Goal: Task Accomplishment & Management: Use online tool/utility

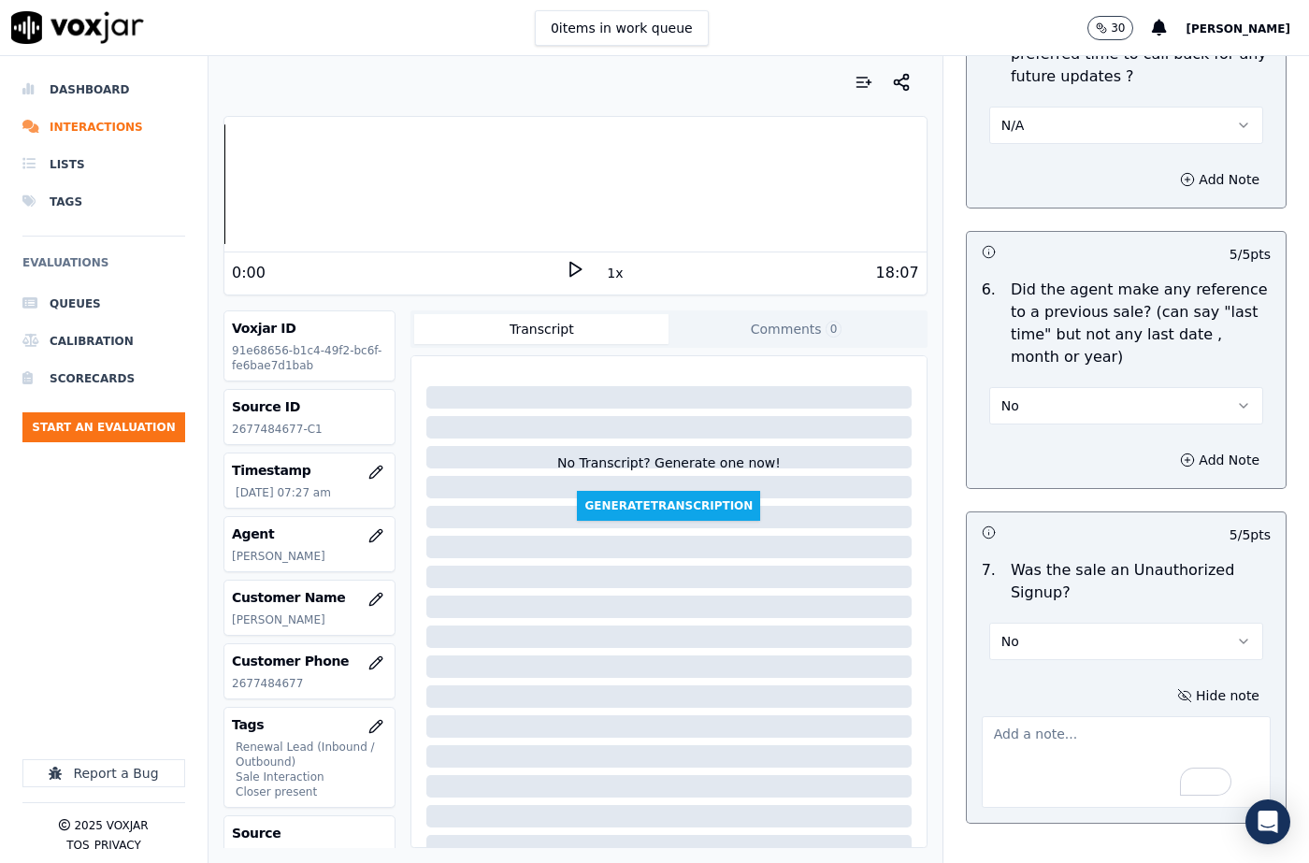
scroll to position [5102, 0]
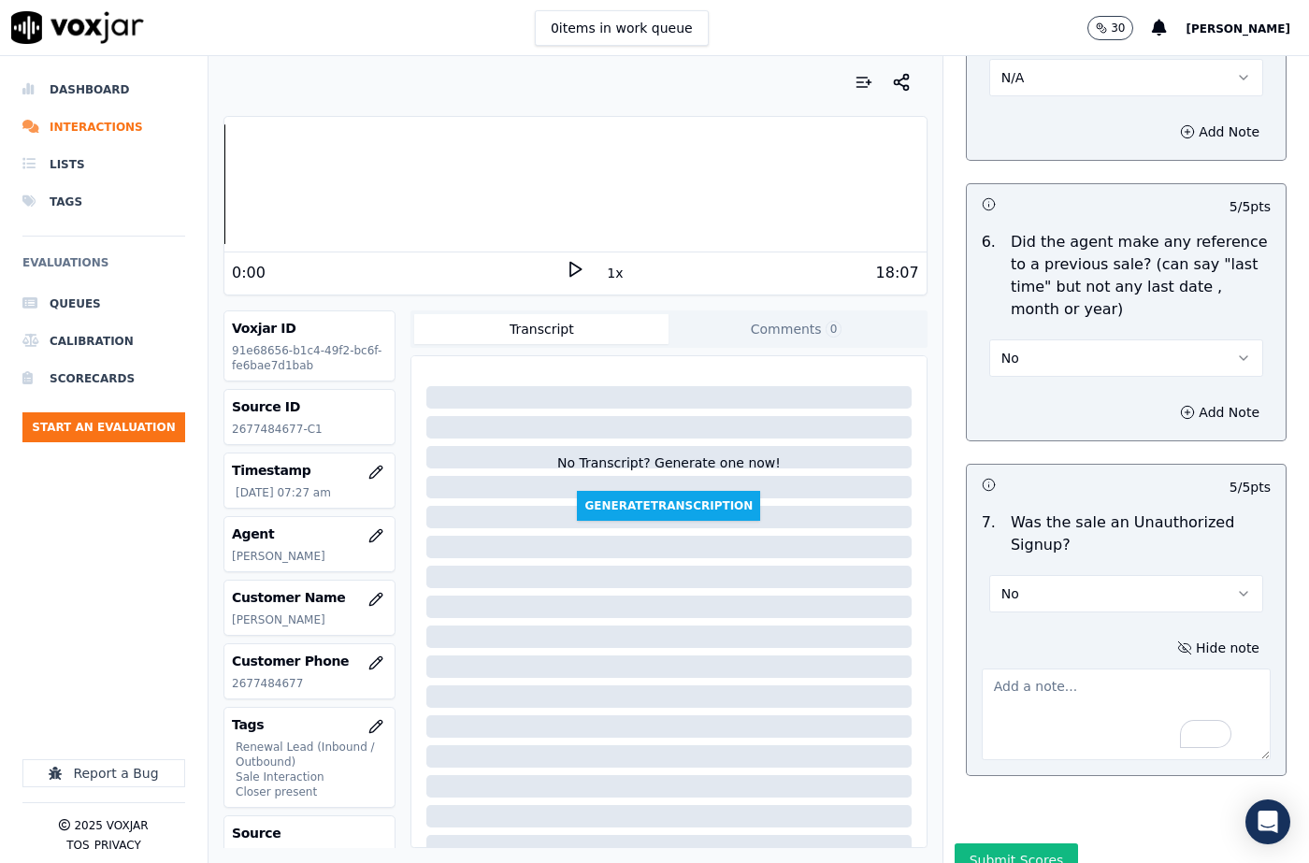
click at [1032, 668] on textarea "To enrich screen reader interactions, please activate Accessibility in Grammarl…" at bounding box center [1125, 714] width 289 height 92
paste textarea "114529 - [PERSON_NAME] called the cx and introduced herself as [PERSON_NAME]. S…"
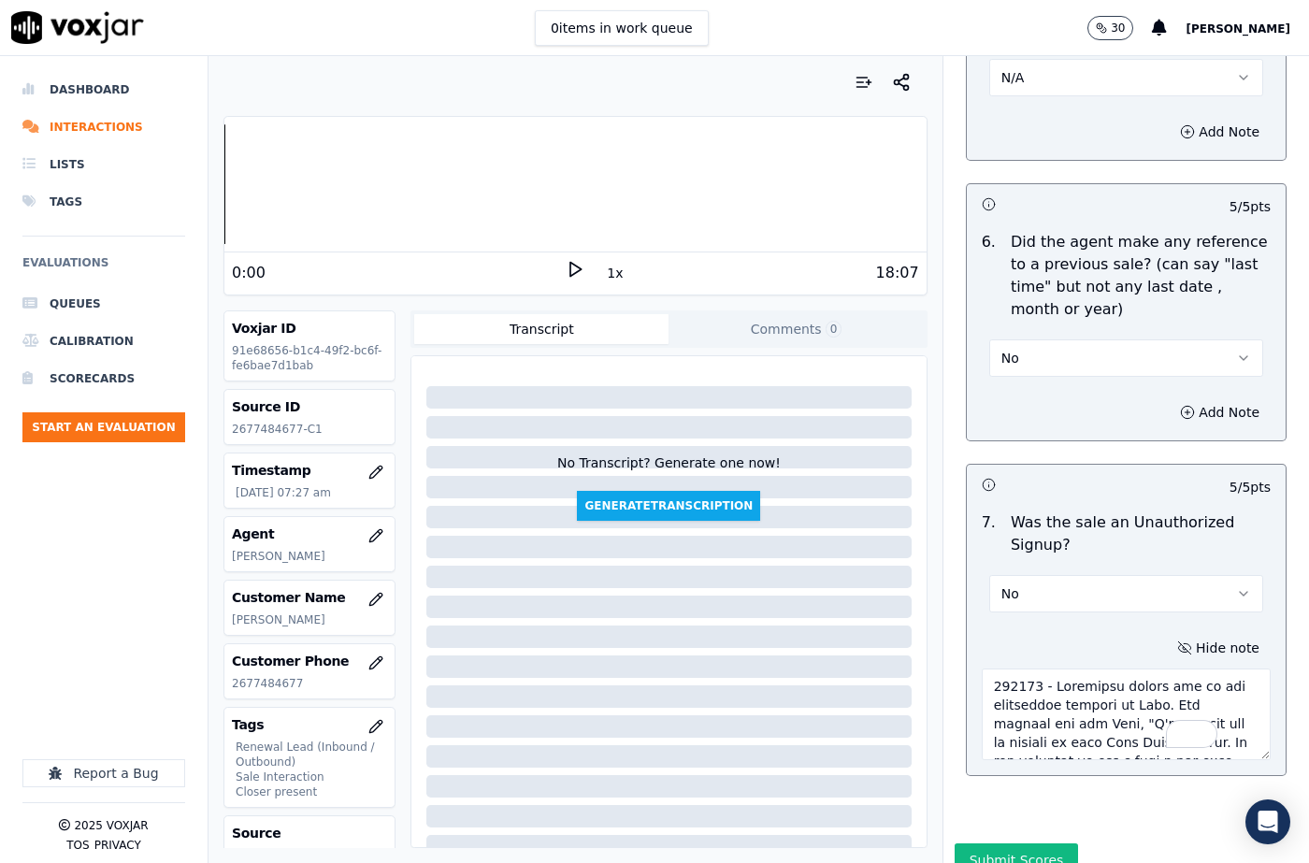
scroll to position [2459, 0]
type textarea "114529 - [PERSON_NAME] called the cx and introduced herself as [PERSON_NAME]. S…"
click at [1012, 843] on button "Submit Scores" at bounding box center [1016, 860] width 124 height 34
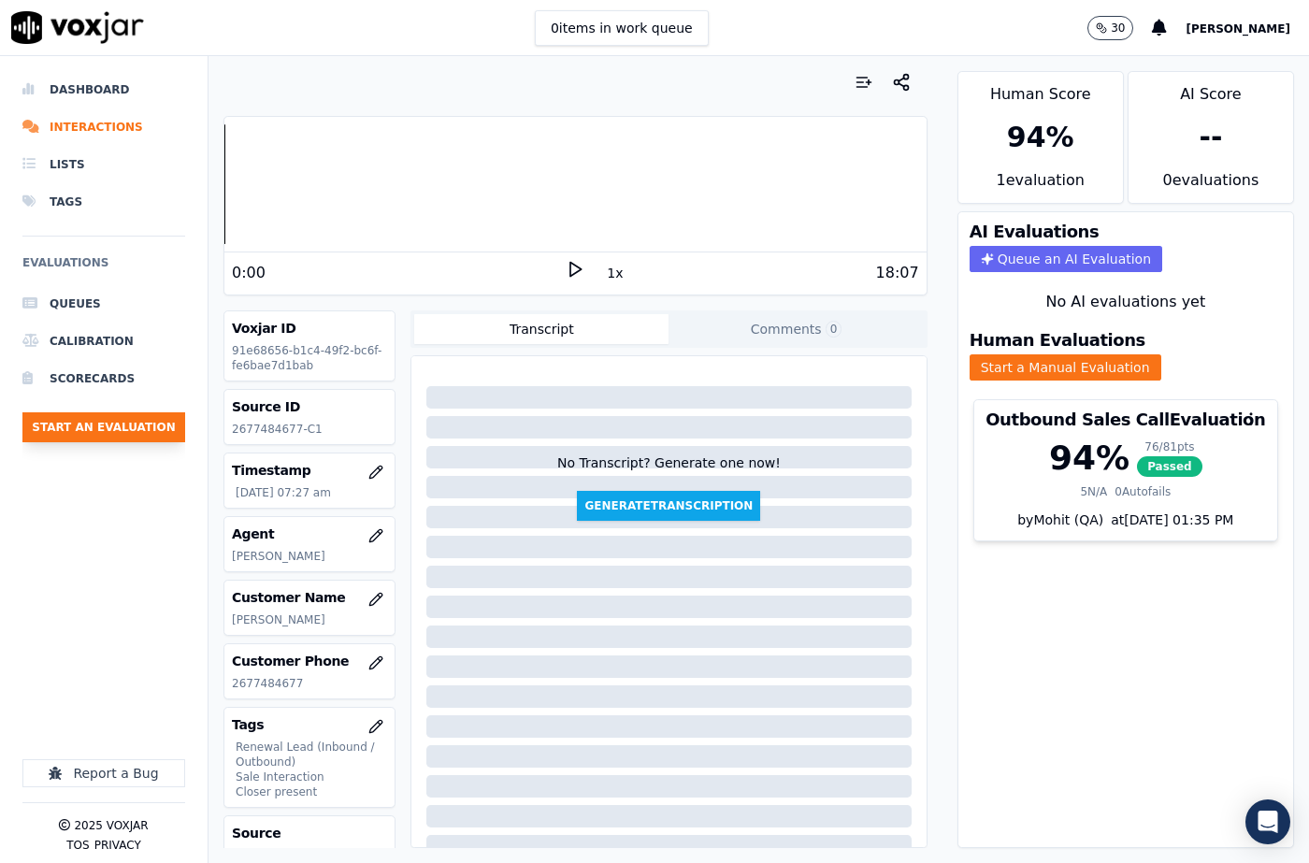
click at [134, 432] on button "Start an Evaluation" at bounding box center [103, 427] width 163 height 30
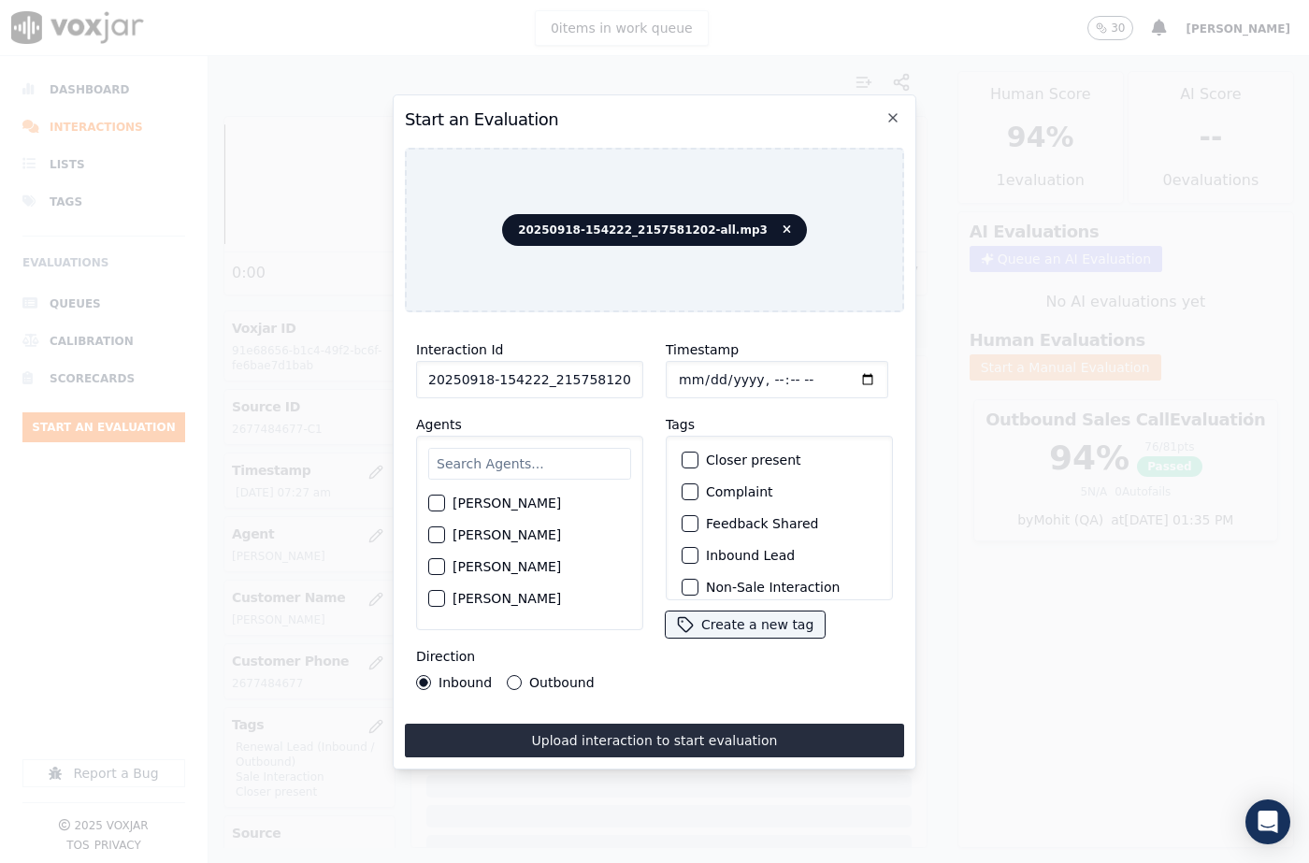
scroll to position [0, 31]
drag, startPoint x: 614, startPoint y: 377, endPoint x: 638, endPoint y: 379, distance: 24.4
click at [638, 379] on div "Interaction Id 20250918-154222_2157581202-all.mp3 Agents [PERSON_NAME] [PERSON_…" at bounding box center [530, 514] width 250 height 374
type input "20250918-154222_2157581202-C1"
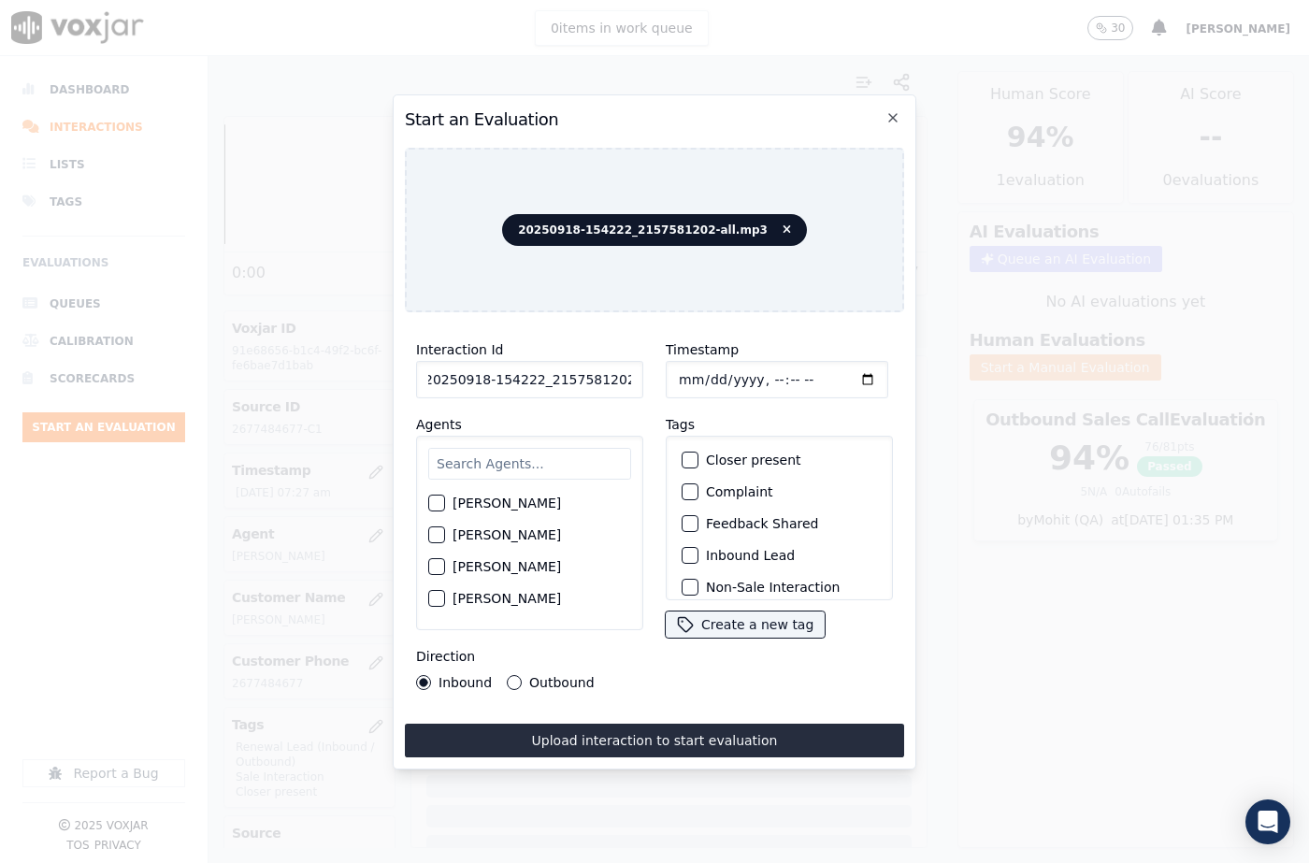
click at [696, 378] on input "Timestamp" at bounding box center [777, 379] width 222 height 37
type input "[DATE]T08:12"
click at [487, 458] on input "text" at bounding box center [529, 464] width 203 height 32
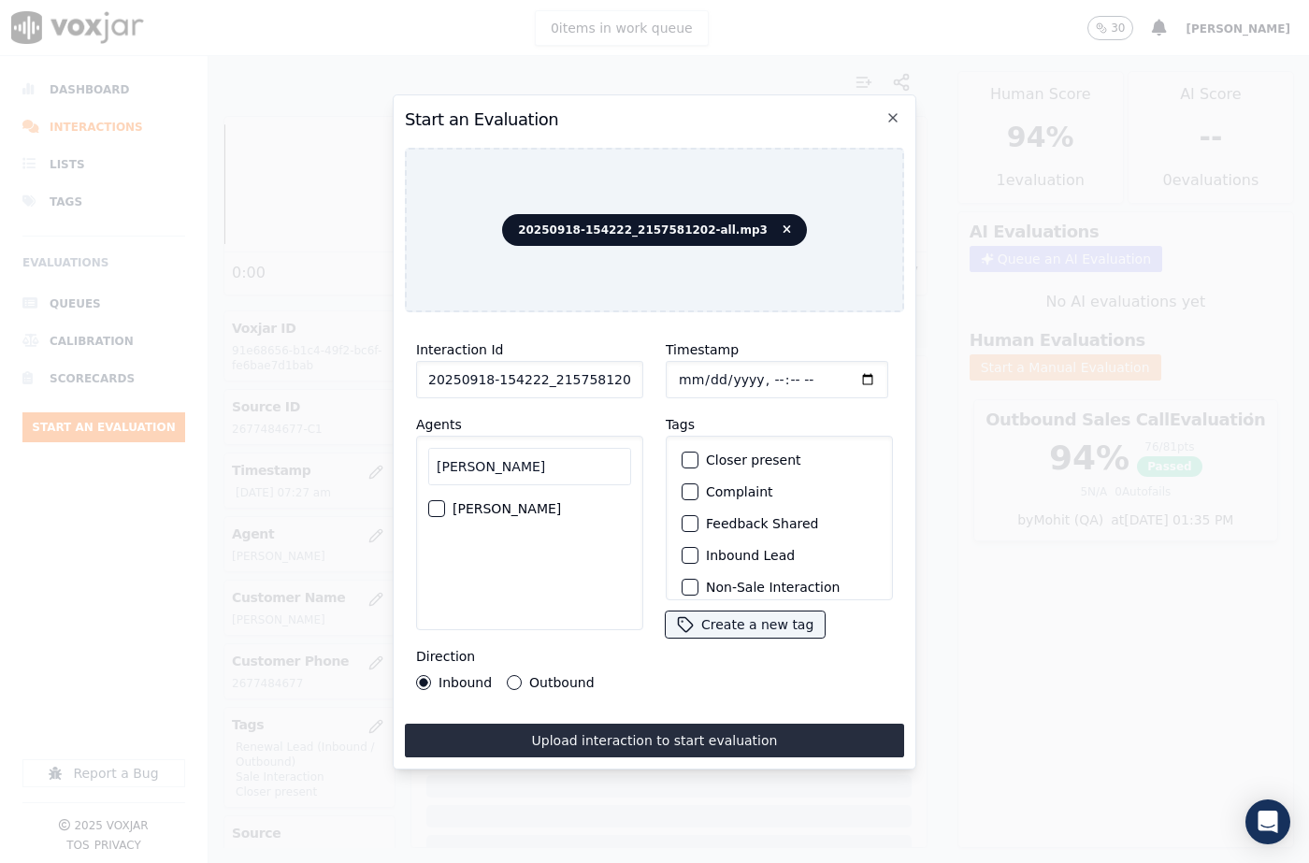
type input "[PERSON_NAME]"
click at [437, 500] on button "[PERSON_NAME]" at bounding box center [436, 508] width 17 height 17
click at [682, 549] on div "button" at bounding box center [688, 555] width 13 height 13
click at [683, 454] on div "button" at bounding box center [688, 459] width 13 height 13
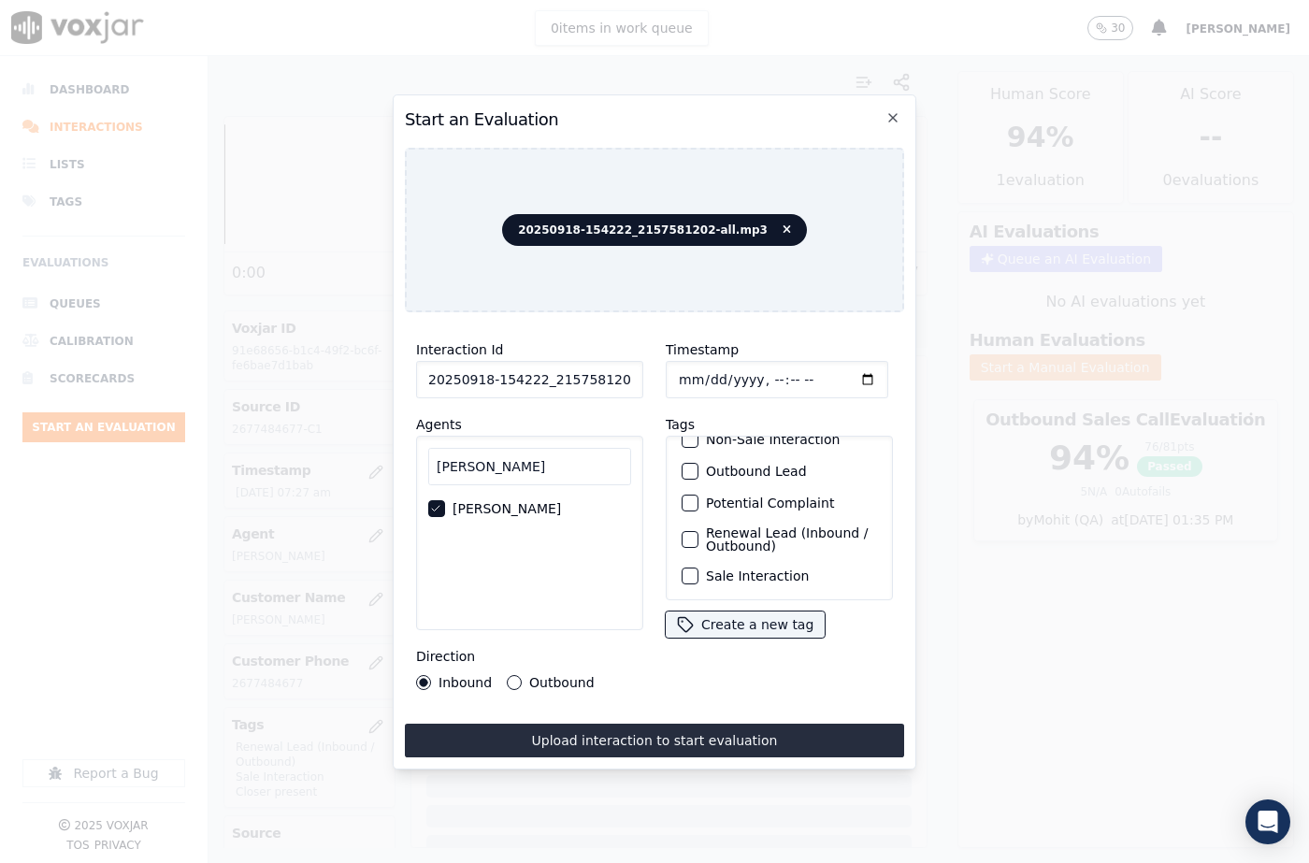
click at [686, 569] on div "button" at bounding box center [688, 575] width 13 height 13
click at [708, 723] on button "Upload interaction to start evaluation" at bounding box center [654, 740] width 499 height 34
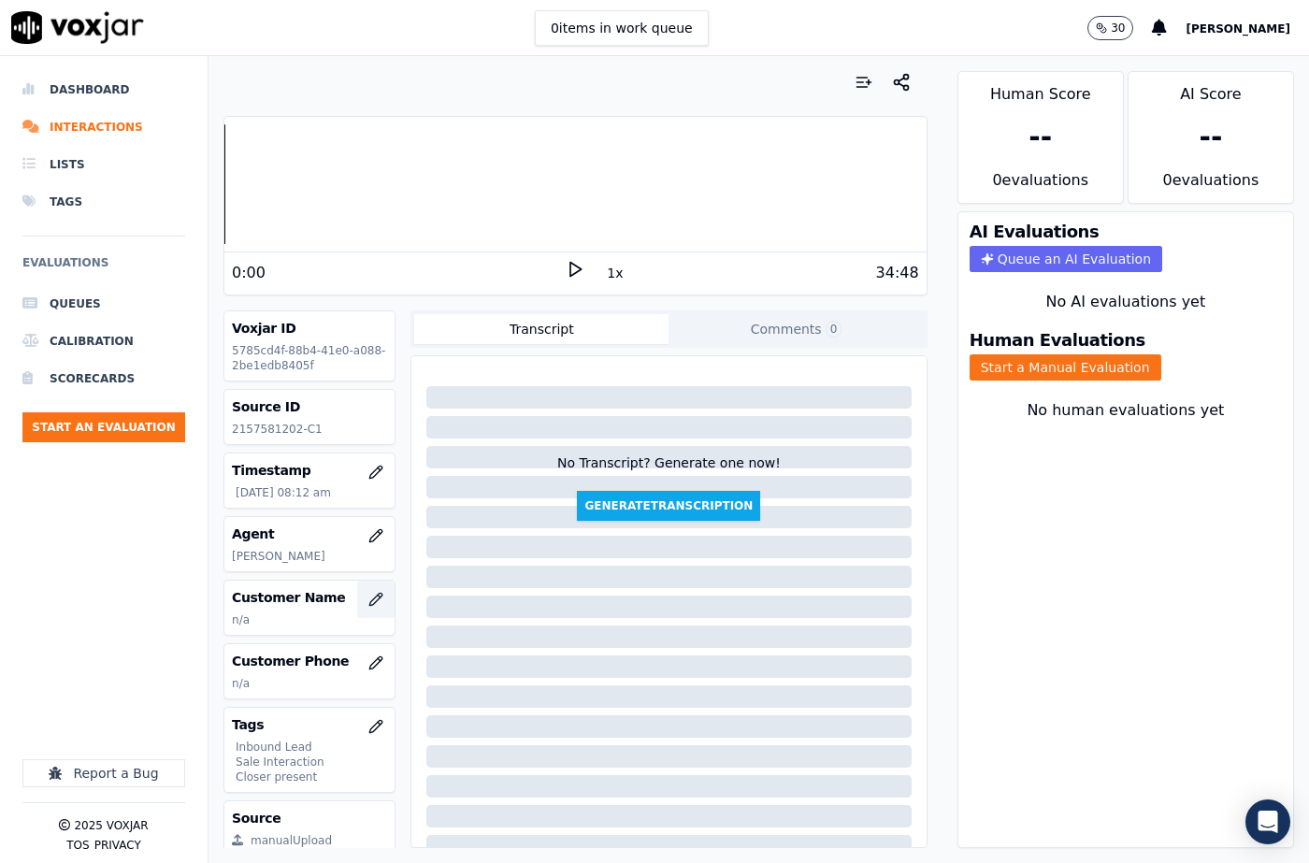
click at [368, 599] on icon "button" at bounding box center [375, 599] width 15 height 15
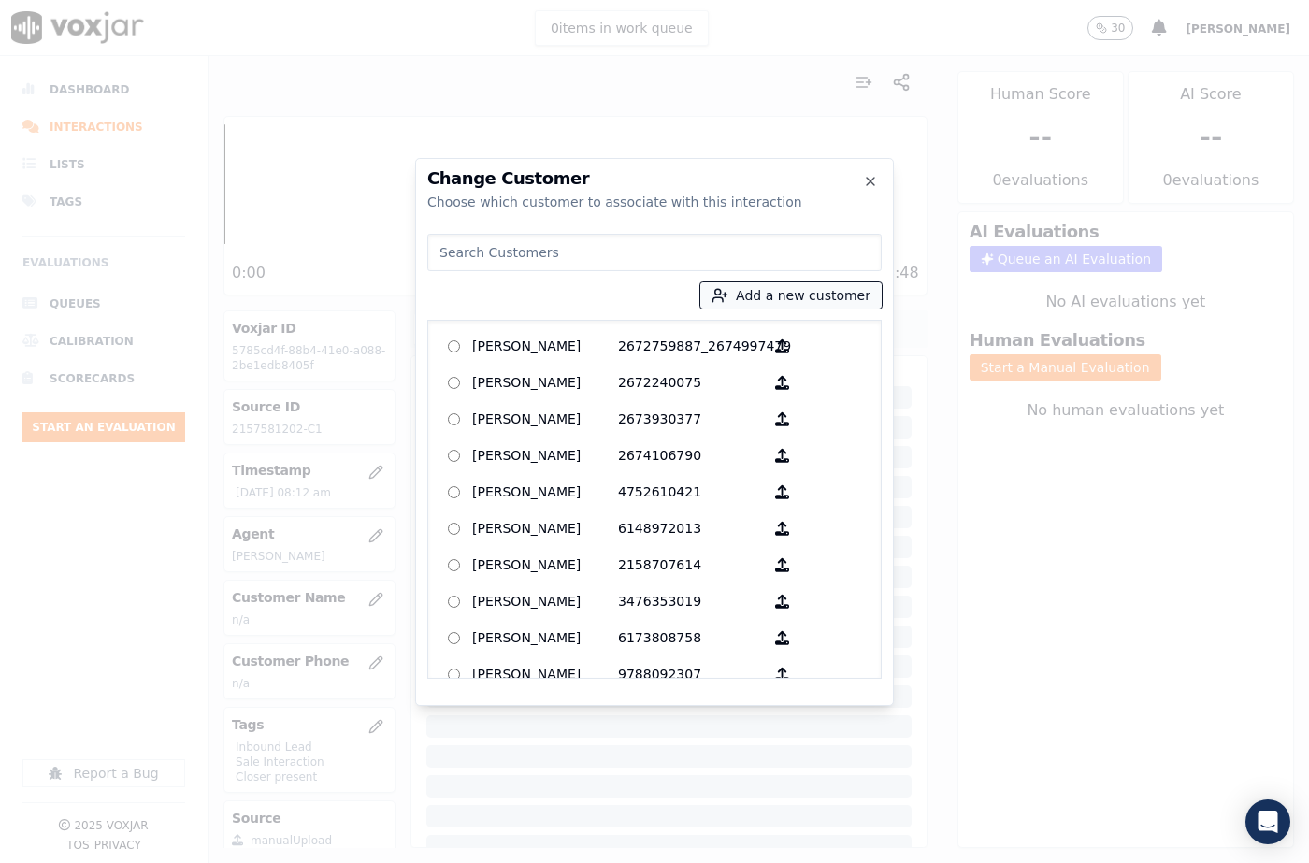
click at [782, 307] on button "Add a new customer" at bounding box center [790, 295] width 181 height 26
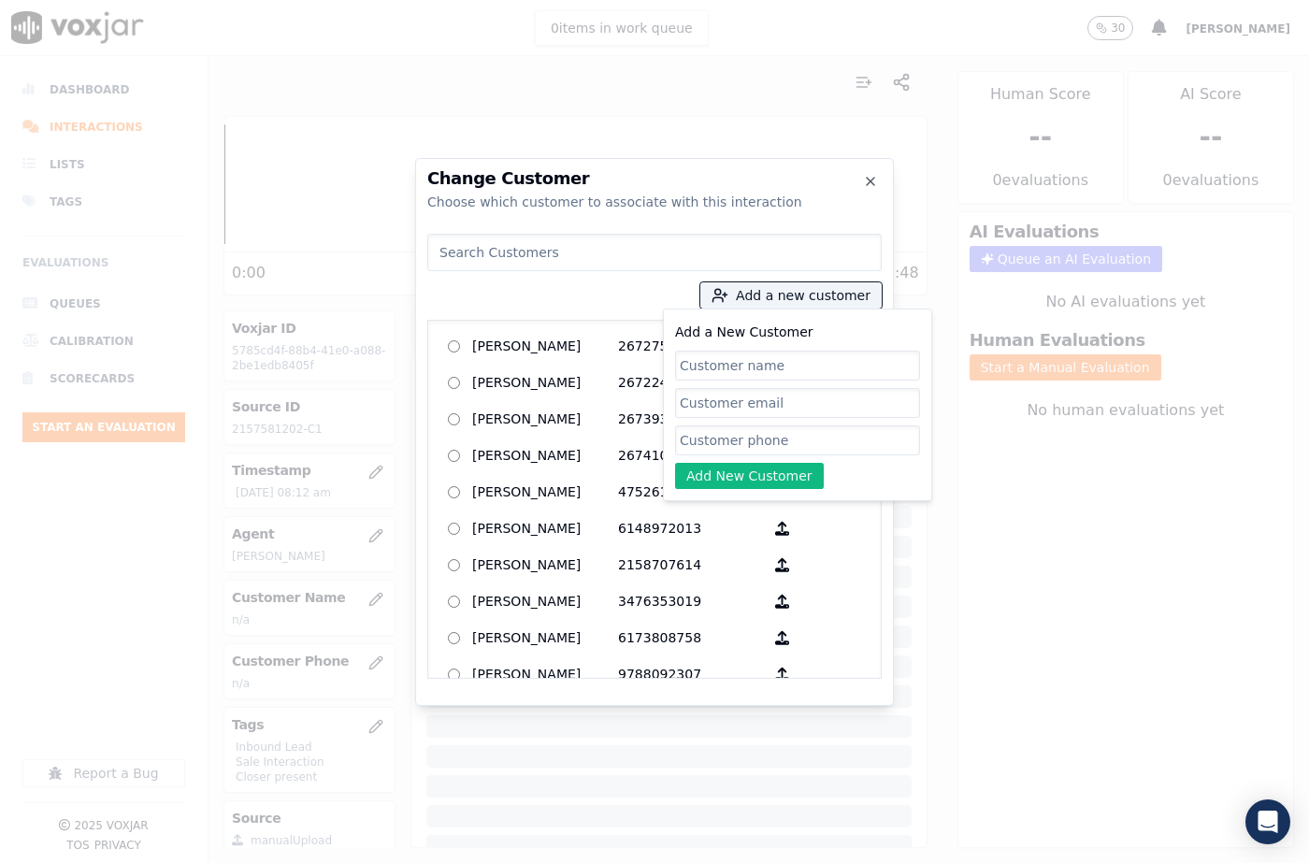
drag, startPoint x: 739, startPoint y: 365, endPoint x: 734, endPoint y: 356, distance: 10.1
click at [739, 365] on input "Add a New Customer" at bounding box center [797, 366] width 245 height 30
type input "[PERSON_NAME]"
click at [731, 434] on input "Add a New Customer" at bounding box center [797, 440] width 245 height 30
paste input "2157581202"
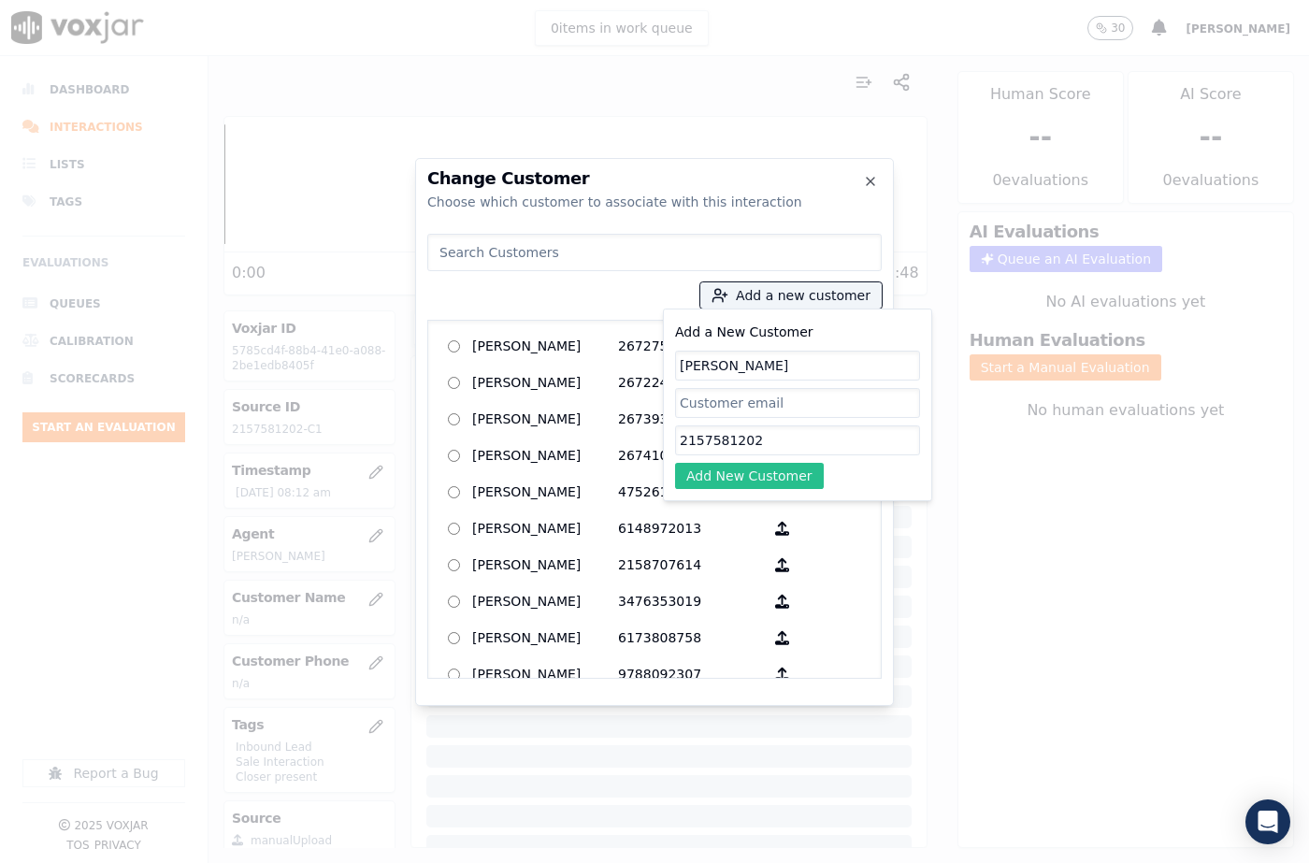
type input "2157581202"
click at [716, 477] on button "Add New Customer" at bounding box center [749, 476] width 149 height 26
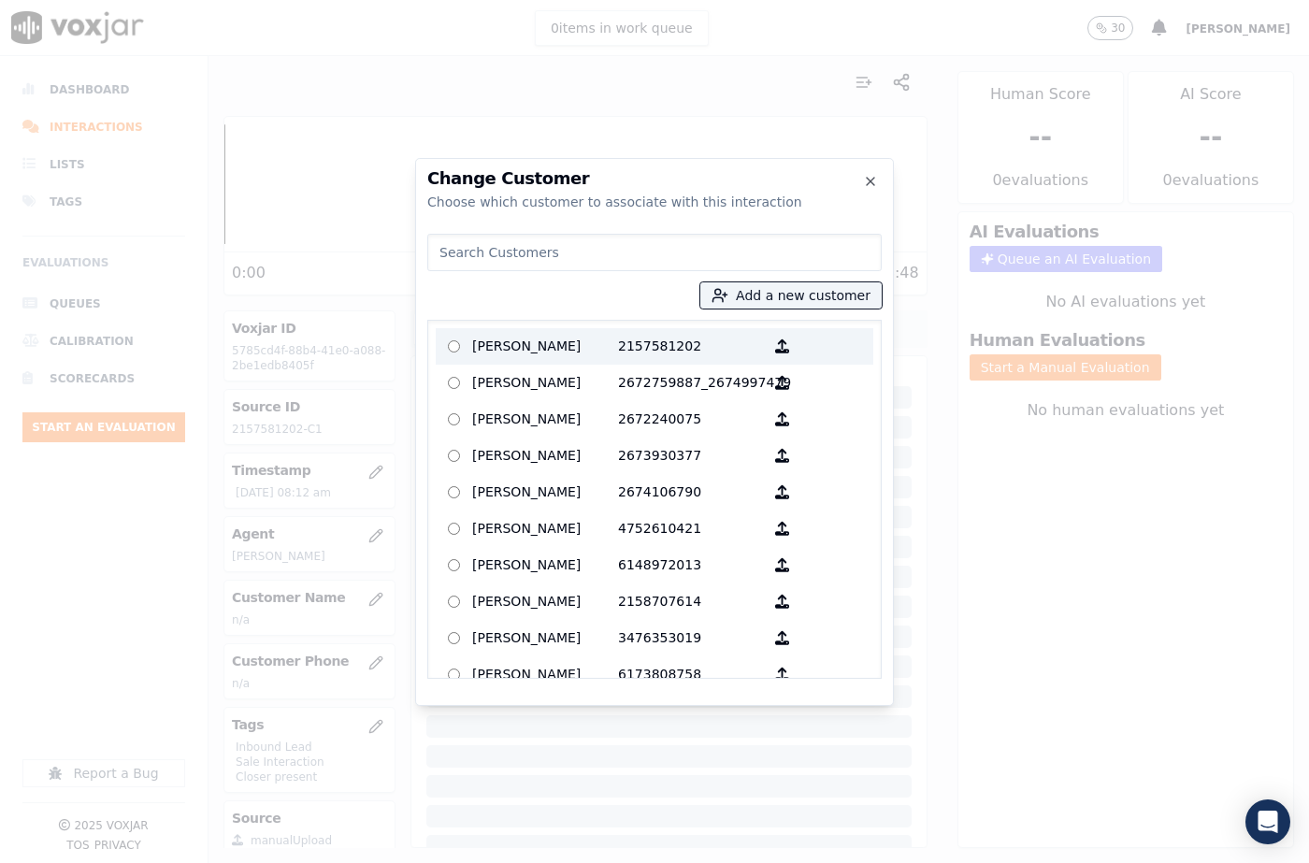
click at [599, 351] on p "[PERSON_NAME]" at bounding box center [545, 346] width 146 height 29
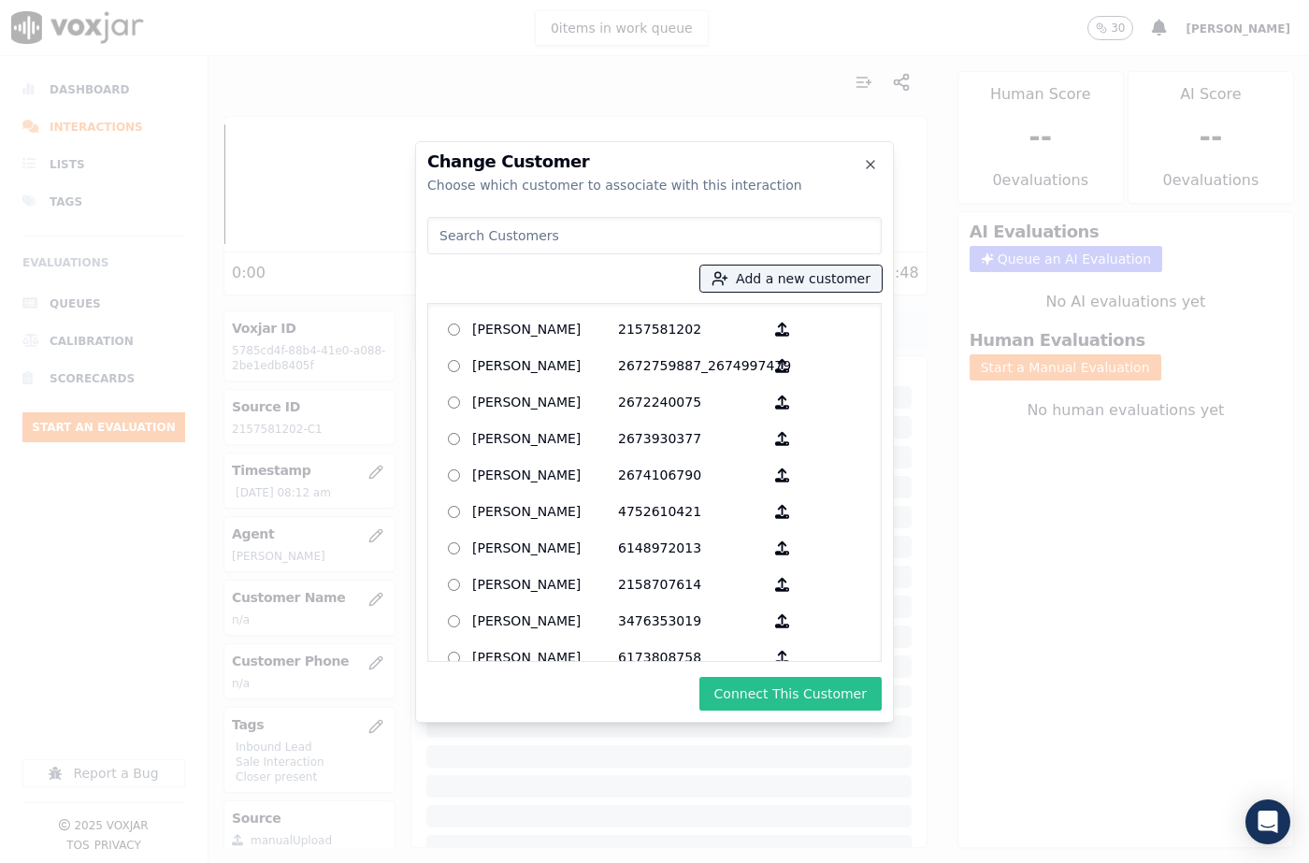
click at [783, 695] on button "Connect This Customer" at bounding box center [790, 694] width 182 height 34
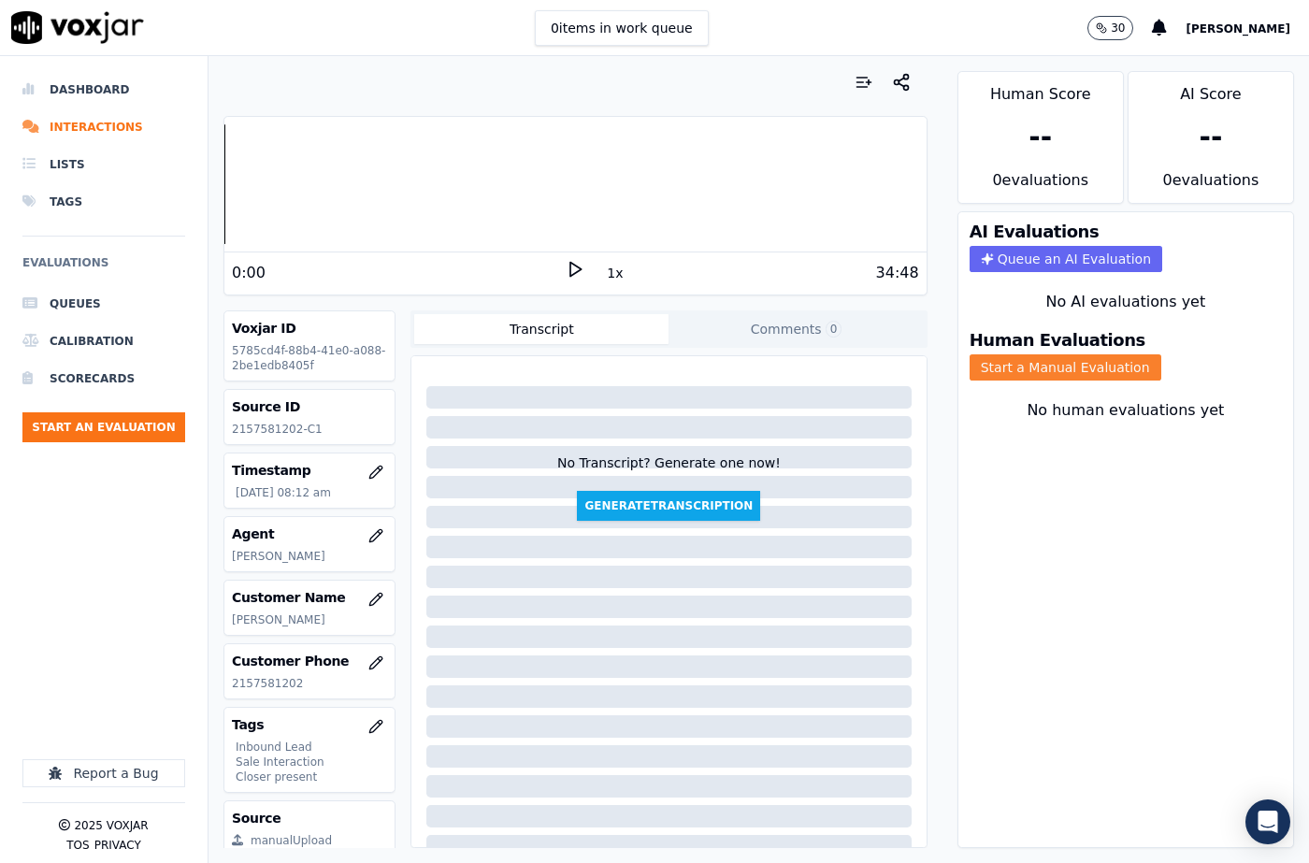
click at [999, 354] on button "Start a Manual Evaluation" at bounding box center [1065, 367] width 192 height 26
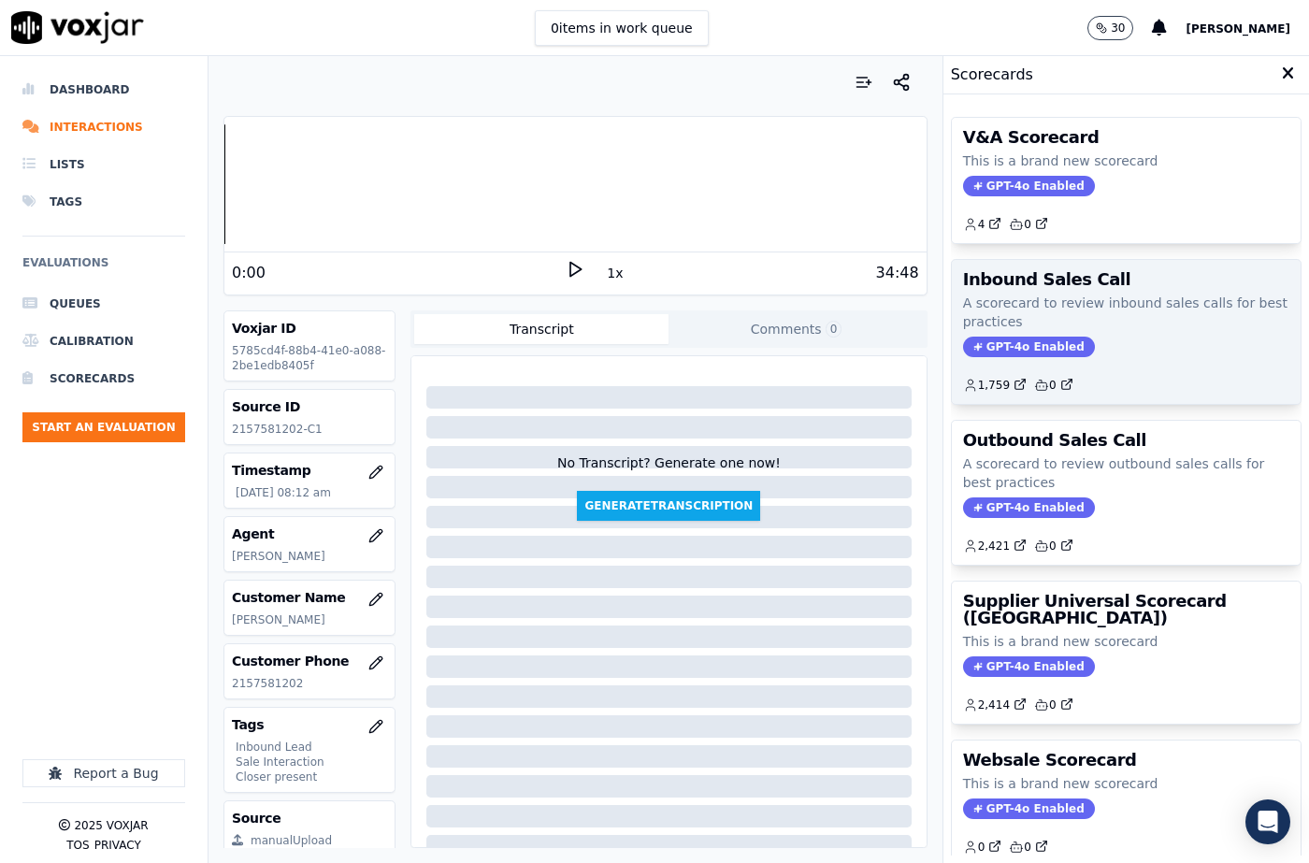
click at [1004, 348] on span "GPT-4o Enabled" at bounding box center [1029, 347] width 132 height 21
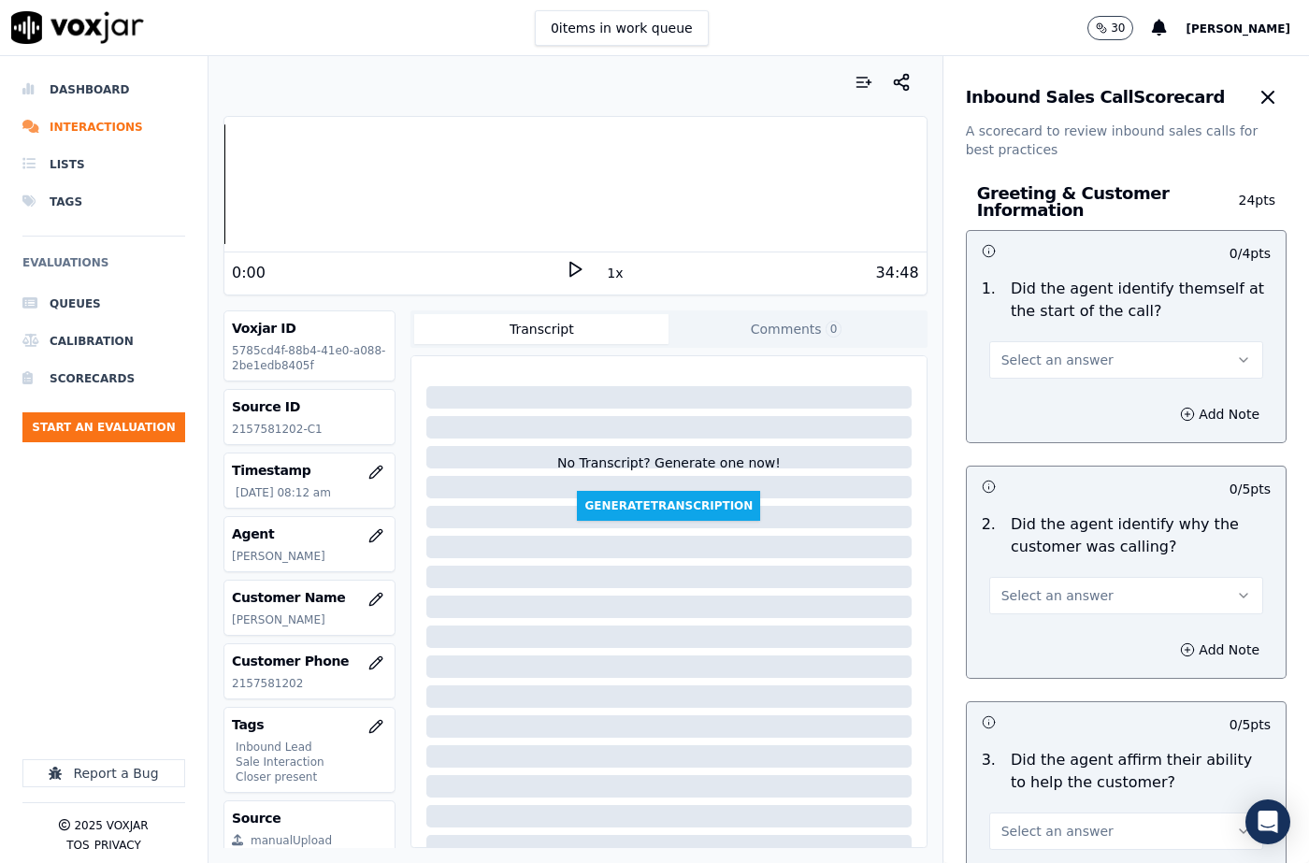
drag, startPoint x: 1010, startPoint y: 363, endPoint x: 1010, endPoint y: 380, distance: 16.8
click at [1010, 362] on span "Select an answer" at bounding box center [1057, 360] width 112 height 19
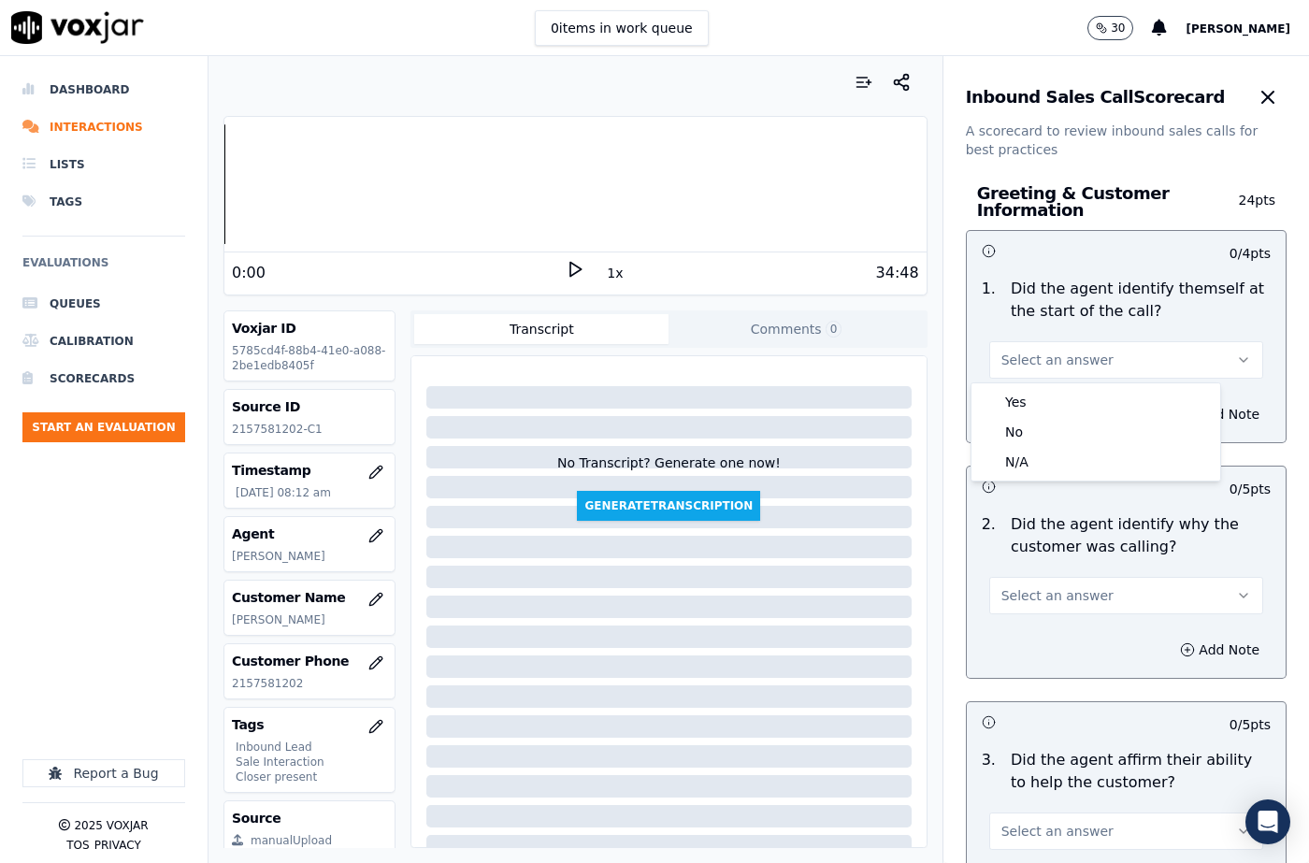
click at [1010, 385] on div "Yes No N/A" at bounding box center [1095, 431] width 249 height 97
click at [1021, 398] on div "Yes" at bounding box center [1095, 402] width 241 height 30
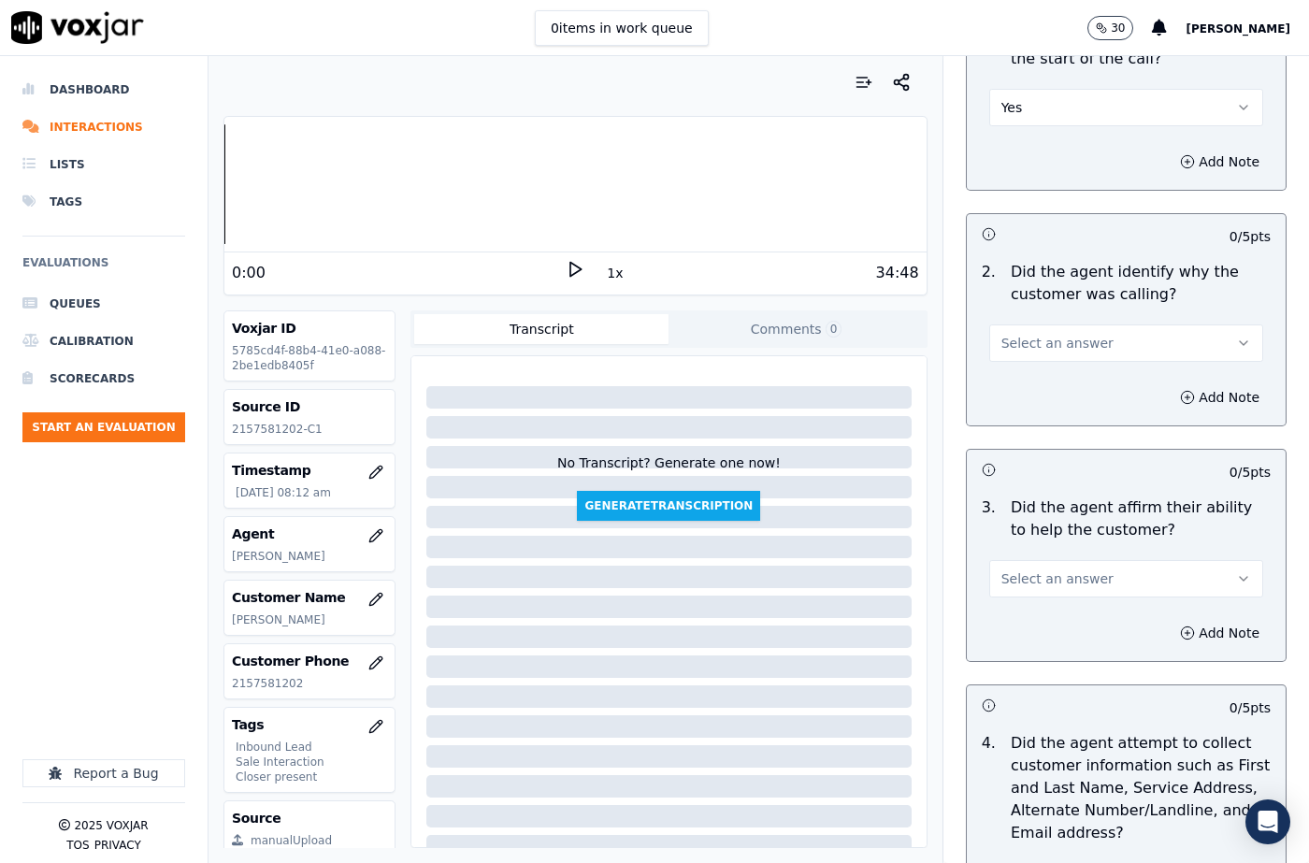
scroll to position [280, 0]
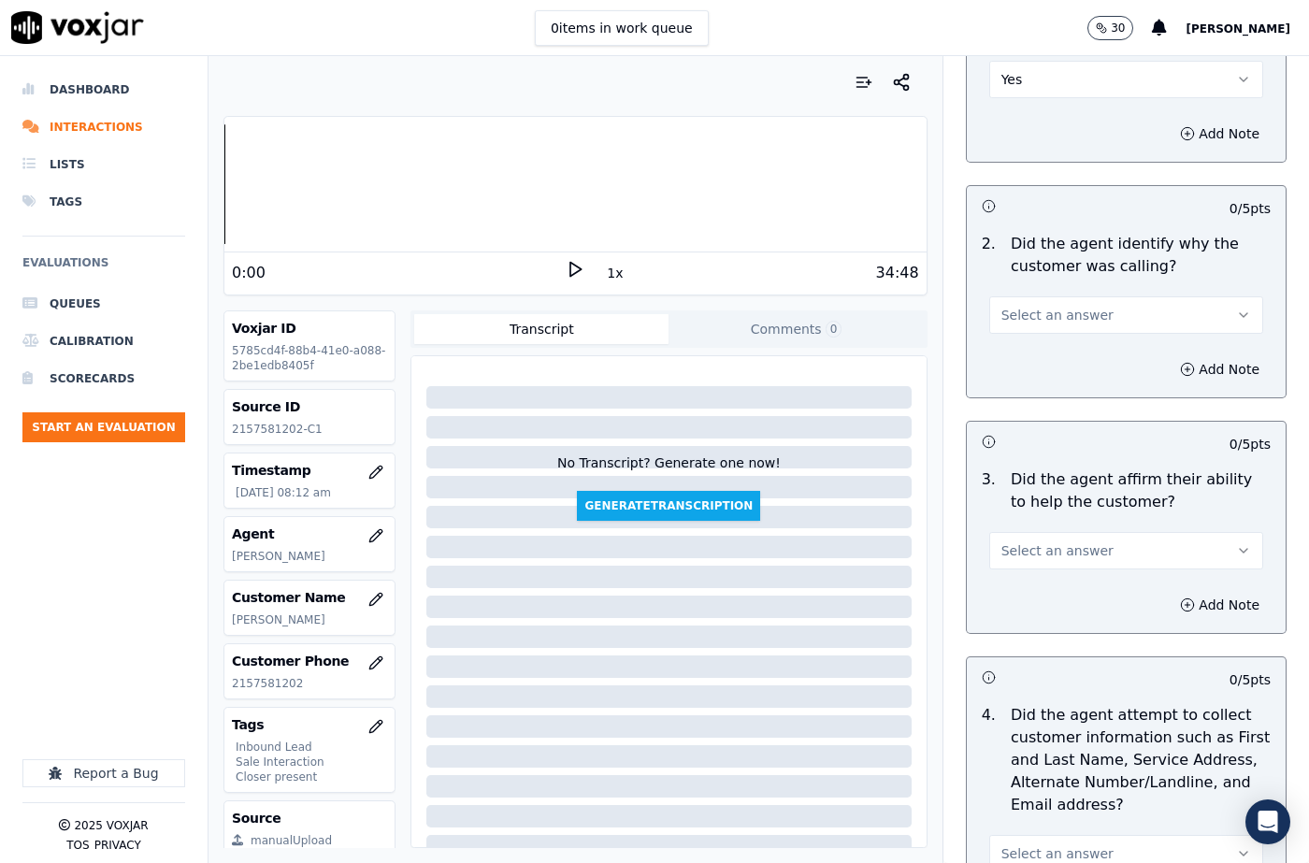
click at [1022, 337] on div "2 . Did the agent identify why the customer was calling? Select an answer" at bounding box center [1126, 283] width 319 height 116
click at [1025, 322] on span "Select an answer" at bounding box center [1057, 315] width 112 height 19
click at [1027, 354] on div "Yes" at bounding box center [1095, 357] width 241 height 30
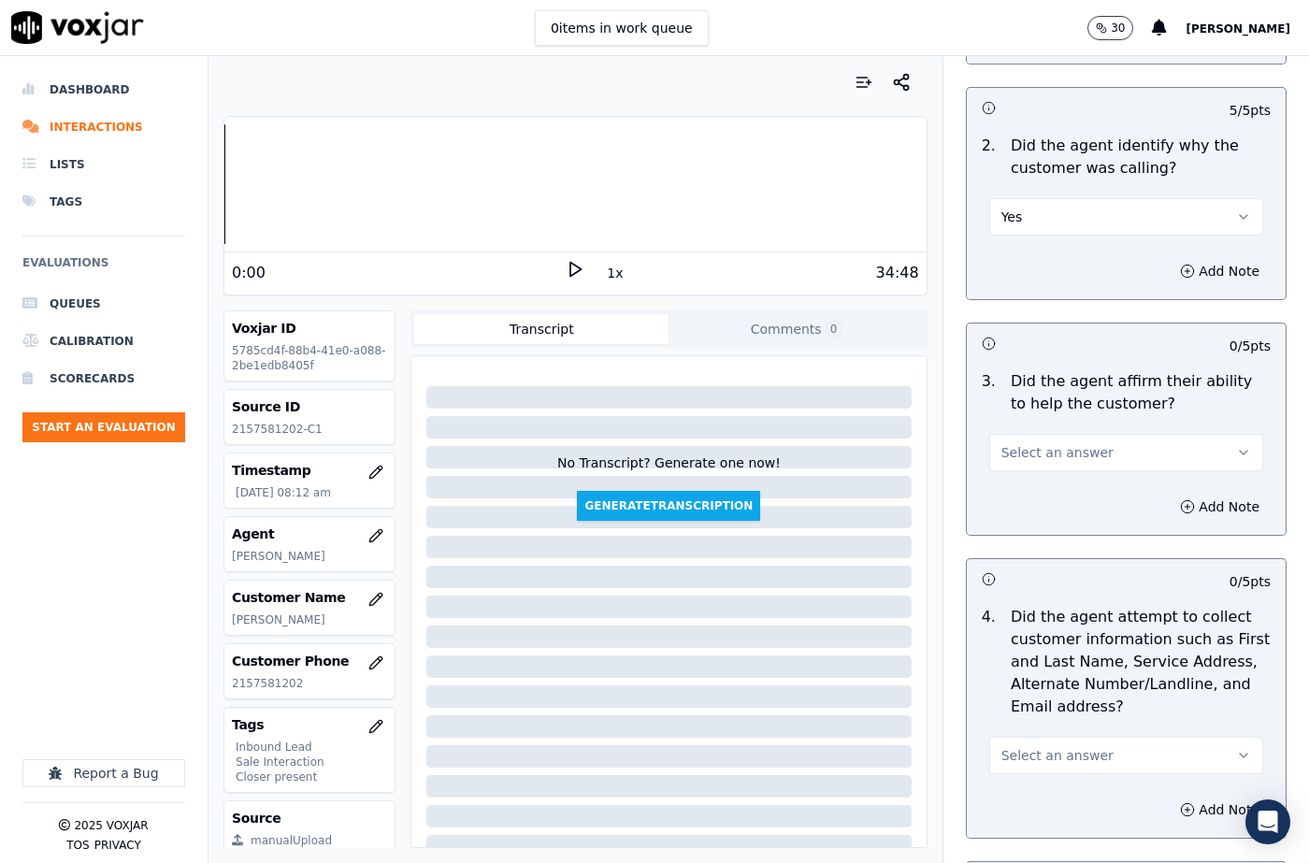
scroll to position [467, 0]
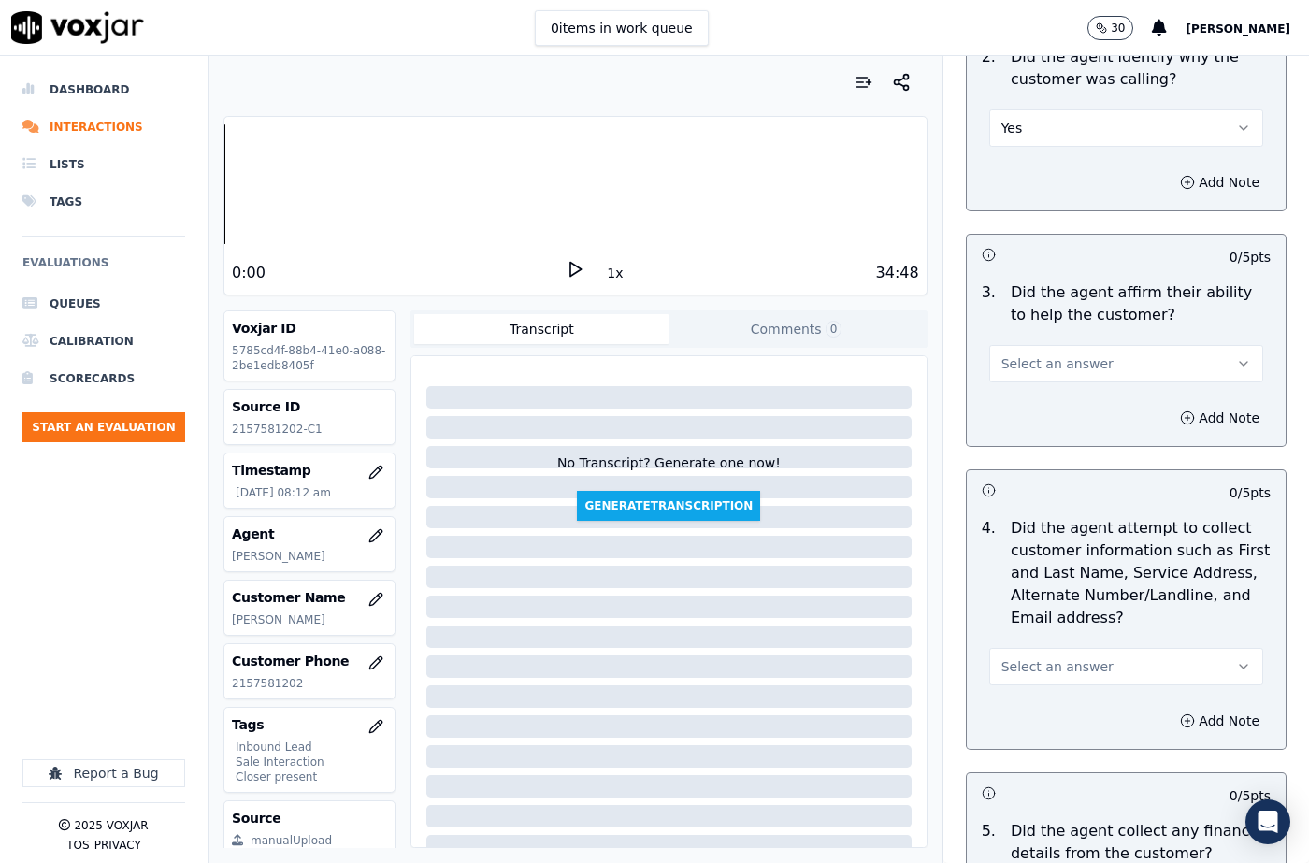
click at [1039, 362] on span "Select an answer" at bounding box center [1057, 363] width 112 height 19
click at [1044, 398] on div "Yes" at bounding box center [1095, 406] width 241 height 30
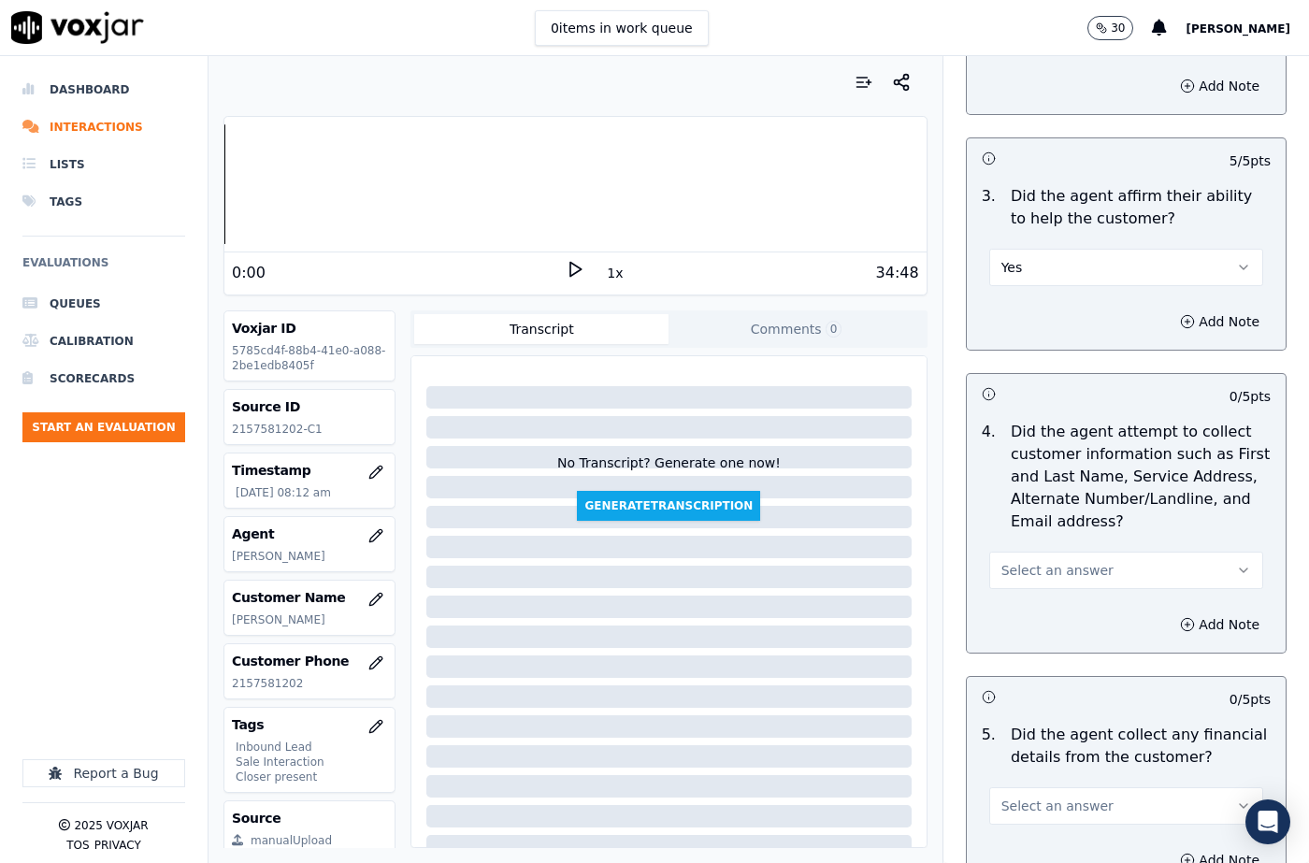
scroll to position [654, 0]
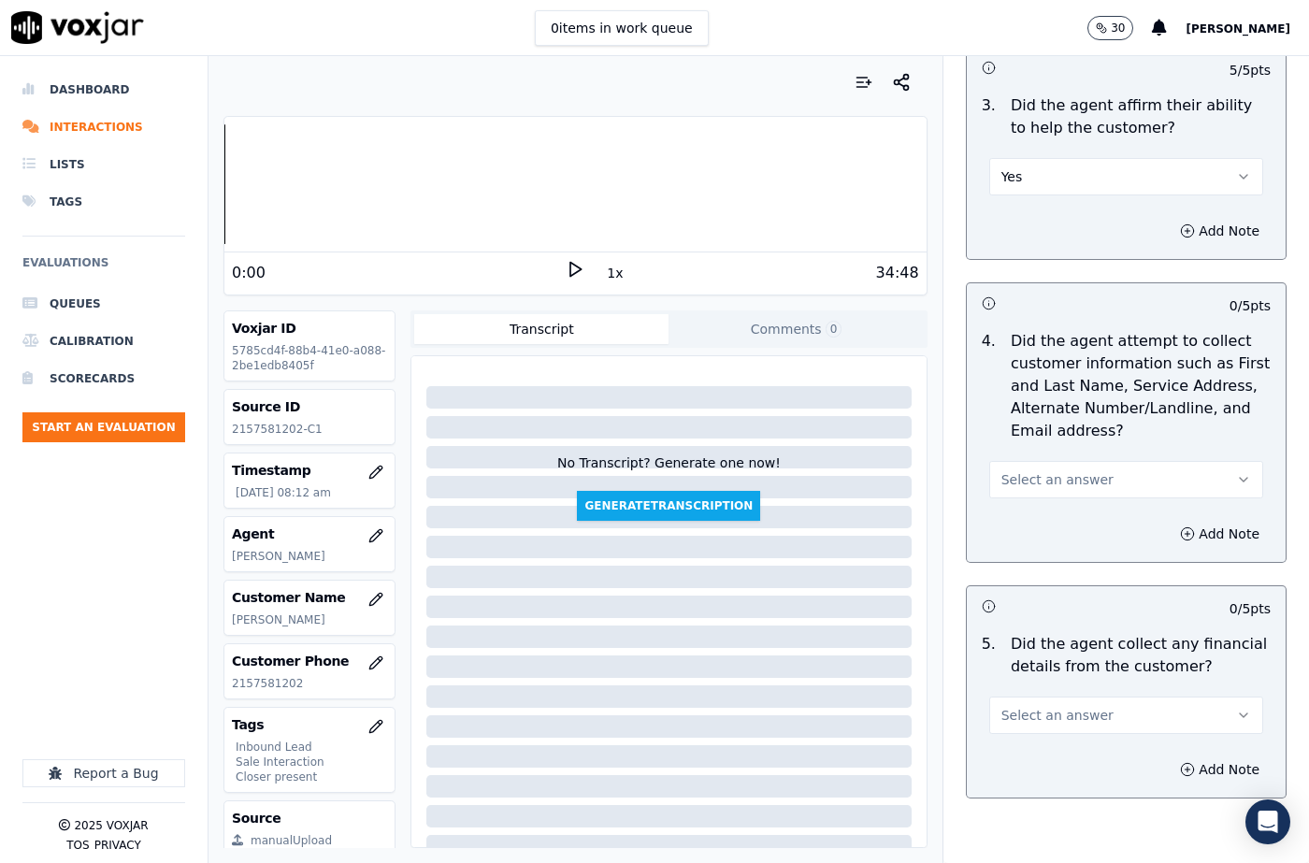
click at [1051, 477] on span "Select an answer" at bounding box center [1057, 479] width 112 height 19
click at [1036, 522] on div "Yes" at bounding box center [1095, 522] width 241 height 30
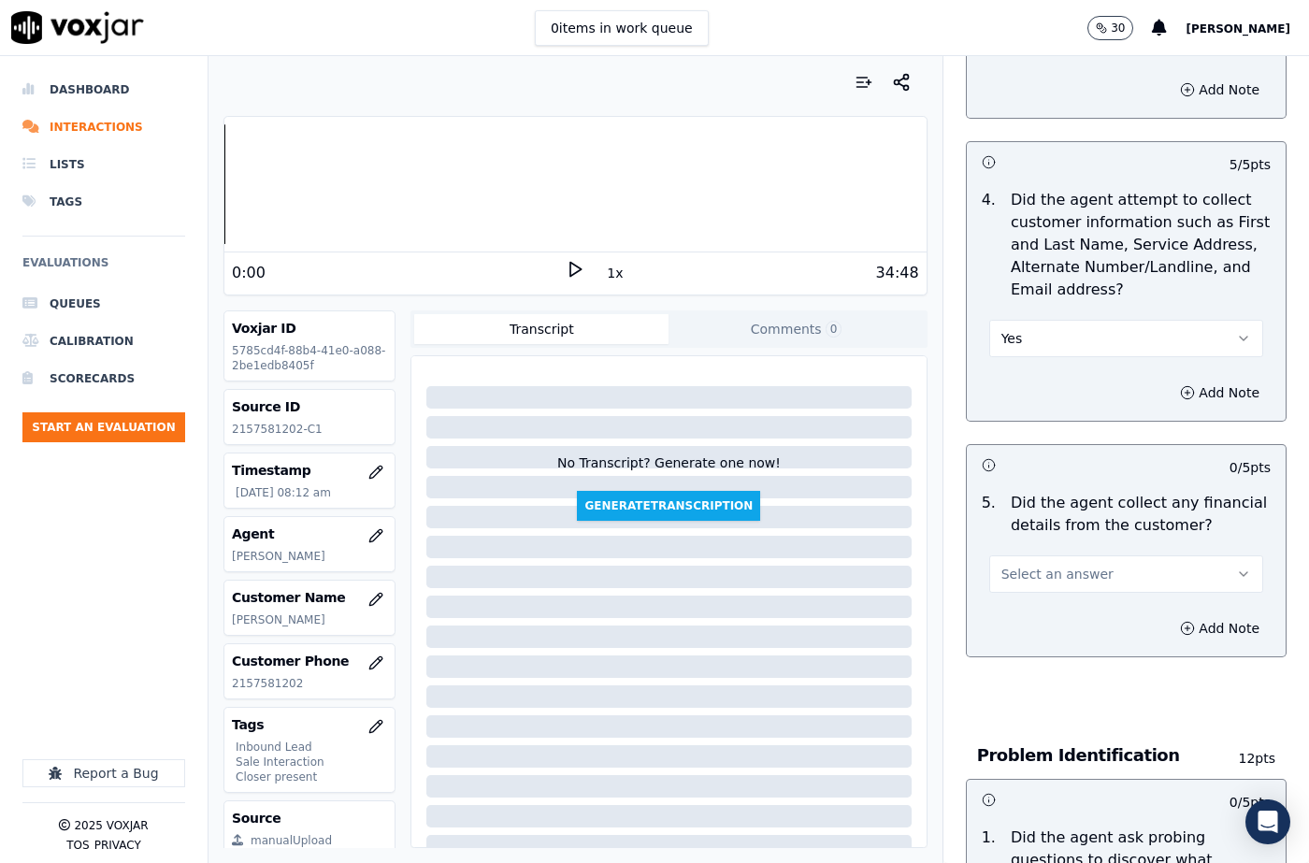
scroll to position [935, 0]
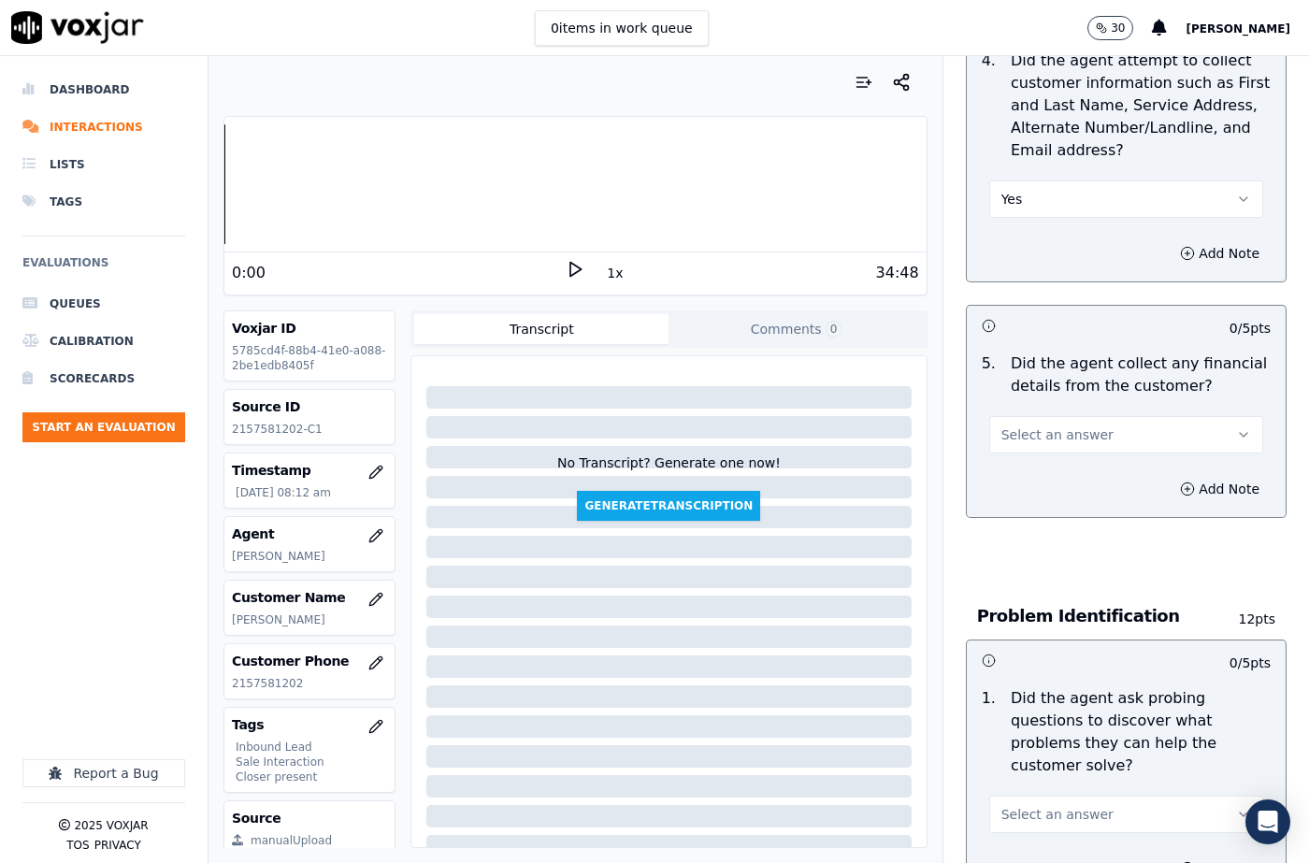
click at [1033, 434] on span "Select an answer" at bounding box center [1057, 434] width 112 height 19
click at [1024, 506] on div "No" at bounding box center [1095, 507] width 241 height 30
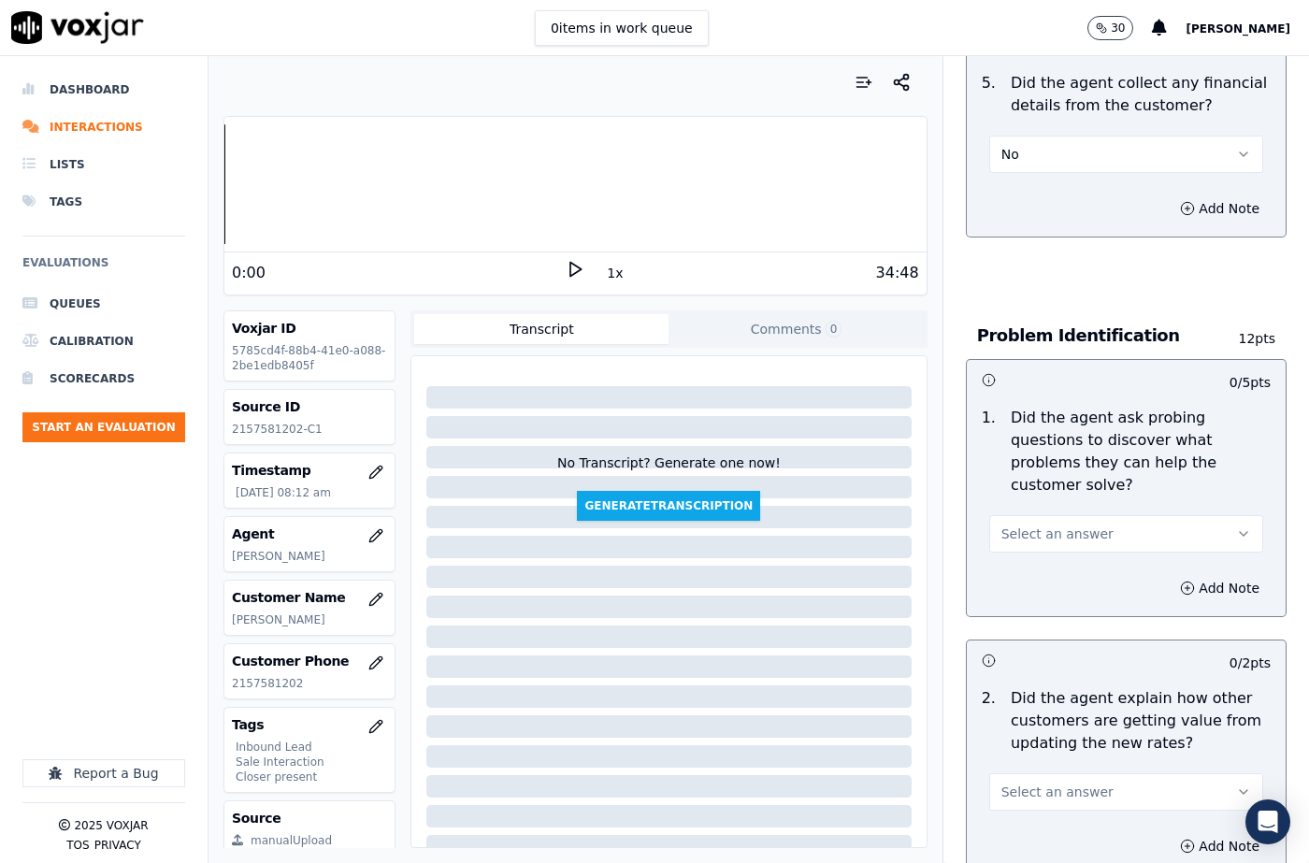
click at [1025, 536] on span "Select an answer" at bounding box center [1057, 533] width 112 height 19
click at [1023, 571] on div "Yes" at bounding box center [1095, 576] width 241 height 30
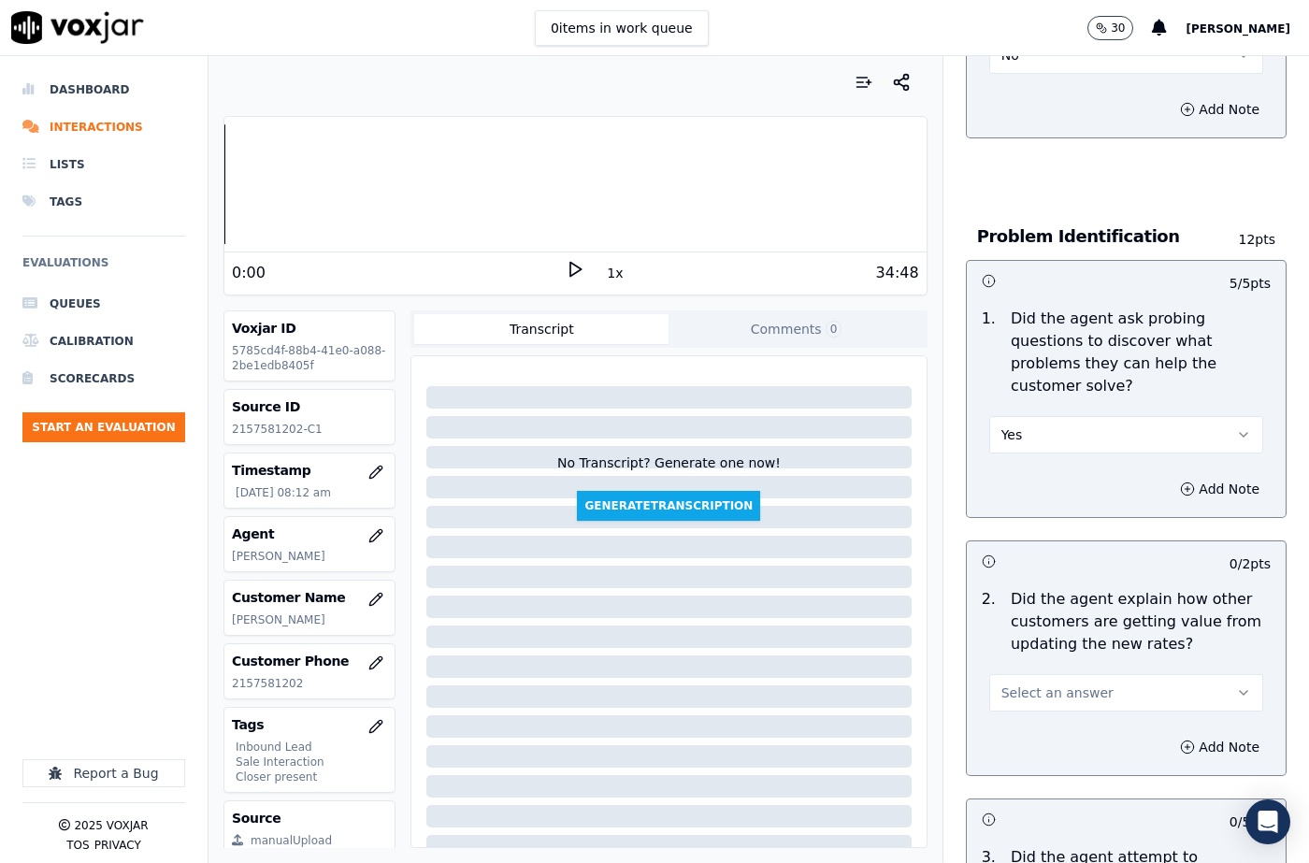
scroll to position [1496, 0]
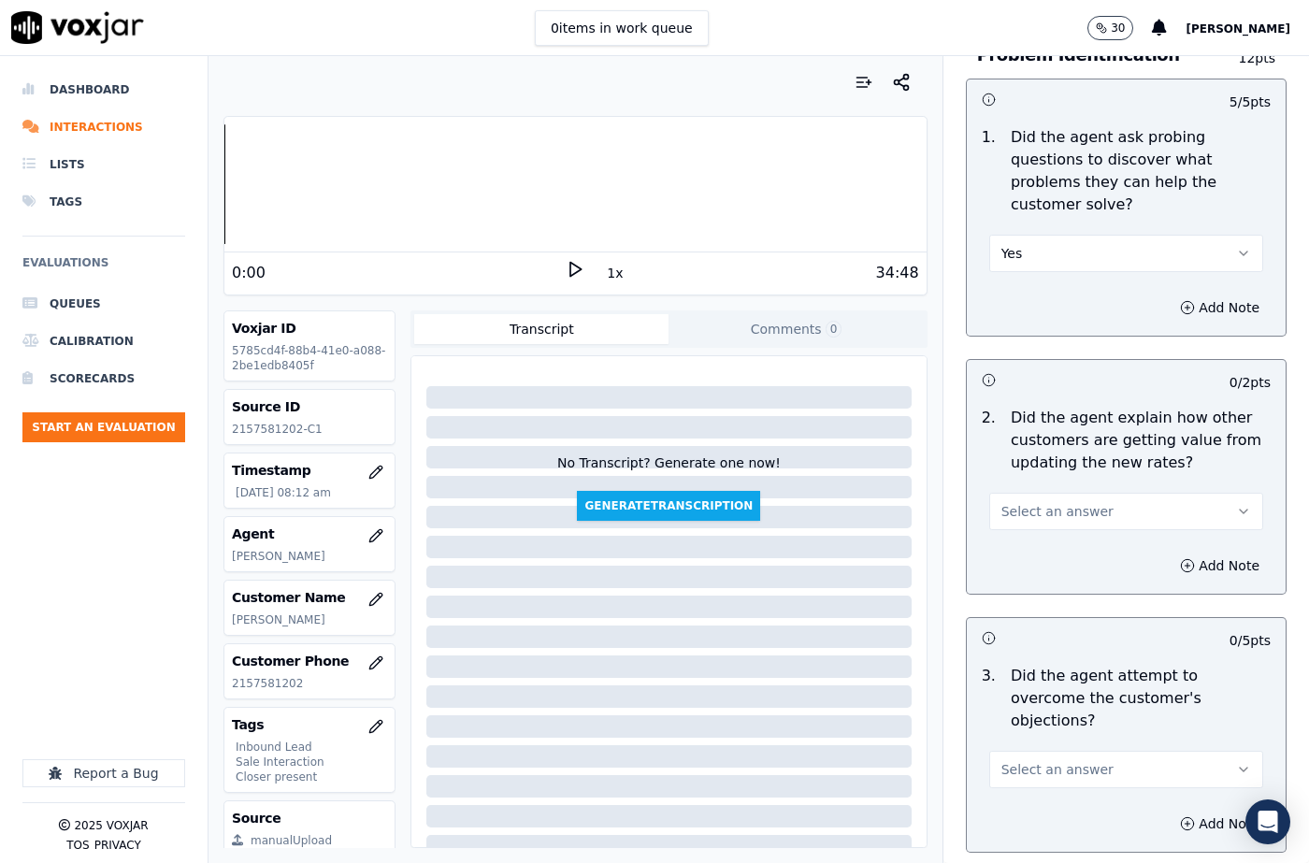
click at [1032, 517] on span "Select an answer" at bounding box center [1057, 511] width 112 height 19
click at [1038, 573] on div "No" at bounding box center [1095, 583] width 241 height 30
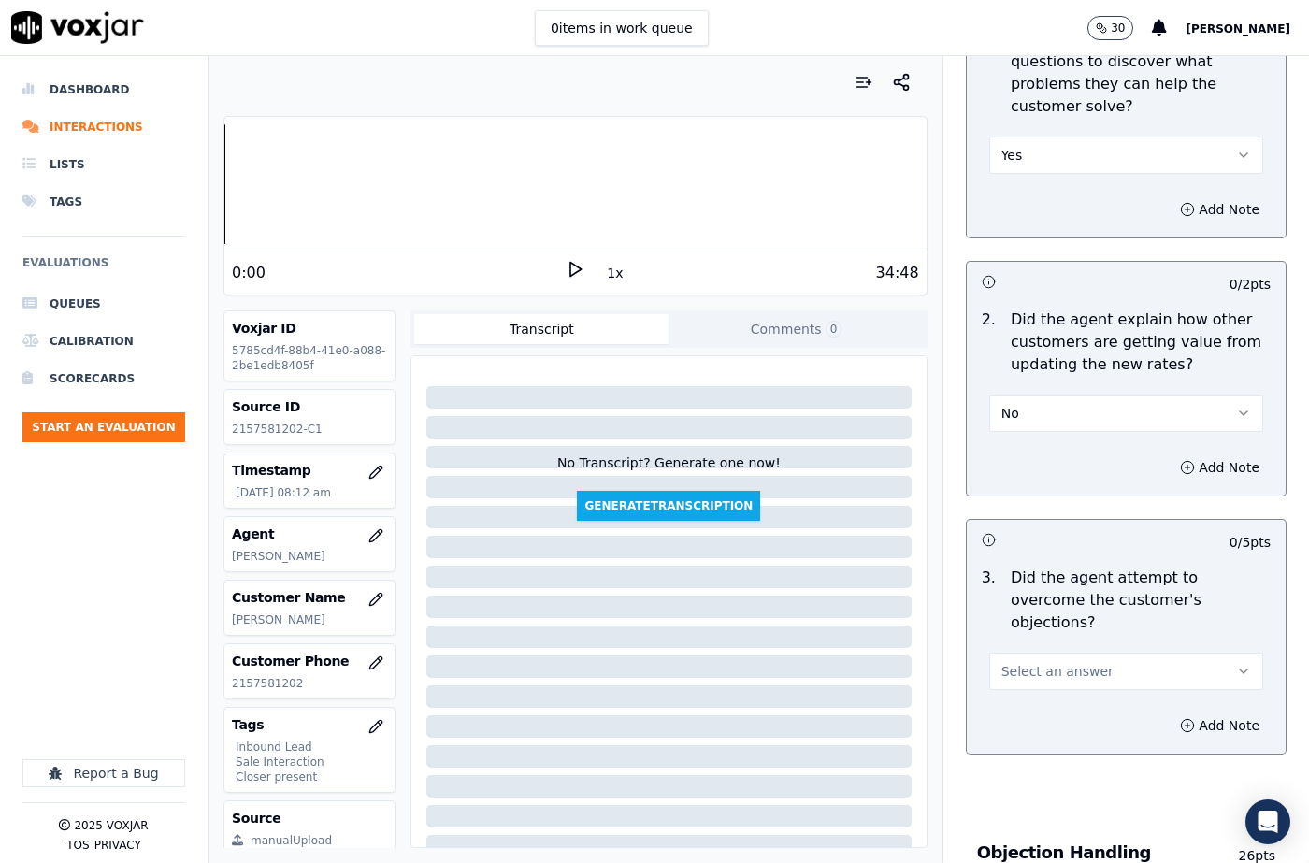
scroll to position [1683, 0]
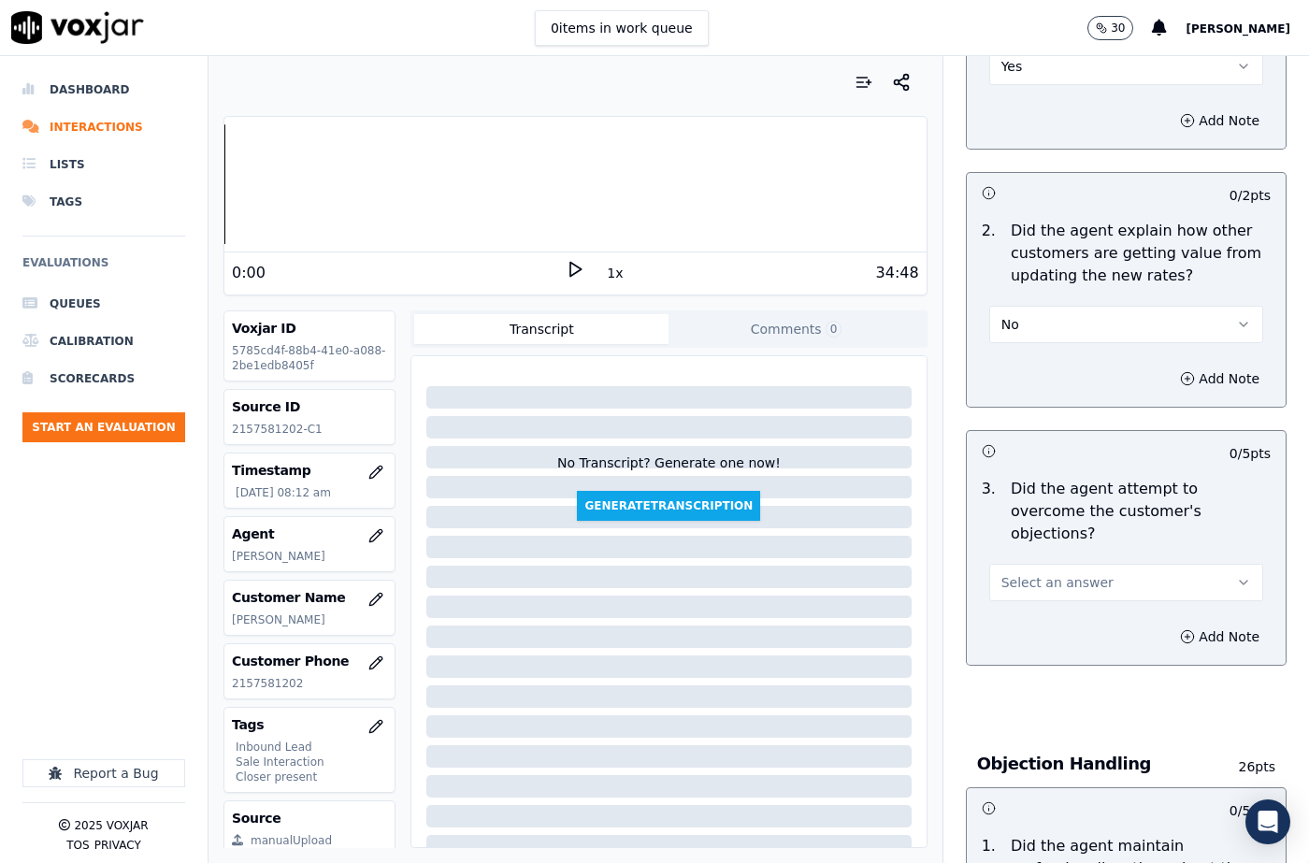
click at [1005, 310] on button "No" at bounding box center [1126, 324] width 274 height 37
click at [1024, 420] on div "N/A" at bounding box center [1095, 426] width 241 height 30
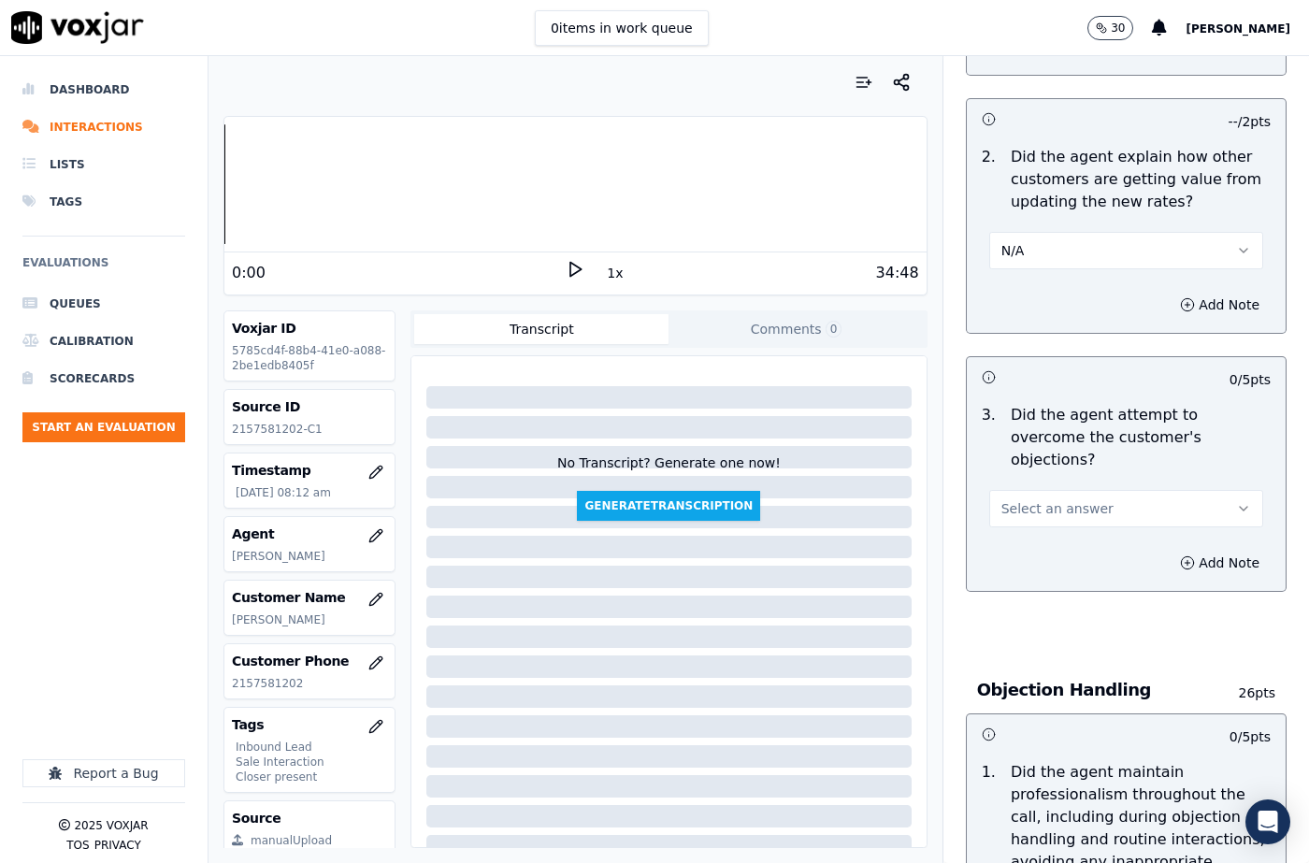
scroll to position [1869, 0]
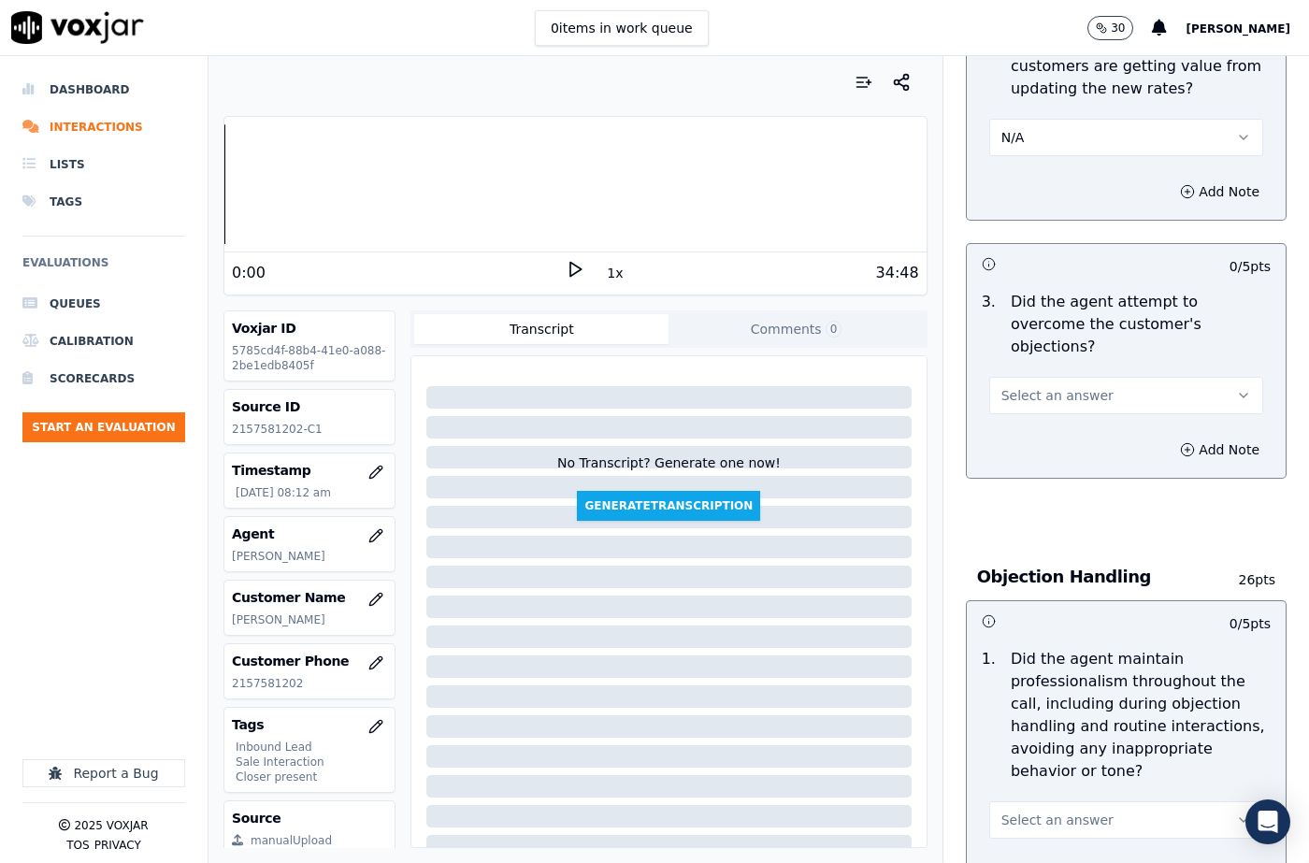
click at [1034, 386] on span "Select an answer" at bounding box center [1057, 395] width 112 height 19
click at [1033, 466] on div "N/A" at bounding box center [1095, 475] width 241 height 30
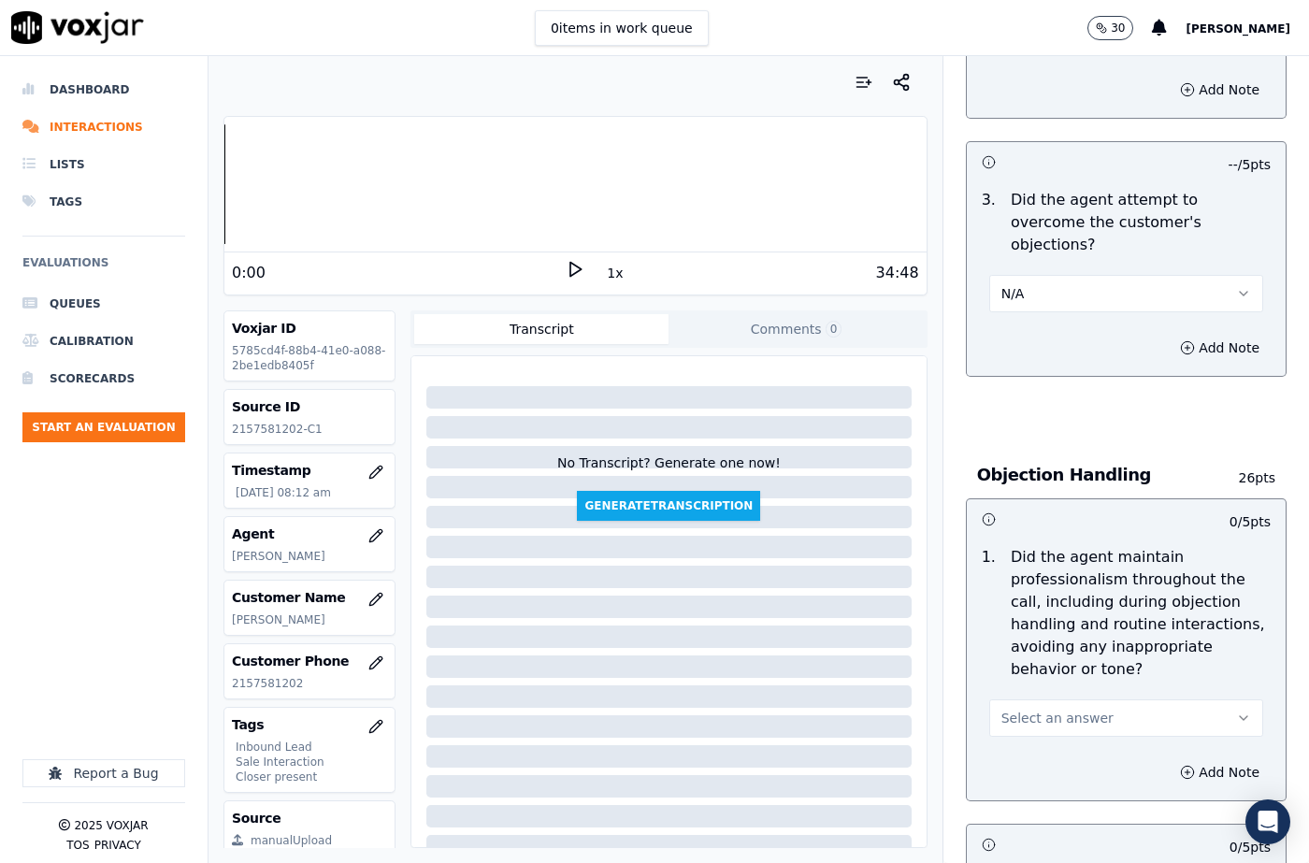
scroll to position [2150, 0]
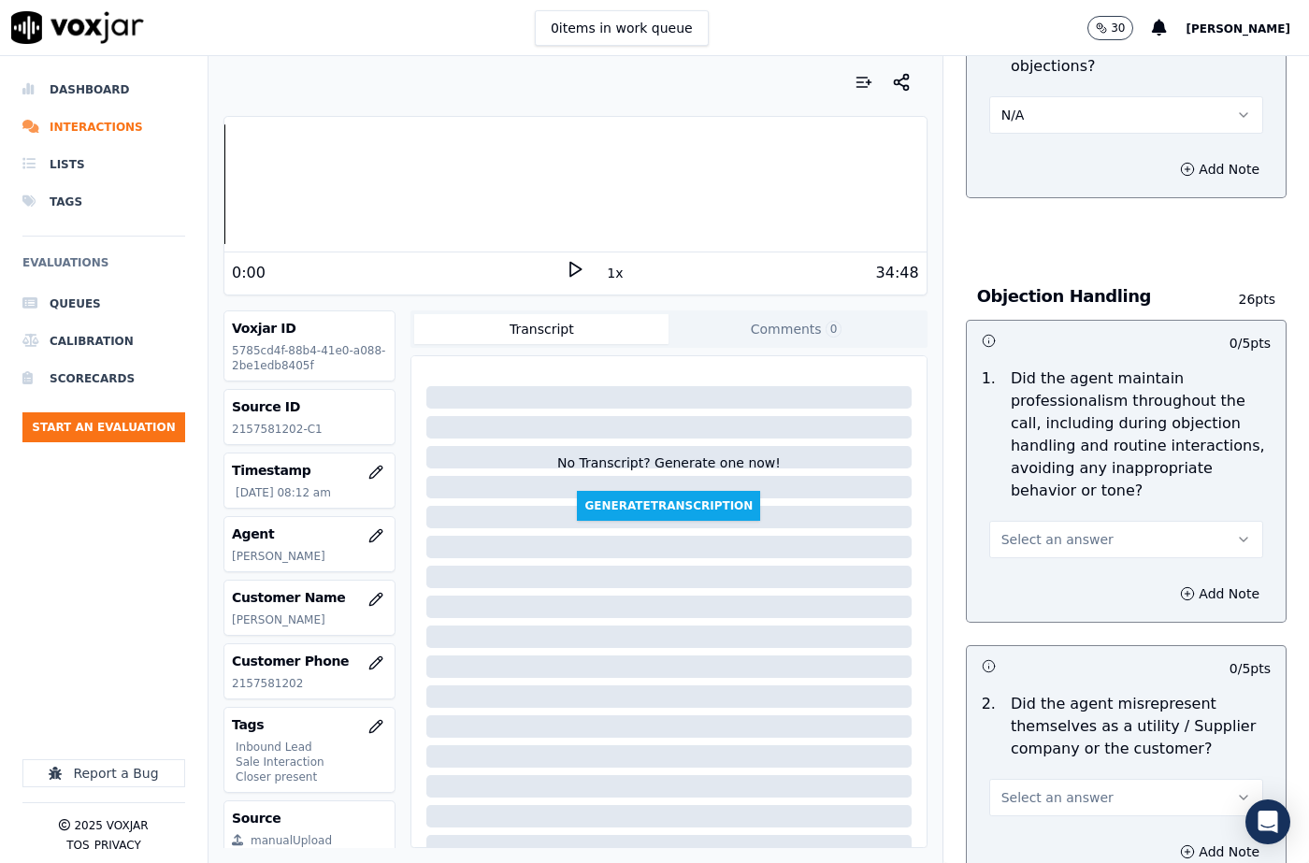
click at [1038, 530] on span "Select an answer" at bounding box center [1057, 539] width 112 height 19
click at [1041, 536] on div "Yes" at bounding box center [1095, 537] width 241 height 30
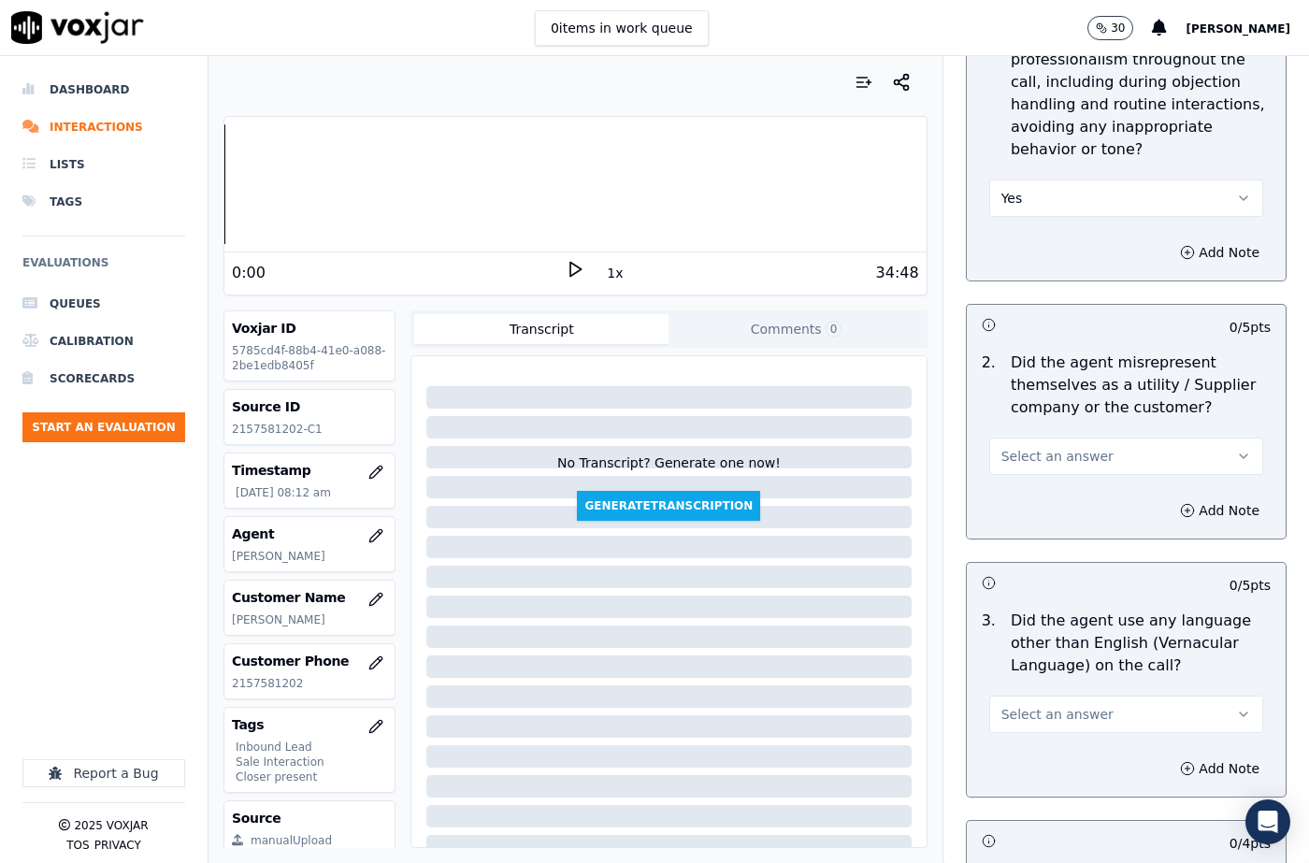
scroll to position [2524, 0]
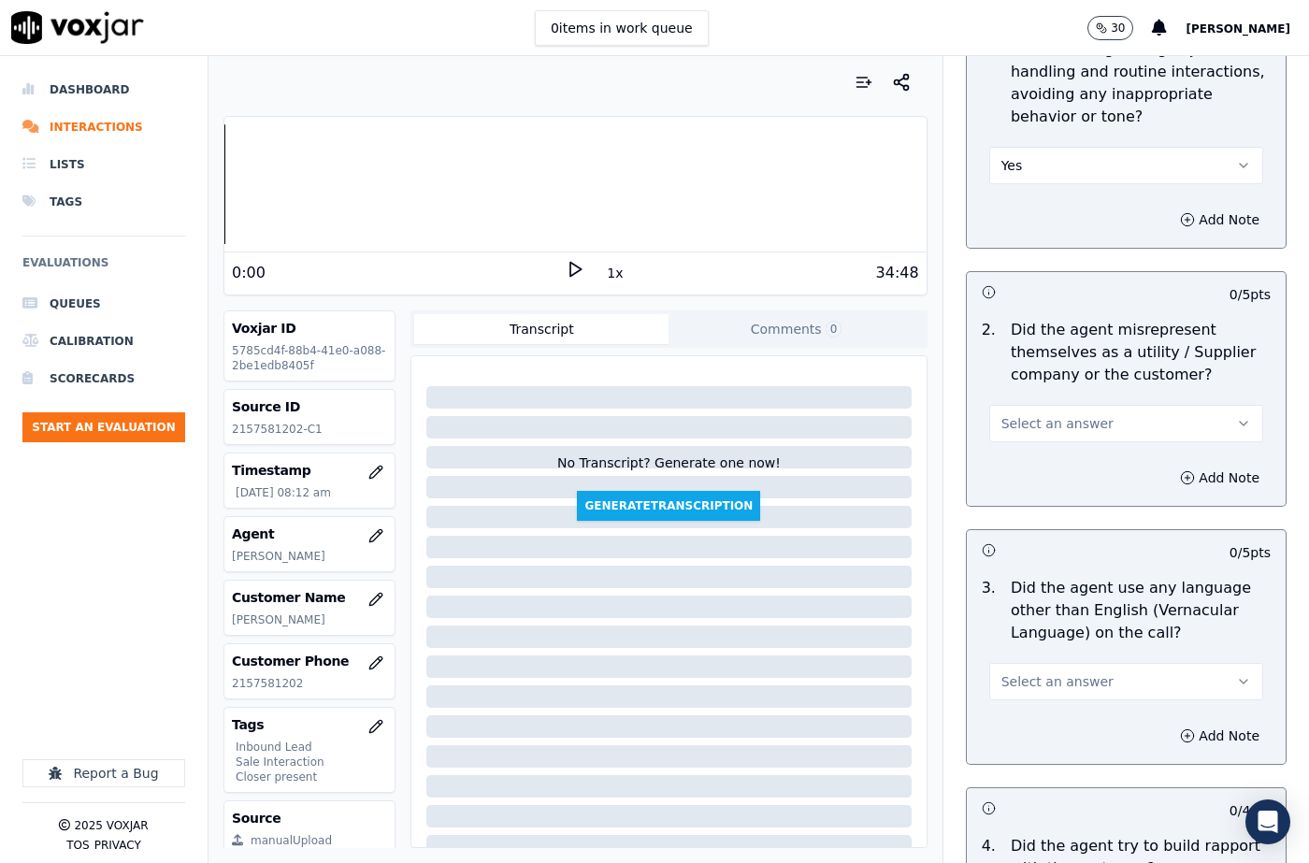
click at [1053, 414] on span "Select an answer" at bounding box center [1057, 423] width 112 height 19
click at [1043, 450] on div "No" at bounding box center [1095, 451] width 241 height 30
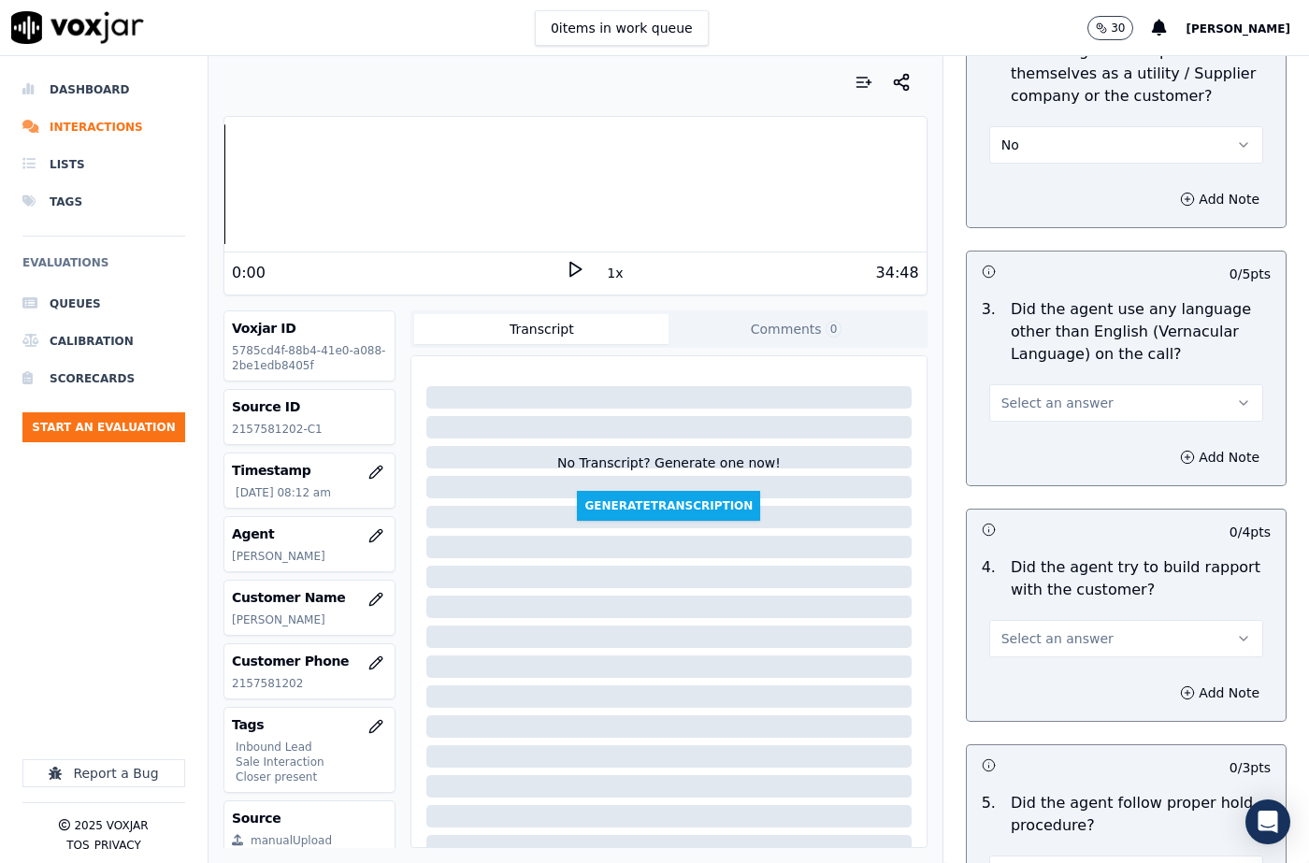
scroll to position [2804, 0]
click at [1023, 392] on span "Select an answer" at bounding box center [1057, 401] width 112 height 19
click at [1023, 394] on div "Yes" at bounding box center [1095, 398] width 241 height 30
drag, startPoint x: 1030, startPoint y: 350, endPoint x: 1026, endPoint y: 368, distance: 19.1
click at [1030, 382] on button "Yes" at bounding box center [1126, 400] width 274 height 37
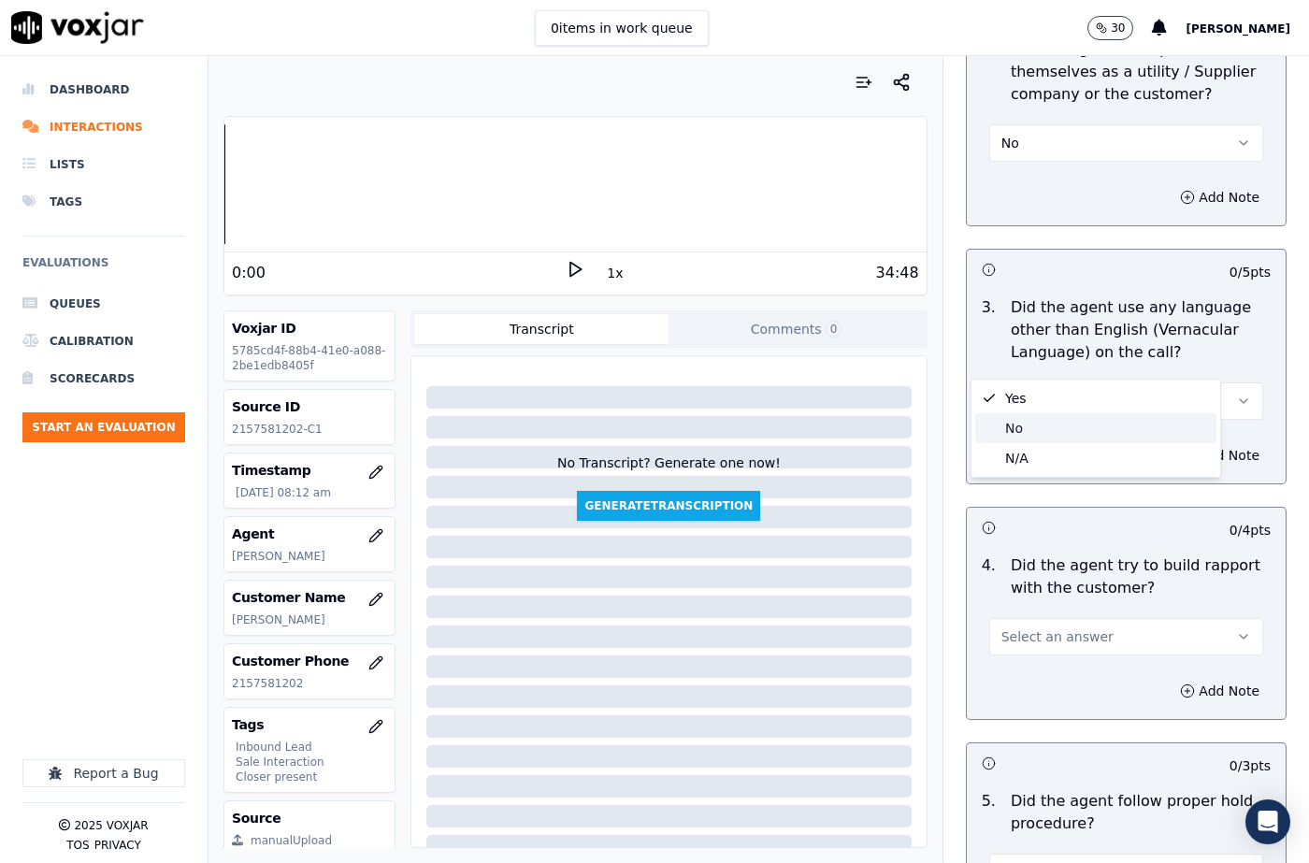
click at [1016, 428] on div "No" at bounding box center [1095, 428] width 241 height 30
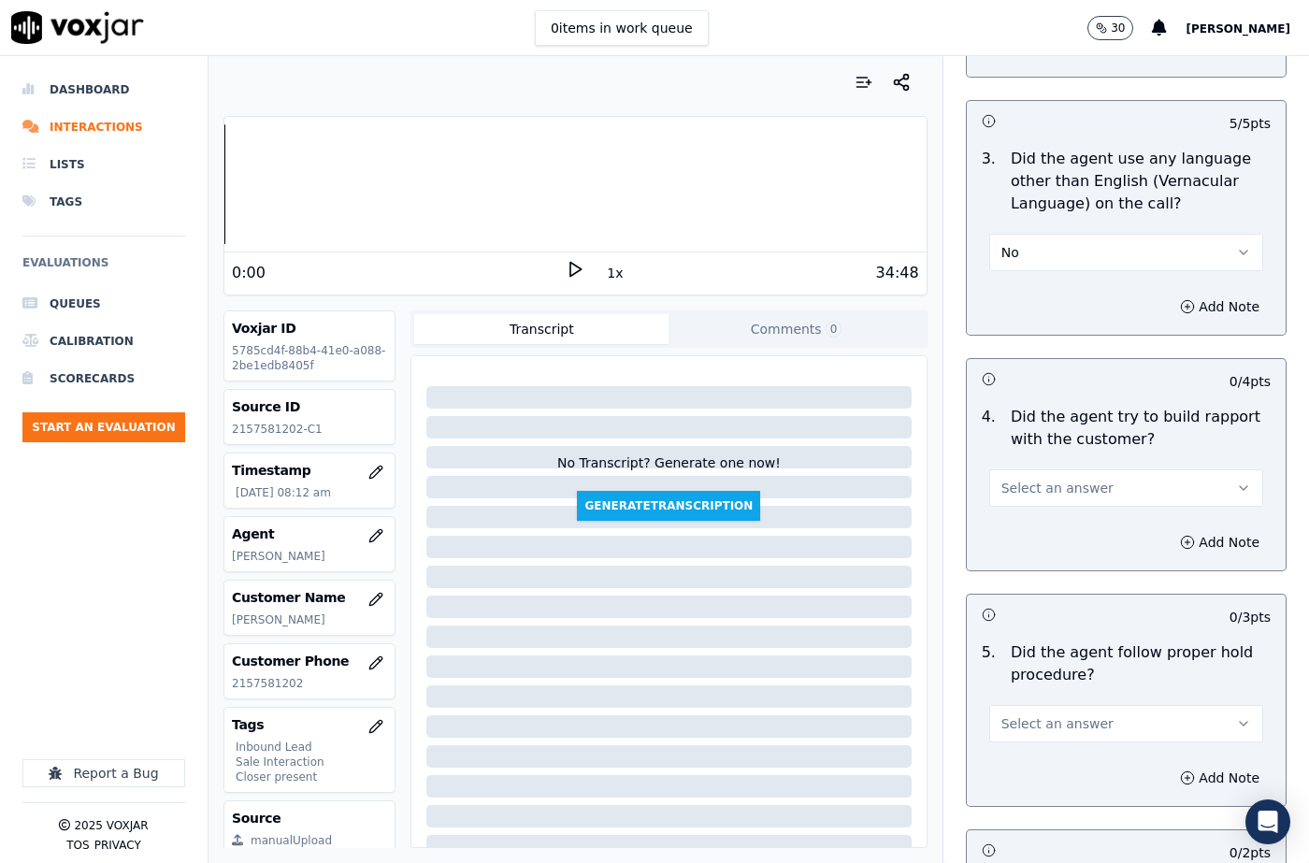
scroll to position [3085, 0]
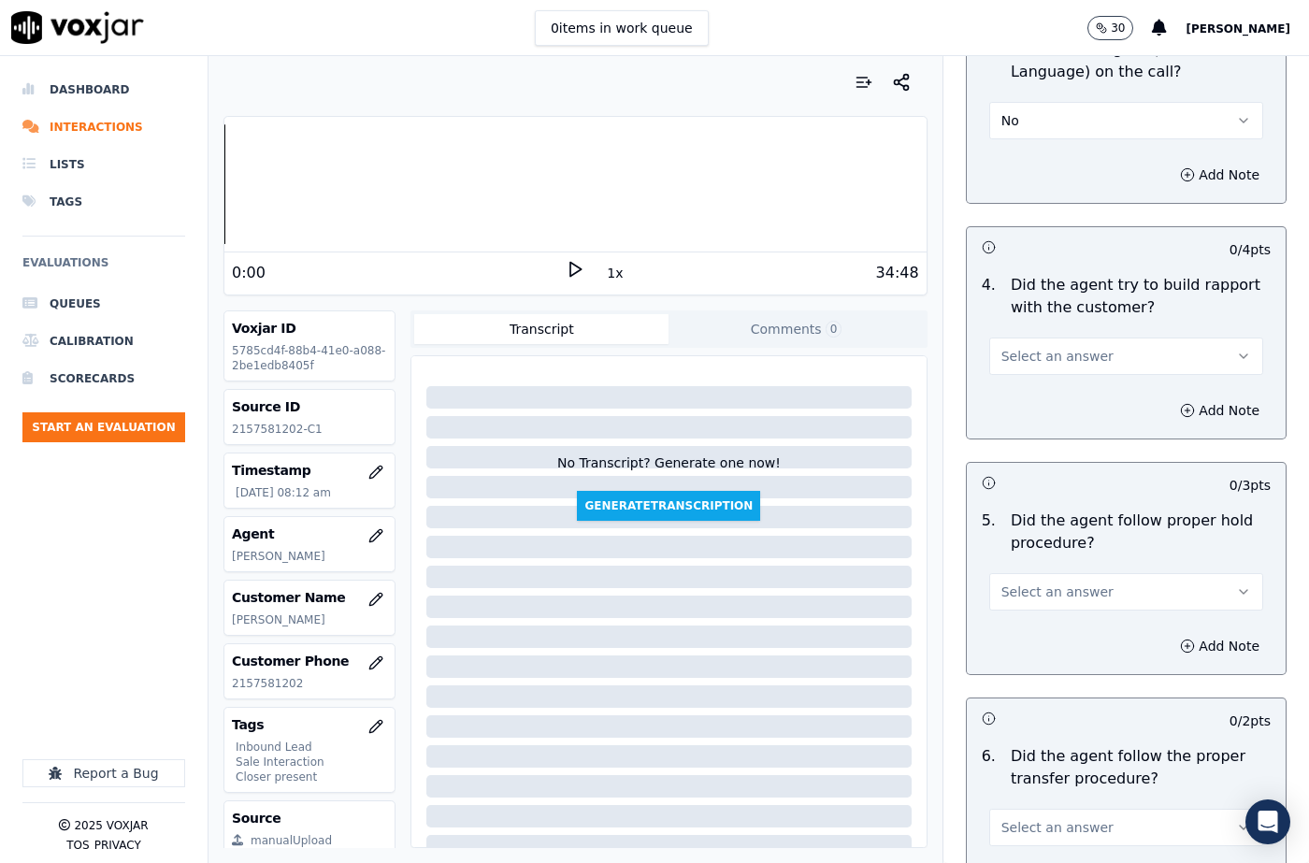
click at [1022, 347] on span "Select an answer" at bounding box center [1057, 356] width 112 height 19
click at [1024, 342] on div "Yes" at bounding box center [1095, 353] width 241 height 30
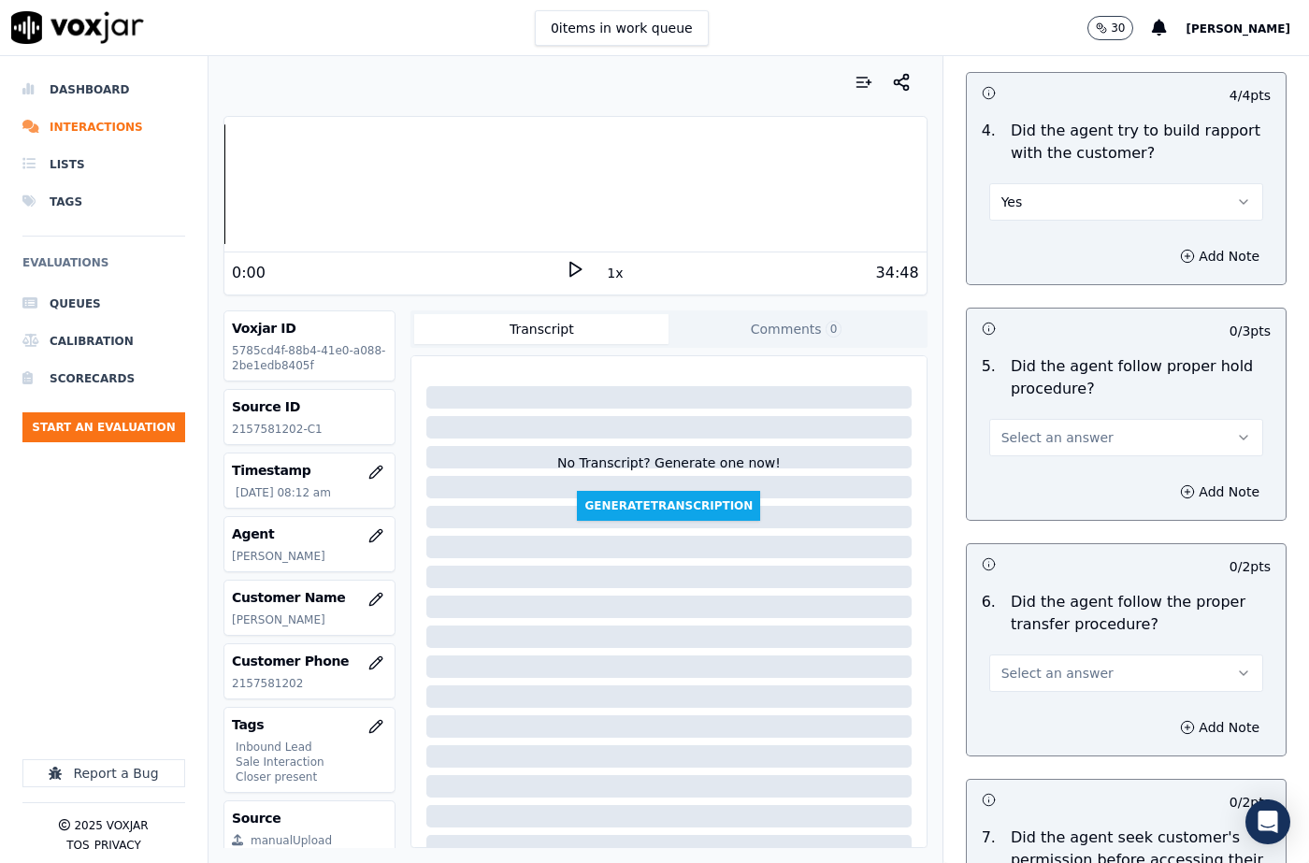
scroll to position [3365, 0]
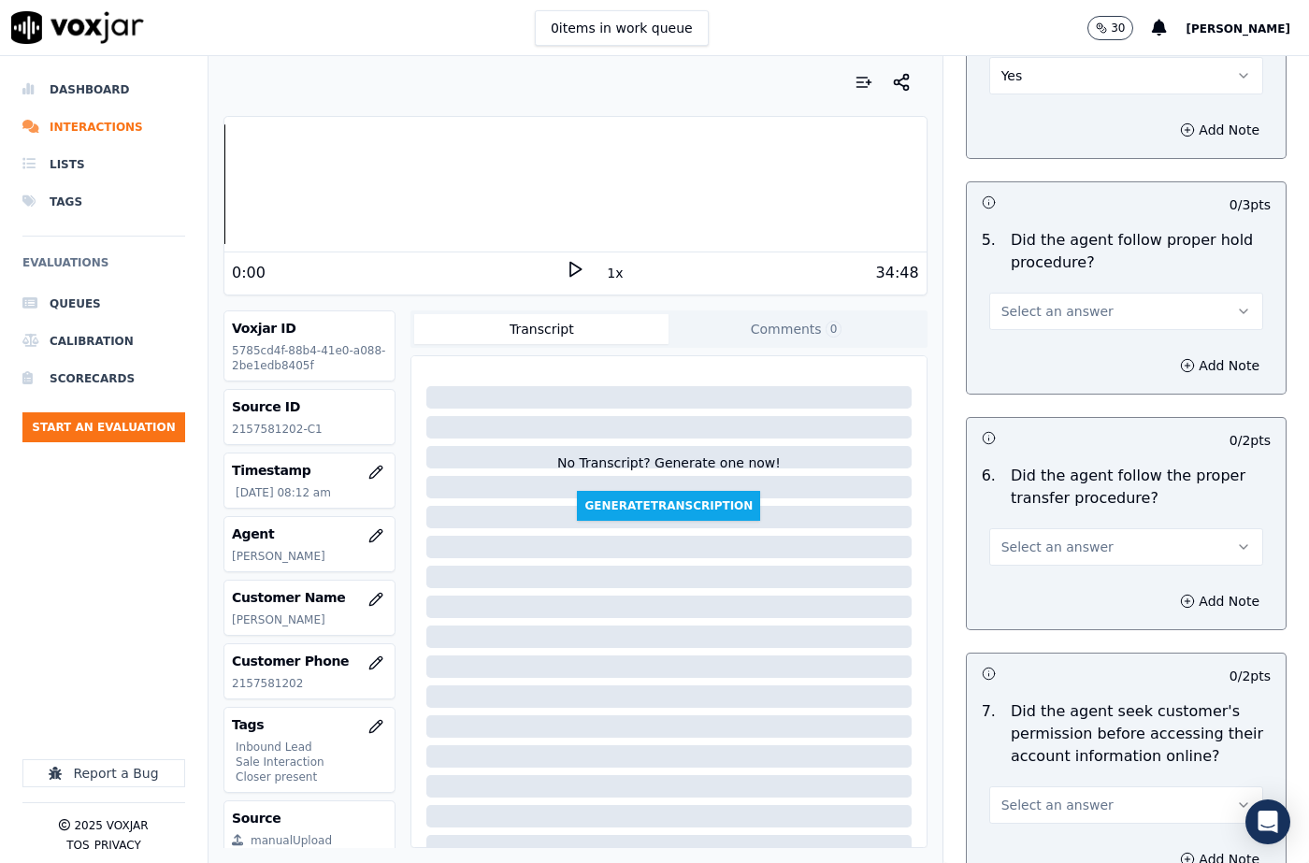
click at [1026, 302] on span "Select an answer" at bounding box center [1057, 311] width 112 height 19
click at [1028, 362] on div "N/A" at bounding box center [1095, 368] width 241 height 30
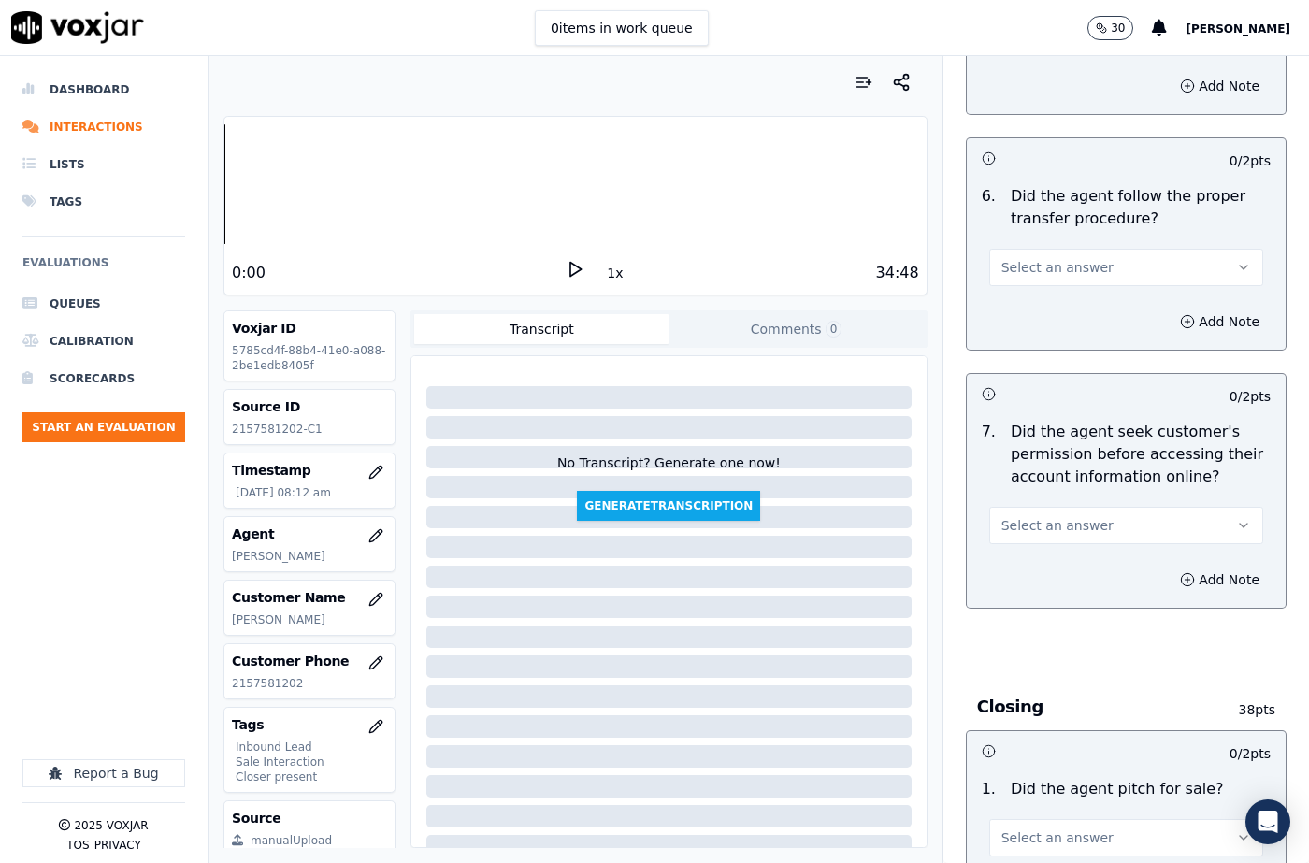
scroll to position [3645, 0]
click at [1028, 257] on span "Select an answer" at bounding box center [1057, 266] width 112 height 19
click at [1030, 263] on div "Yes" at bounding box center [1095, 264] width 241 height 30
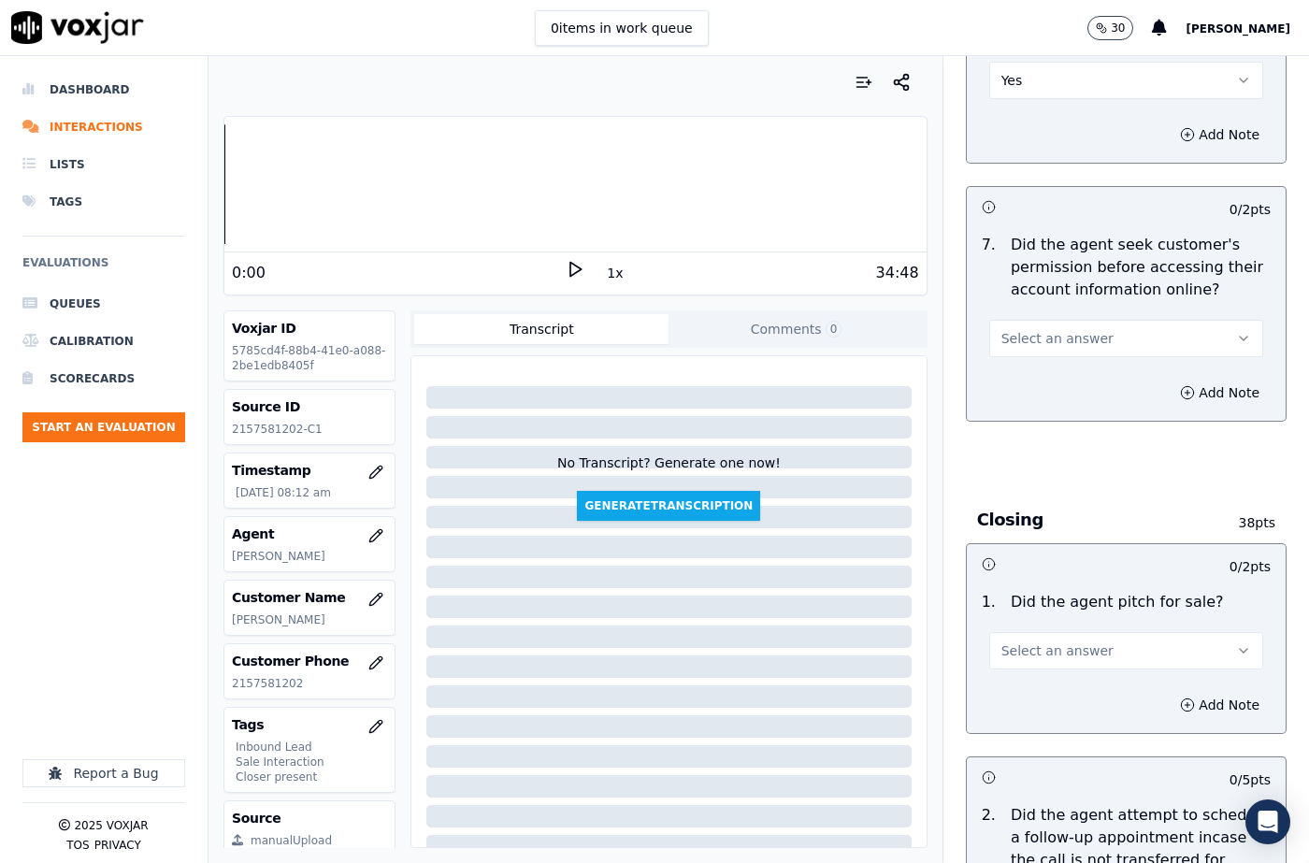
scroll to position [3832, 0]
click at [1053, 328] on span "Select an answer" at bounding box center [1057, 337] width 112 height 19
click at [1038, 338] on div "Yes" at bounding box center [1095, 335] width 241 height 30
drag, startPoint x: 1184, startPoint y: 344, endPoint x: 1179, endPoint y: 354, distance: 11.7
click at [1184, 379] on button "Add Note" at bounding box center [1219, 392] width 102 height 26
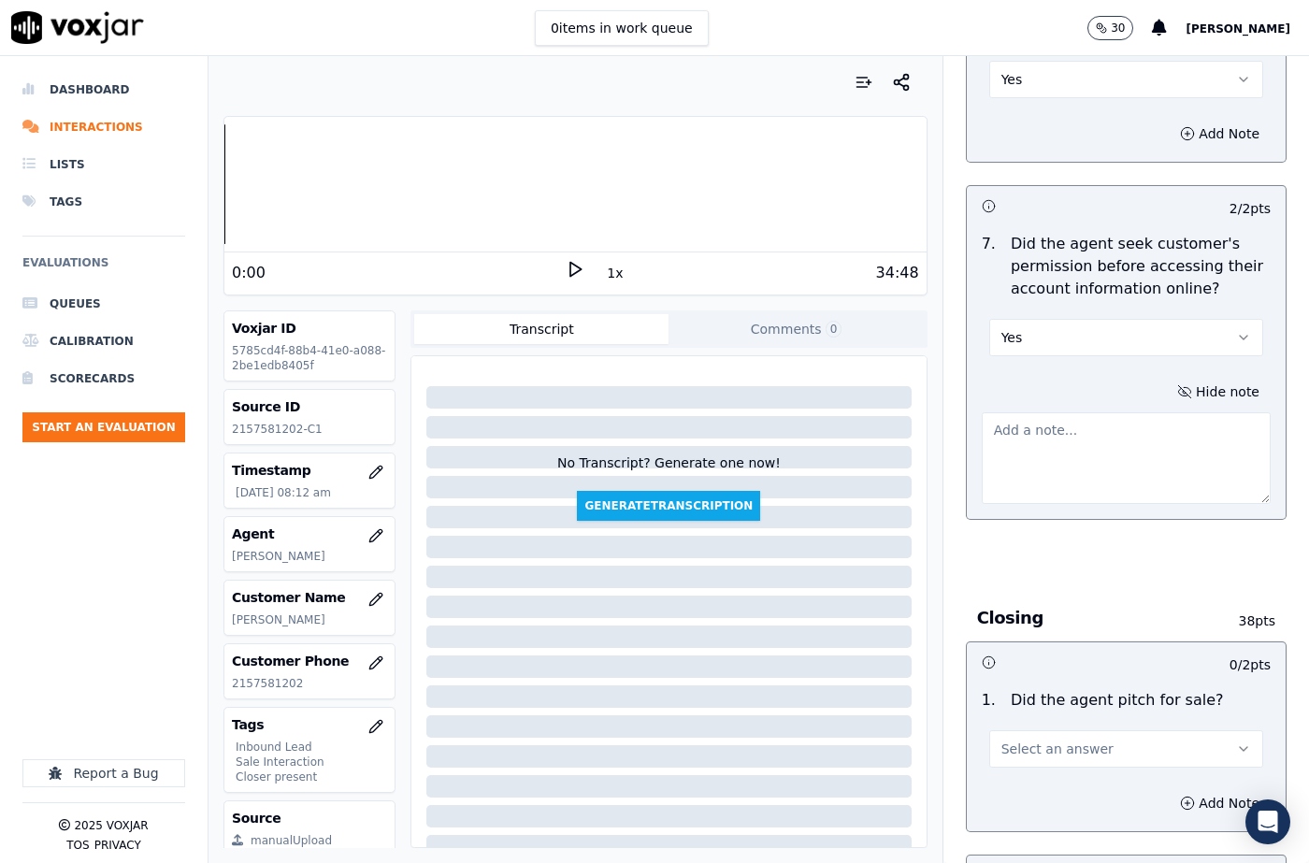
click at [1077, 412] on textarea at bounding box center [1125, 458] width 289 height 92
paste textarea "@25:09 [PERSON_NAME] took the permission to access the accout properly."
click at [1068, 412] on textarea "@25:09 [PERSON_NAME] took the permission to access the accout properly." at bounding box center [1125, 458] width 289 height 92
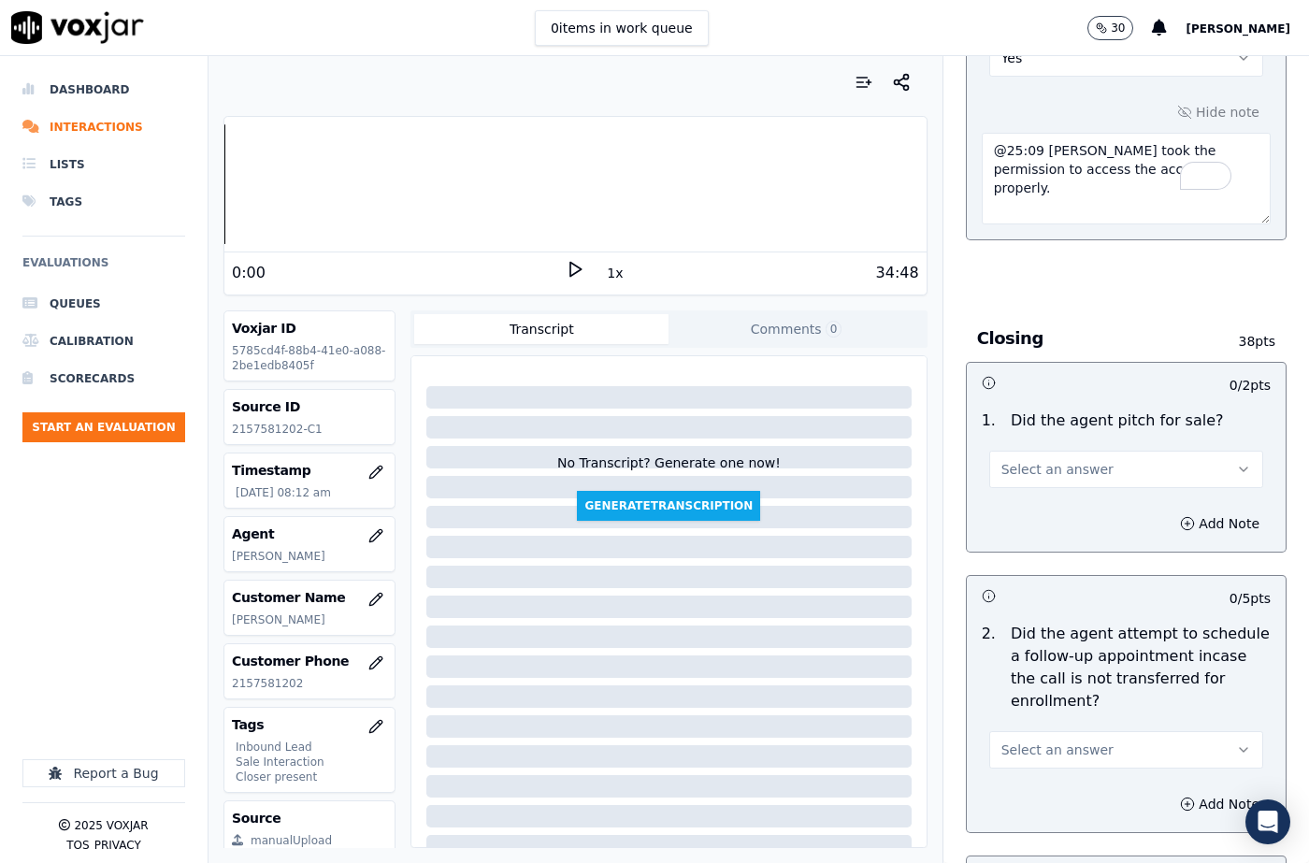
scroll to position [4113, 0]
click at [1034, 450] on button "Select an answer" at bounding box center [1126, 468] width 274 height 37
click at [1034, 458] on div "Yes" at bounding box center [1095, 466] width 241 height 30
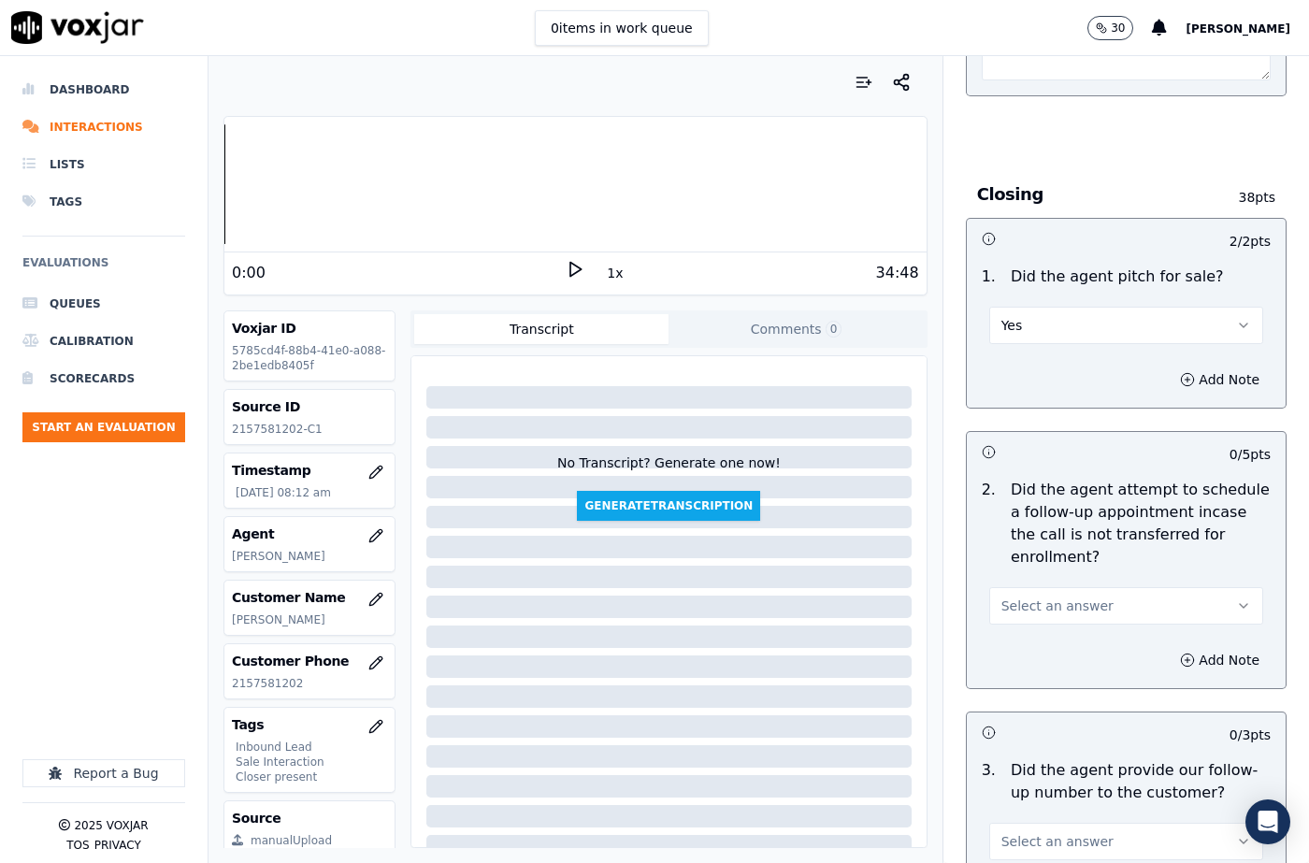
scroll to position [4487, 0]
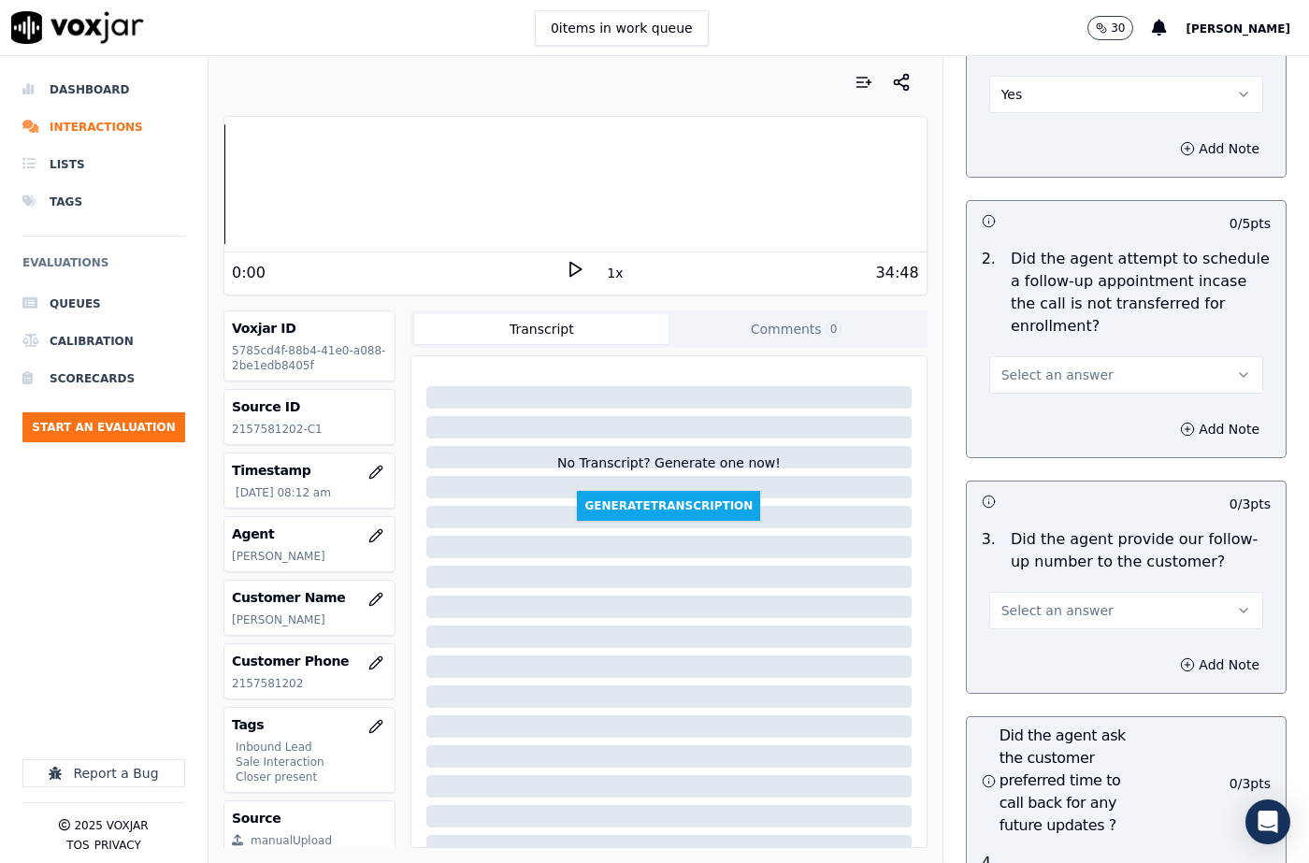
click at [1022, 365] on span "Select an answer" at bounding box center [1057, 374] width 112 height 19
click at [1028, 428] on div "N/A" at bounding box center [1095, 432] width 241 height 30
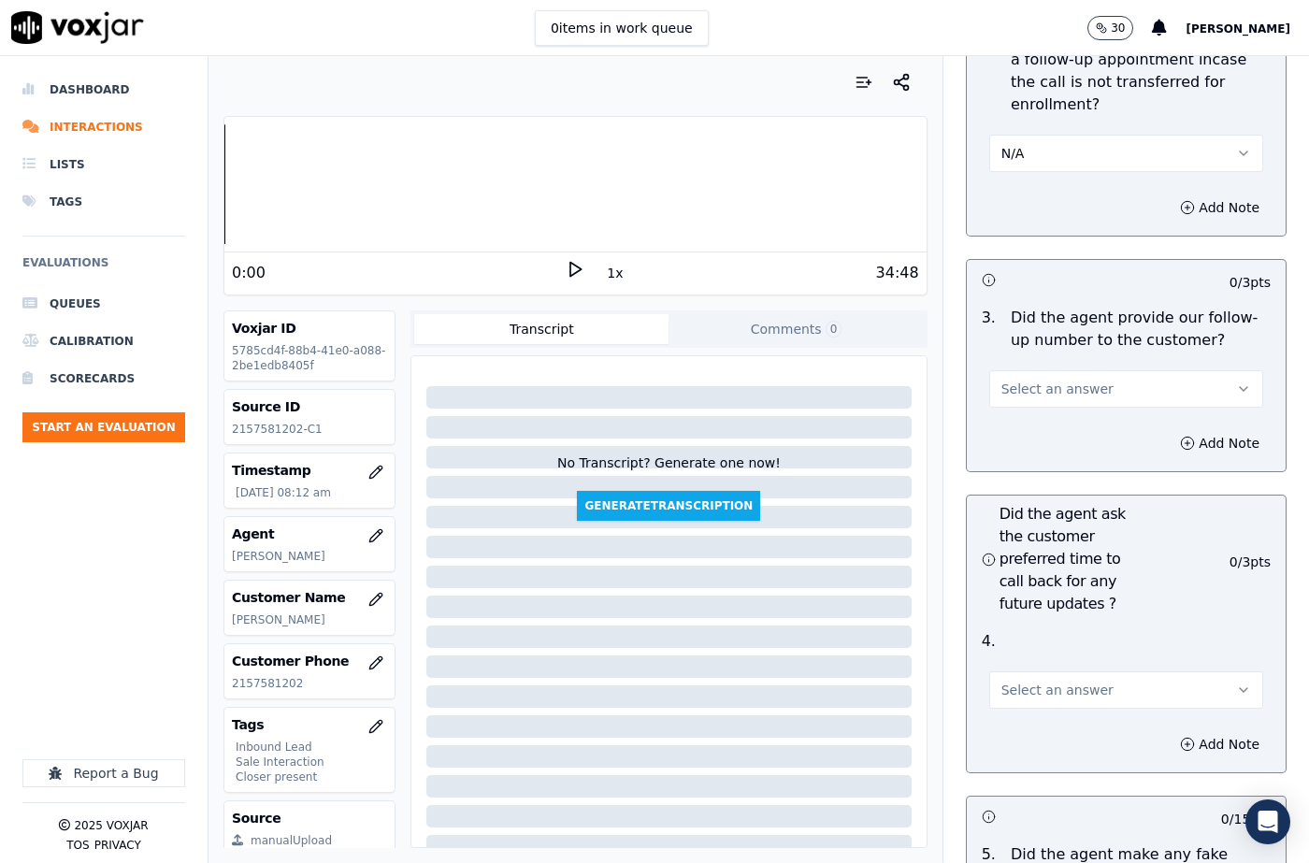
scroll to position [4767, 0]
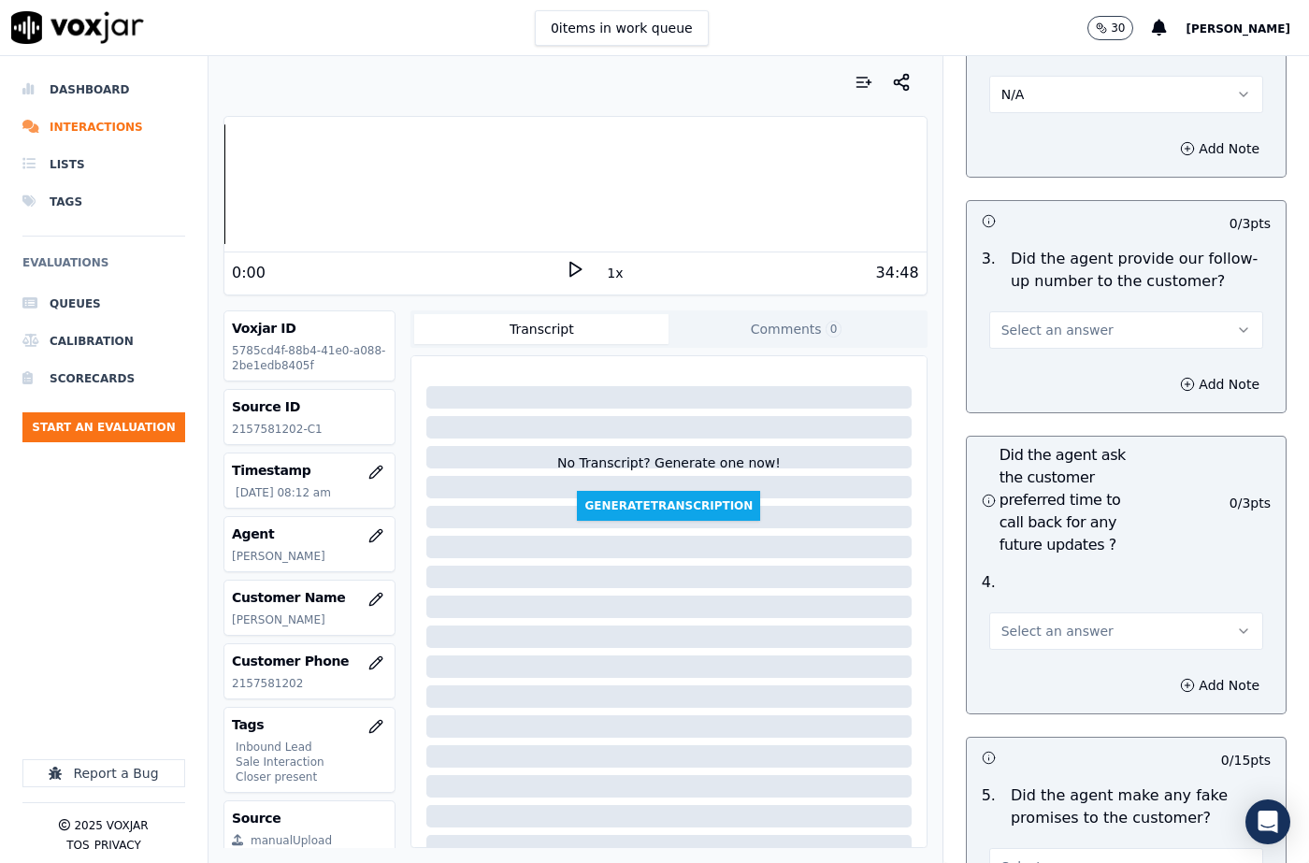
click at [1004, 321] on span "Select an answer" at bounding box center [1057, 330] width 112 height 19
click at [1033, 622] on span "Select an answer" at bounding box center [1057, 631] width 112 height 19
click at [1040, 683] on div "N/A" at bounding box center [1095, 688] width 241 height 30
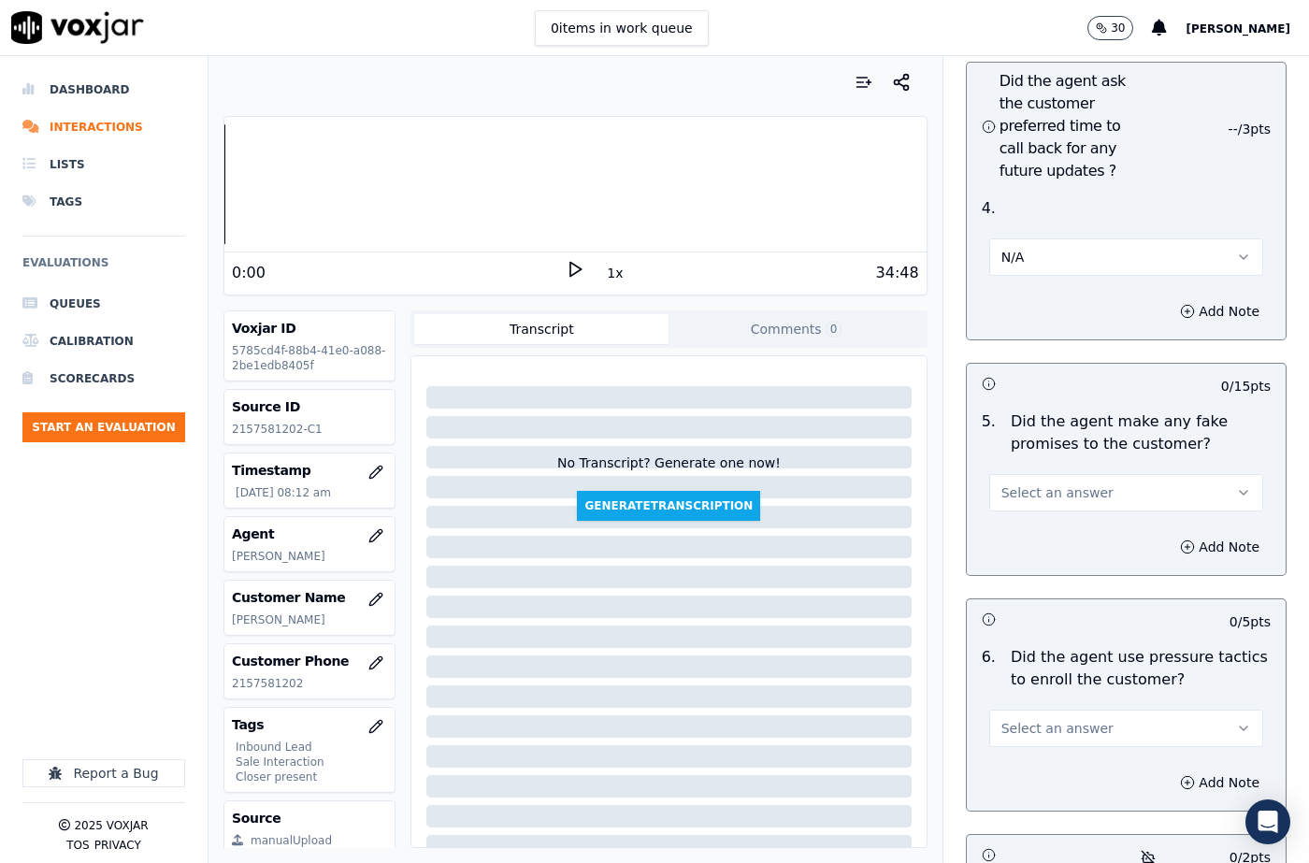
click at [1026, 474] on button "Select an answer" at bounding box center [1126, 492] width 274 height 37
click at [1032, 521] on div "No" at bounding box center [1095, 520] width 241 height 30
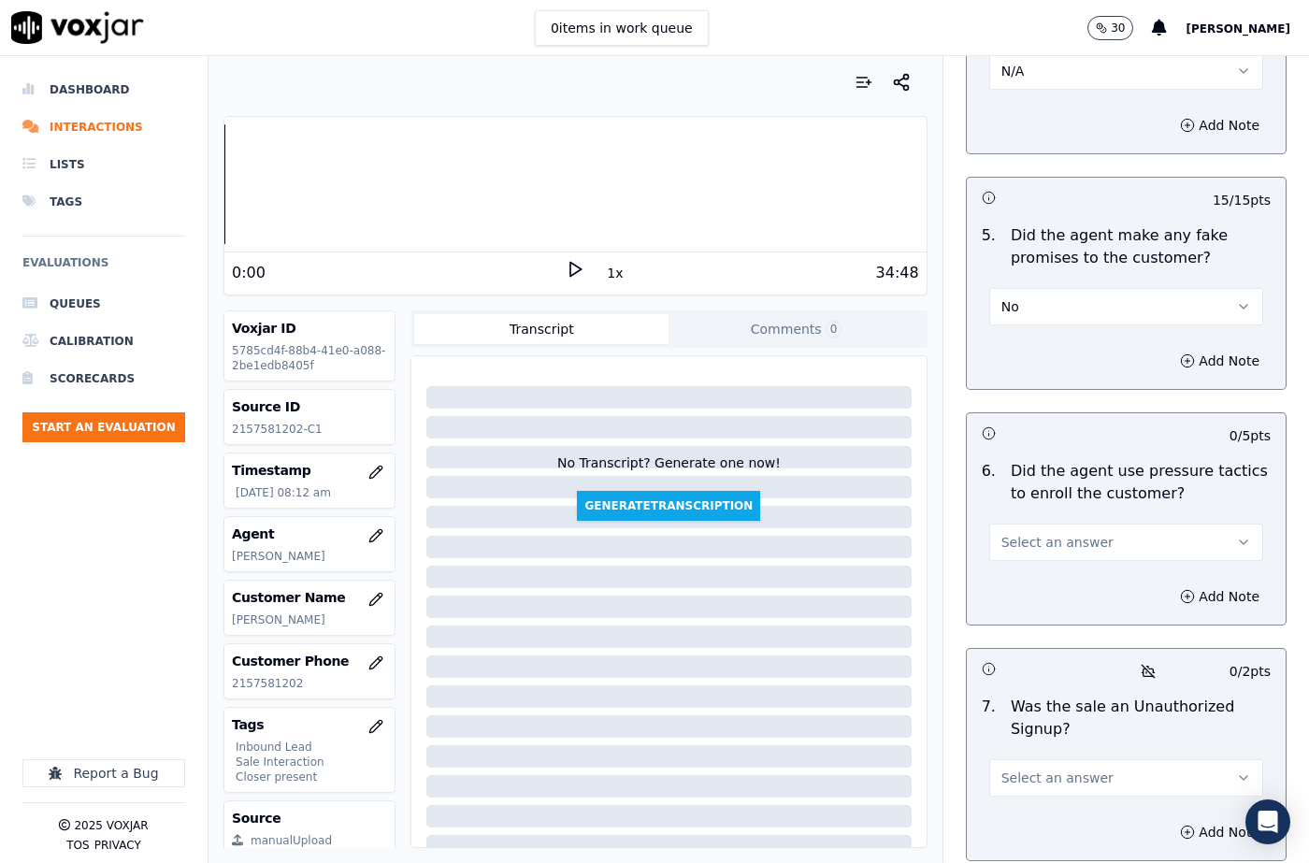
scroll to position [5328, 0]
click at [1038, 532] on span "Select an answer" at bounding box center [1057, 541] width 112 height 19
click at [1036, 564] on div "No" at bounding box center [1095, 568] width 241 height 30
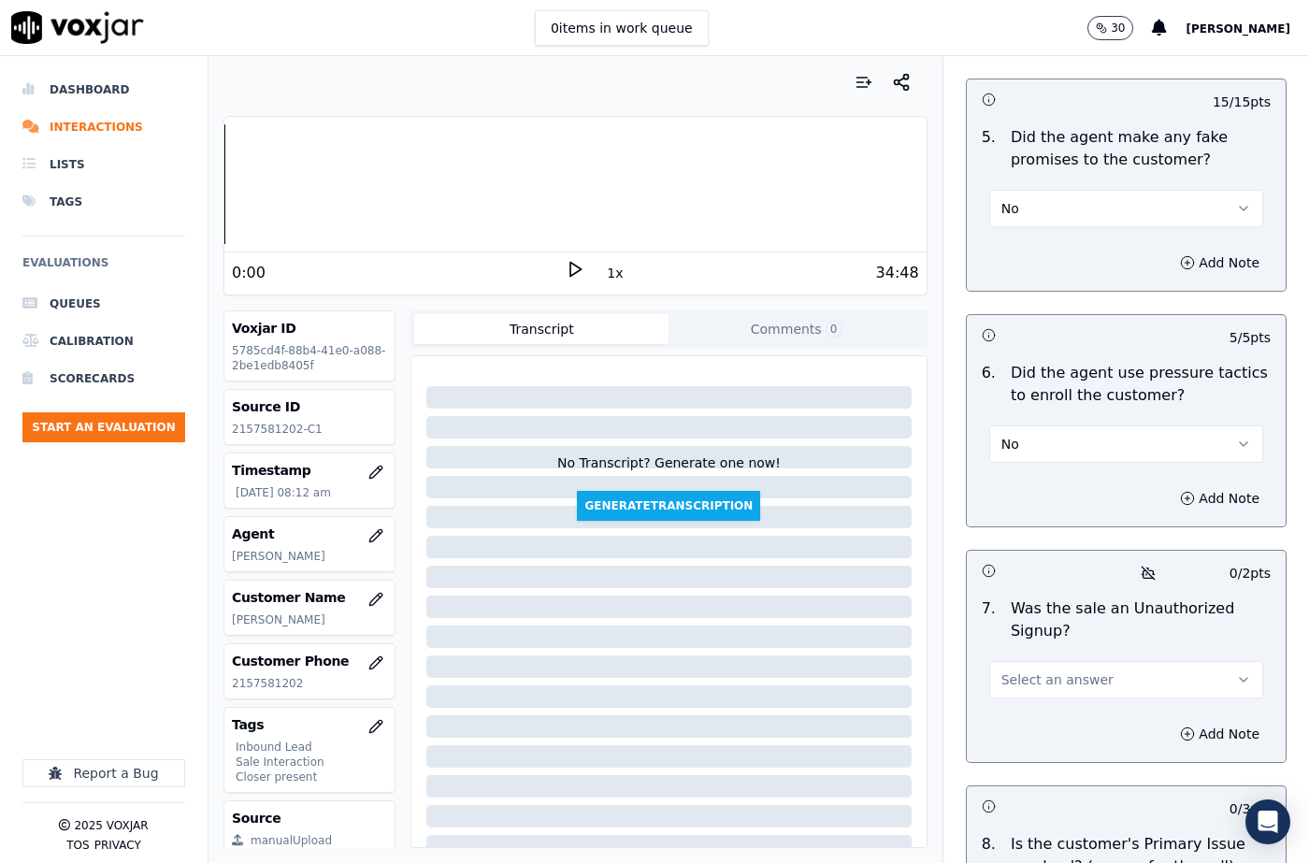
scroll to position [5515, 0]
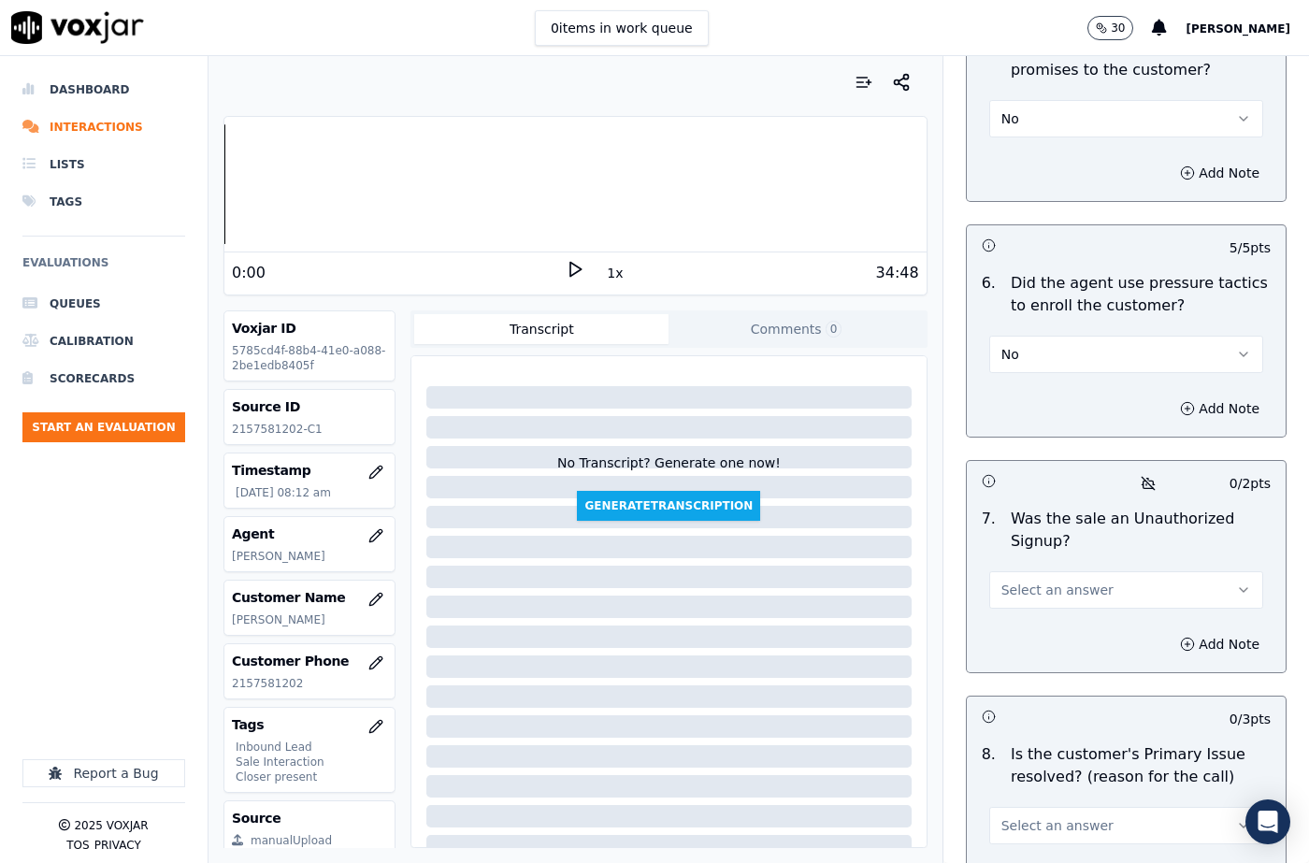
click at [1039, 580] on span "Select an answer" at bounding box center [1057, 589] width 112 height 19
click at [1024, 616] on div "No" at bounding box center [1095, 617] width 241 height 30
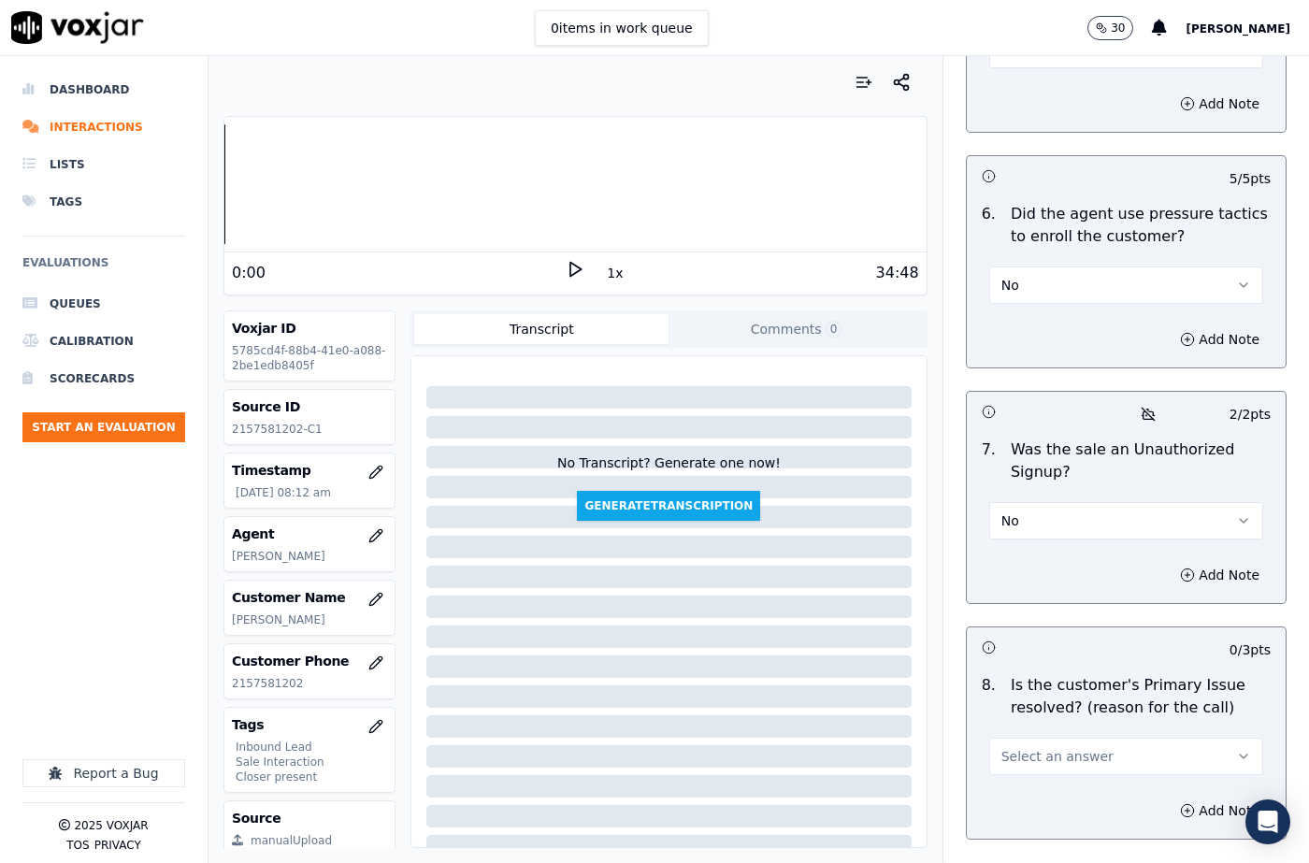
scroll to position [5670, 0]
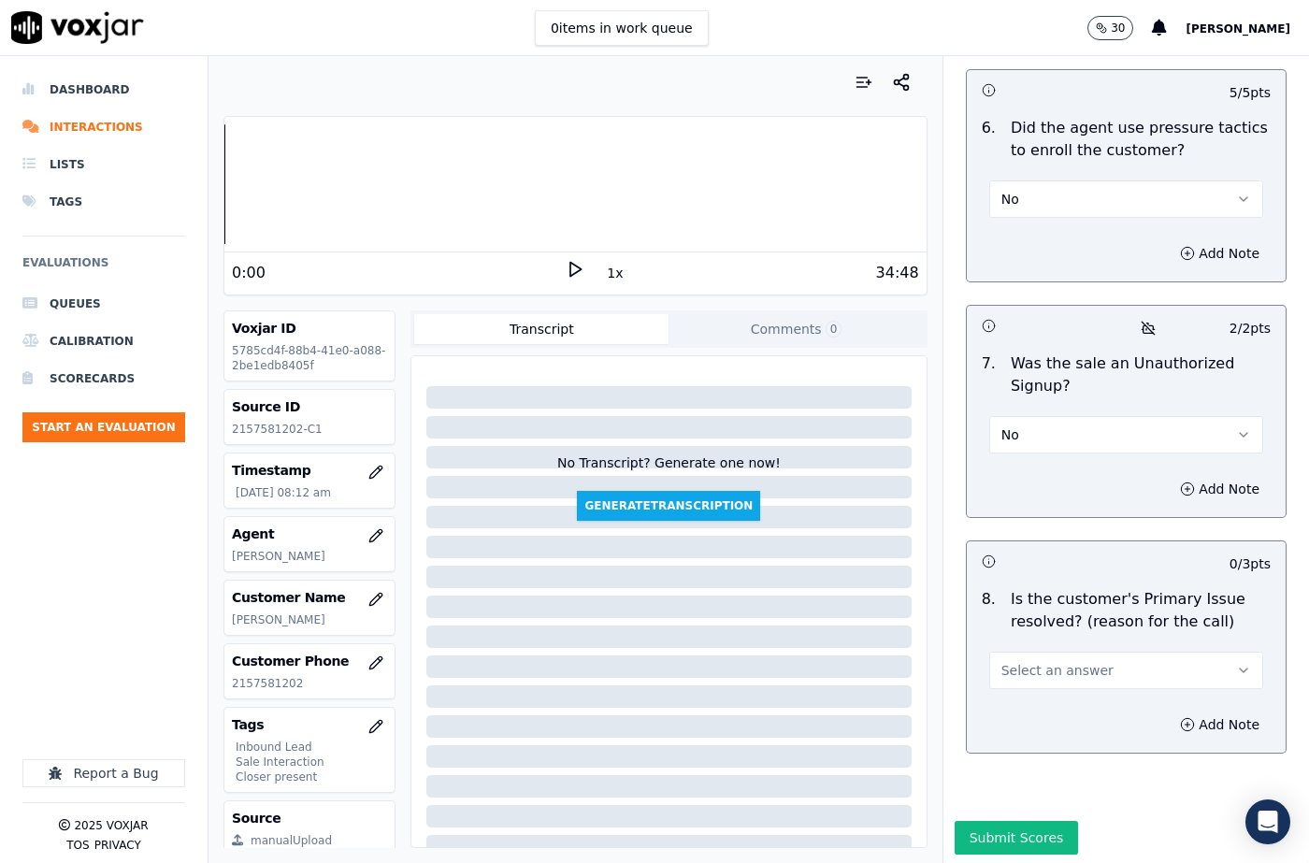
click at [1033, 661] on span "Select an answer" at bounding box center [1057, 670] width 112 height 19
click at [1040, 703] on div "No" at bounding box center [1095, 697] width 241 height 30
click at [1020, 652] on button "No" at bounding box center [1126, 670] width 274 height 37
click at [1018, 654] on div "Yes" at bounding box center [1095, 667] width 241 height 30
drag, startPoint x: 1184, startPoint y: 675, endPoint x: 1167, endPoint y: 686, distance: 20.2
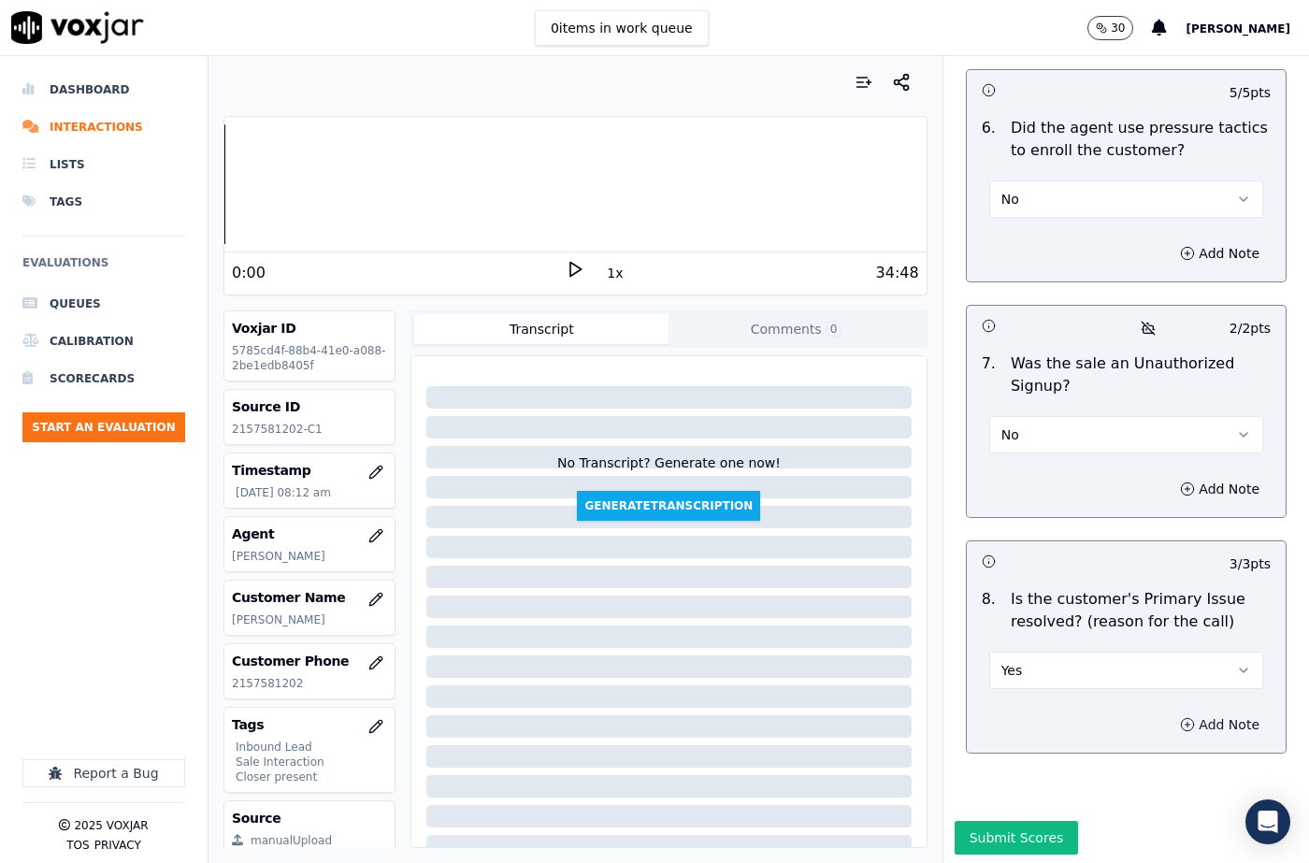
click at [1182, 711] on button "Add Note" at bounding box center [1219, 724] width 102 height 26
click at [1003, 745] on textarea at bounding box center [1125, 791] width 289 height 92
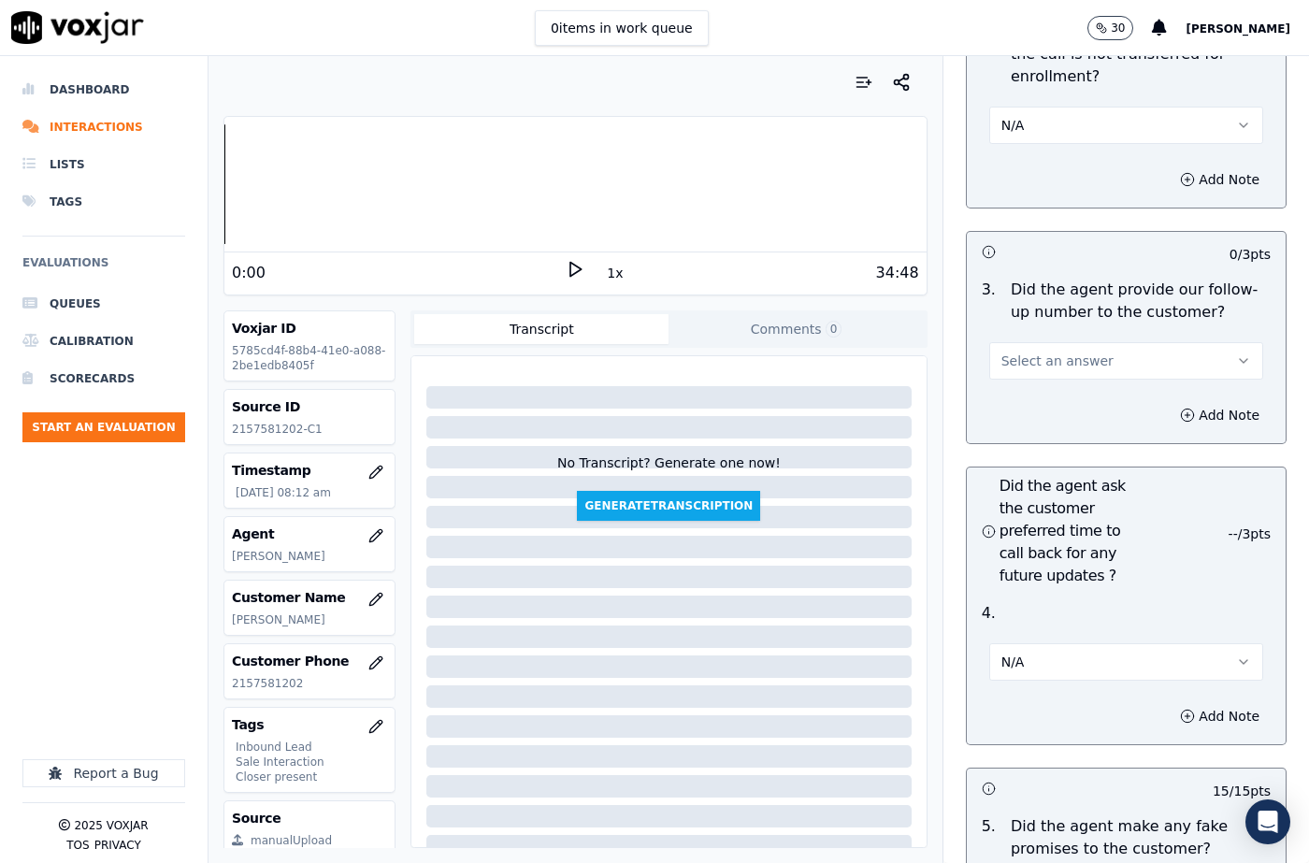
scroll to position [4642, 0]
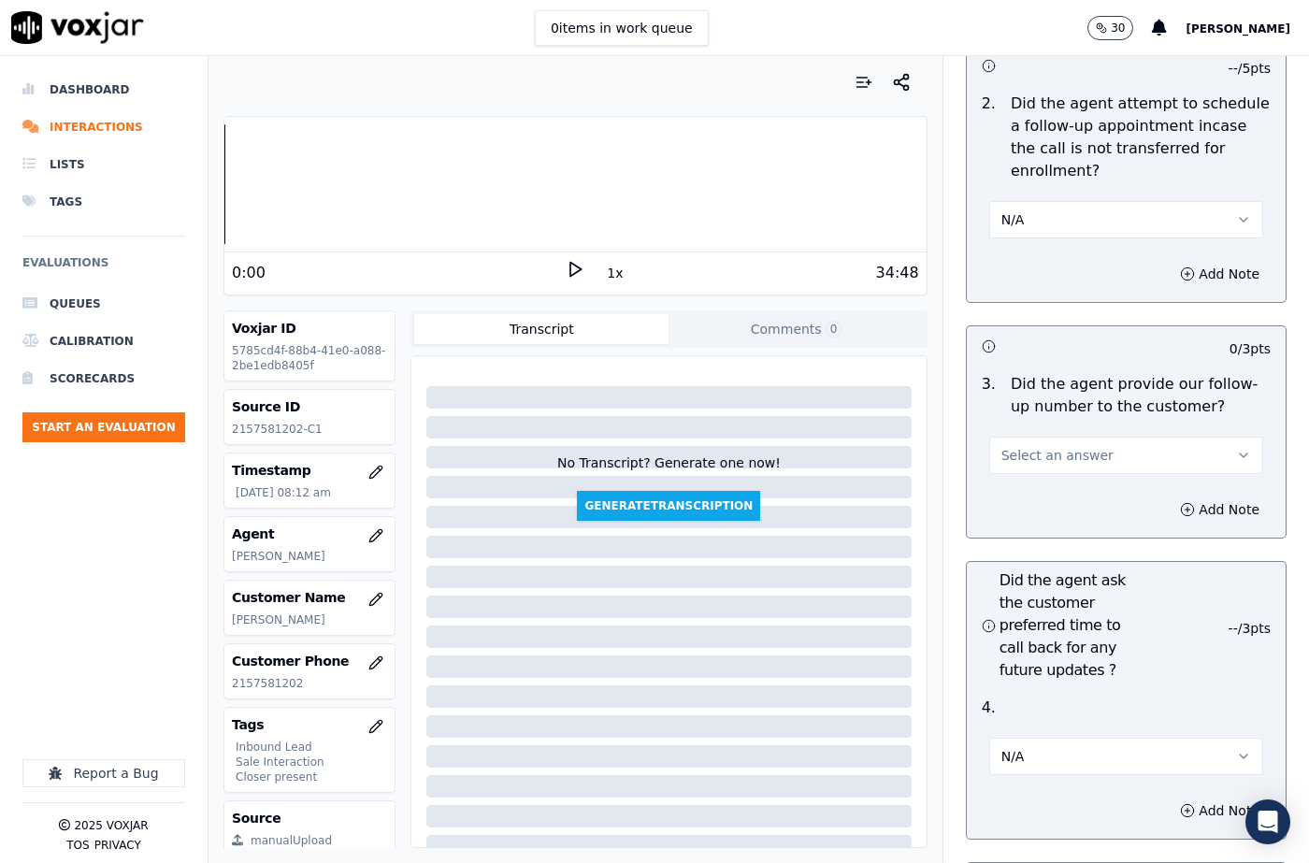
drag, startPoint x: 1021, startPoint y: 406, endPoint x: 1025, endPoint y: 421, distance: 15.7
click at [1021, 446] on span "Select an answer" at bounding box center [1057, 455] width 112 height 19
click at [1023, 457] on div "Yes" at bounding box center [1095, 452] width 241 height 30
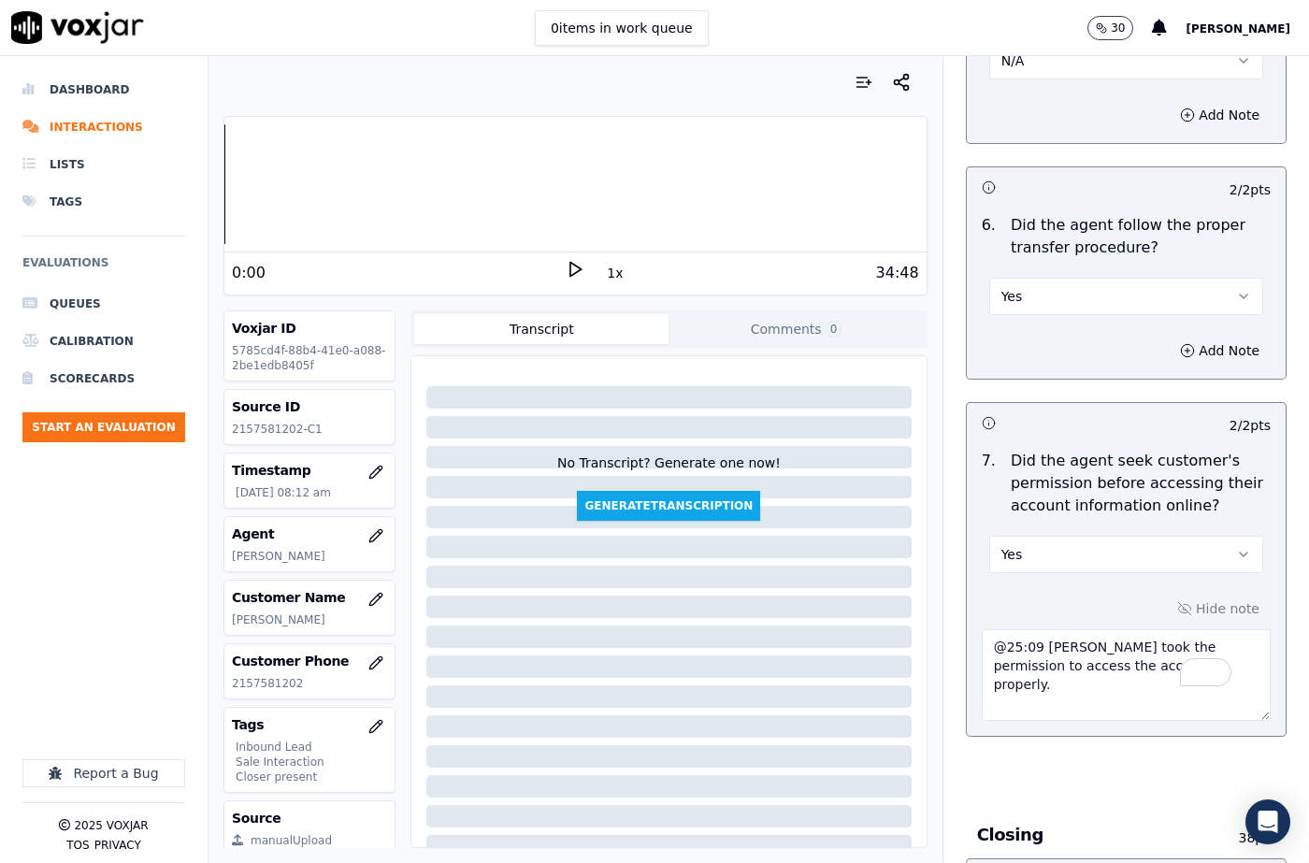
click at [981, 629] on textarea "@25:09 [PERSON_NAME] took the permission to access the account properly." at bounding box center [1125, 675] width 289 height 92
paste textarea "@4:43 [PERSON_NAME] "Now let me just go ahead and pull up the file here and I w…"
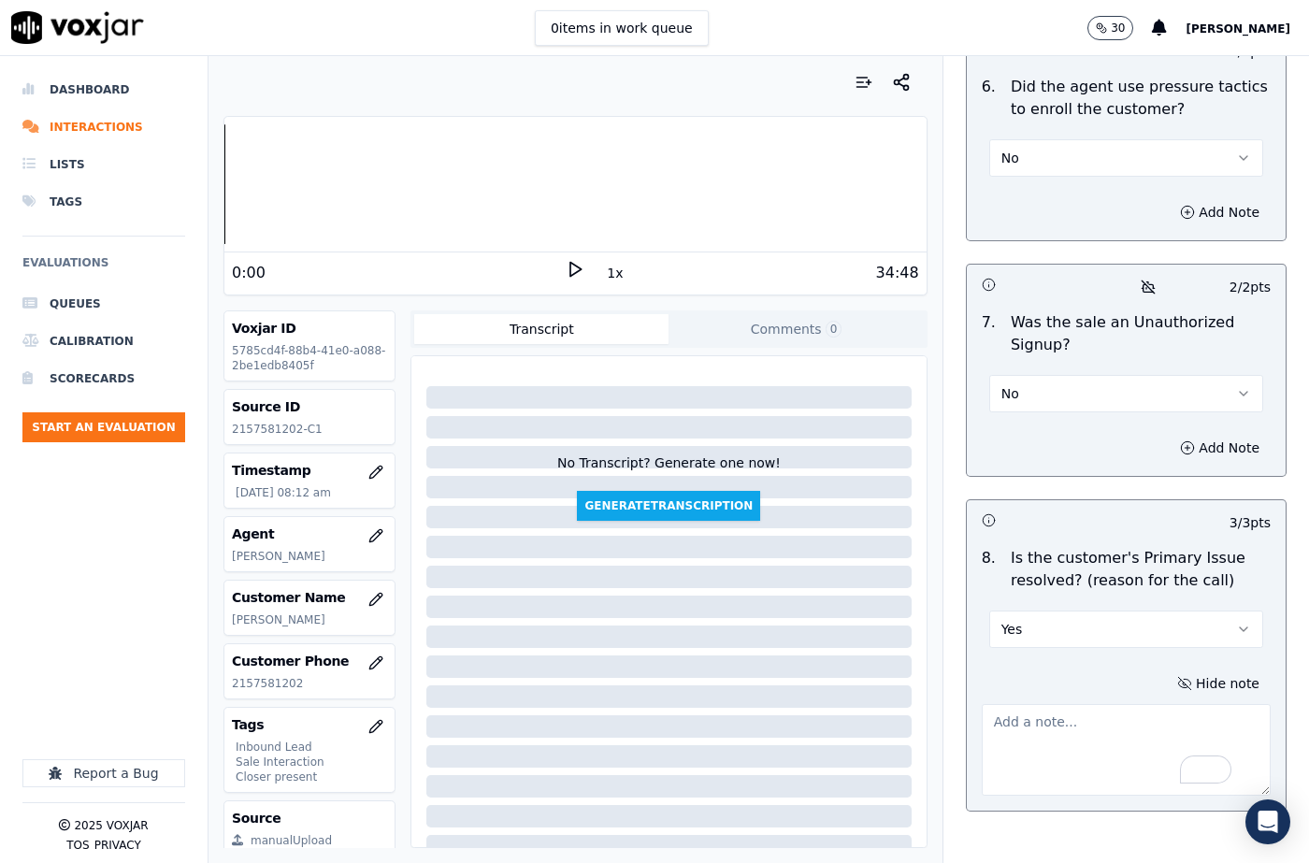
scroll to position [5769, 0]
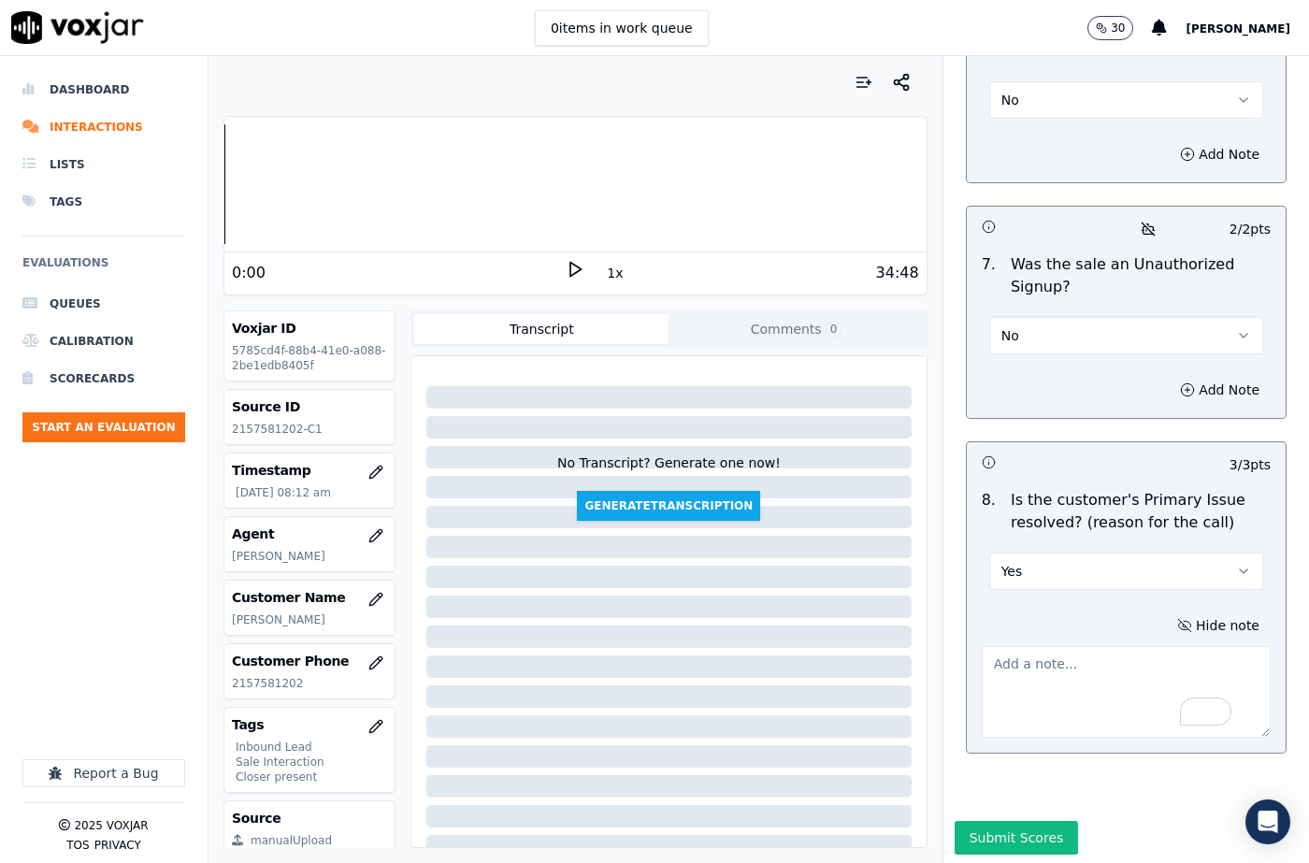
type textarea "@4:43 [PERSON_NAME] "Now let me just go ahead and pull up the file here and I w…"
click at [1111, 646] on textarea "To enrich screen reader interactions, please activate Accessibility in Grammarl…" at bounding box center [1125, 692] width 289 height 92
click at [1052, 659] on textarea "To enrich screen reader interactions, please activate Accessibility in Grammarl…" at bounding box center [1125, 692] width 289 height 92
paste textarea "The cx called to start the new account for the Gas. [PERSON_NAME] confirmed the…"
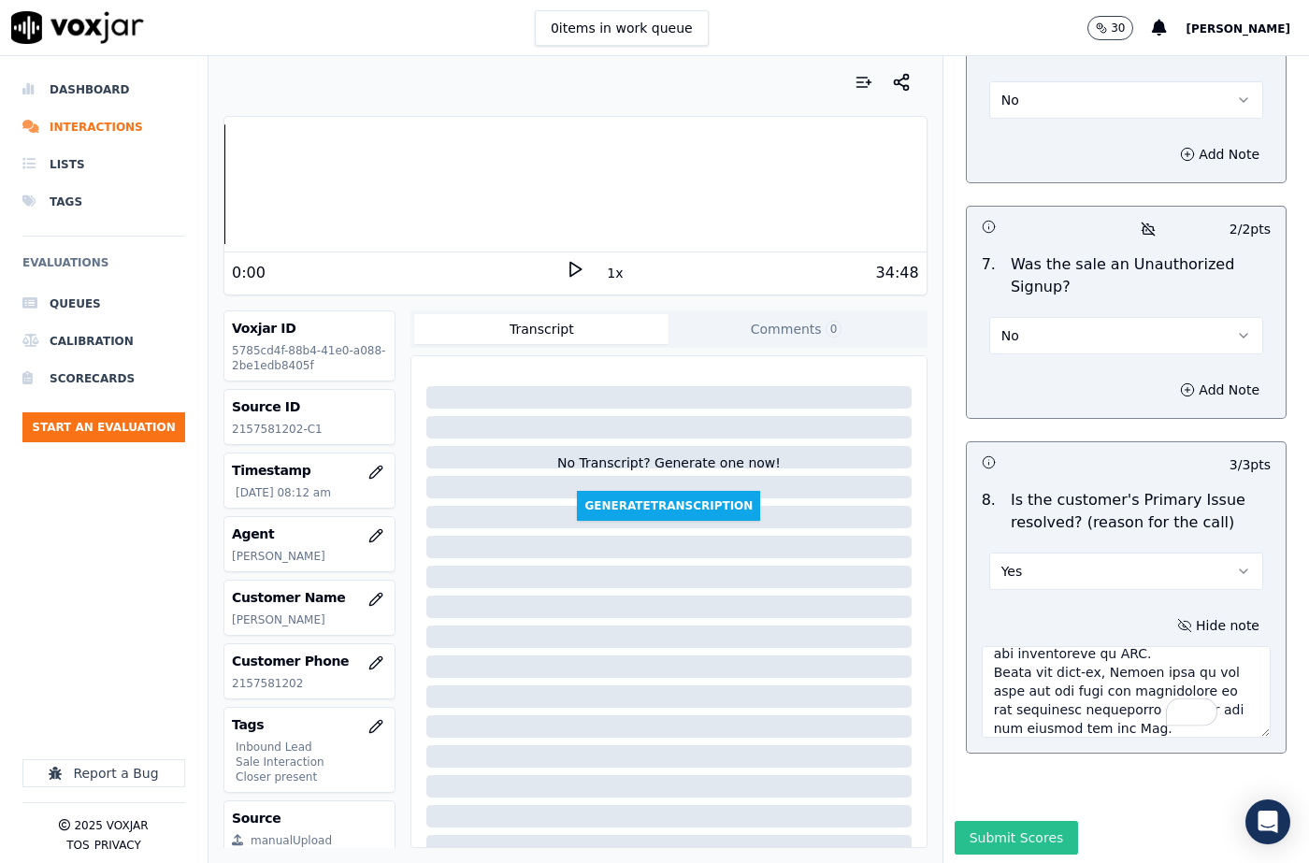
type textarea "The cx called to start the new account for the Gas. [PERSON_NAME] confirmed the…"
click at [1002, 821] on button "Submit Scores" at bounding box center [1016, 838] width 124 height 34
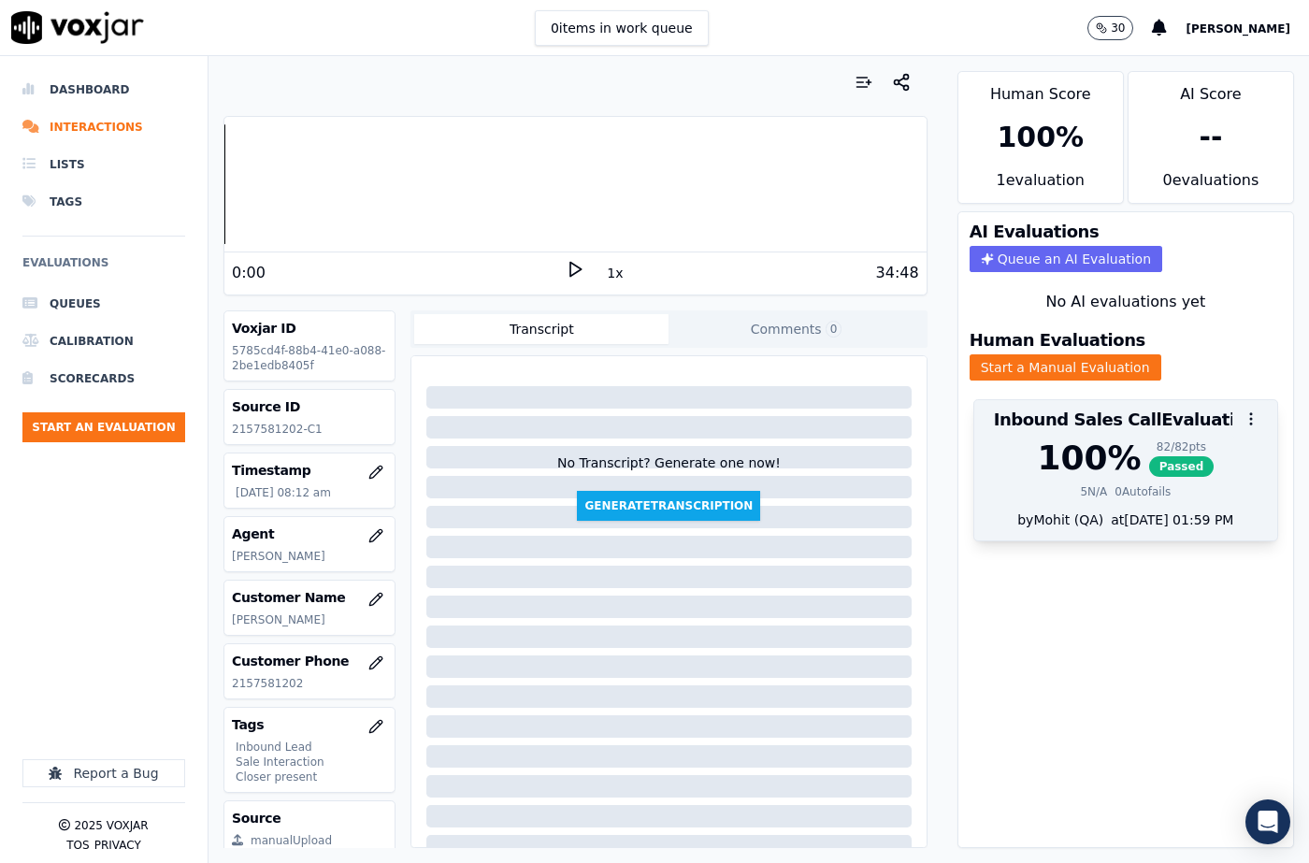
click at [1232, 418] on button "button" at bounding box center [1250, 418] width 37 height 37
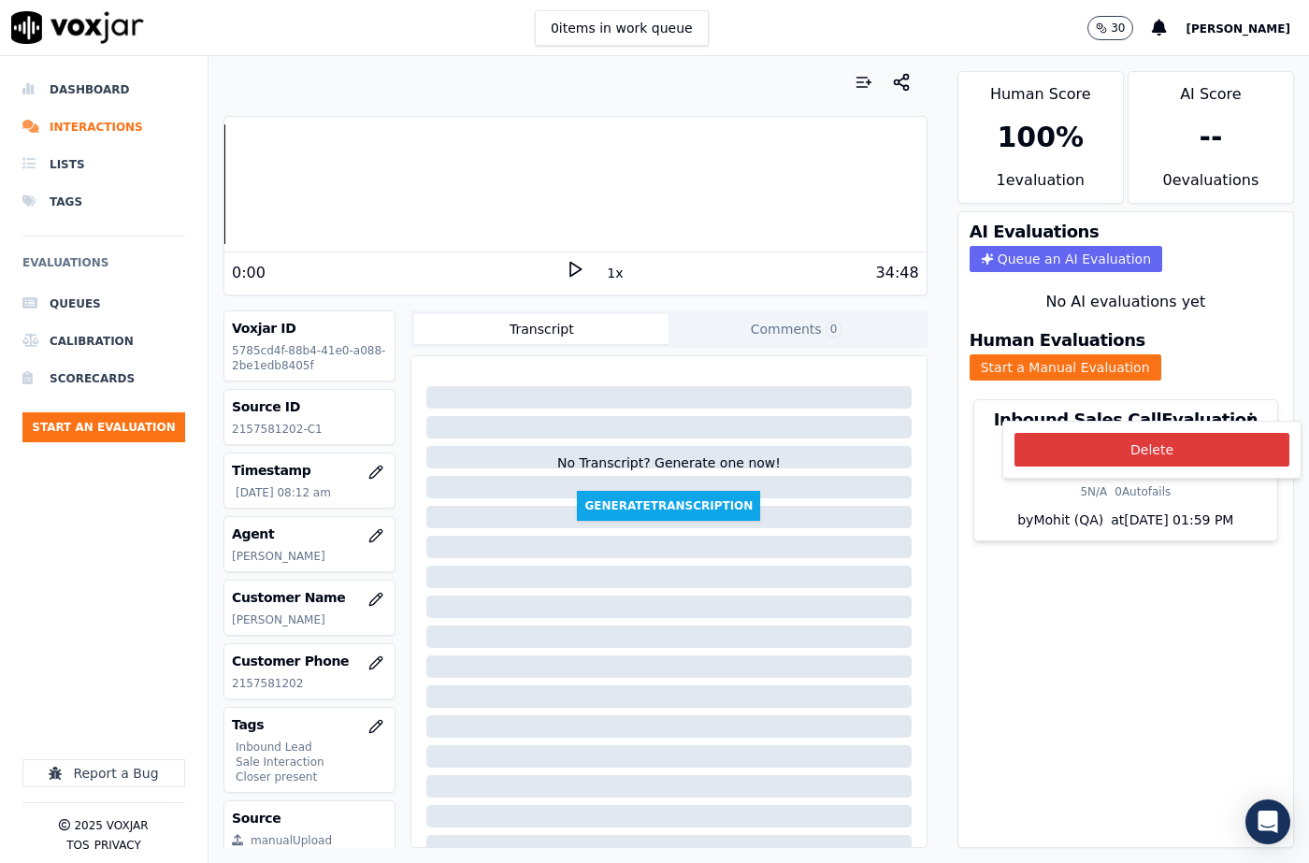
click at [1143, 452] on button "Delete" at bounding box center [1151, 450] width 275 height 34
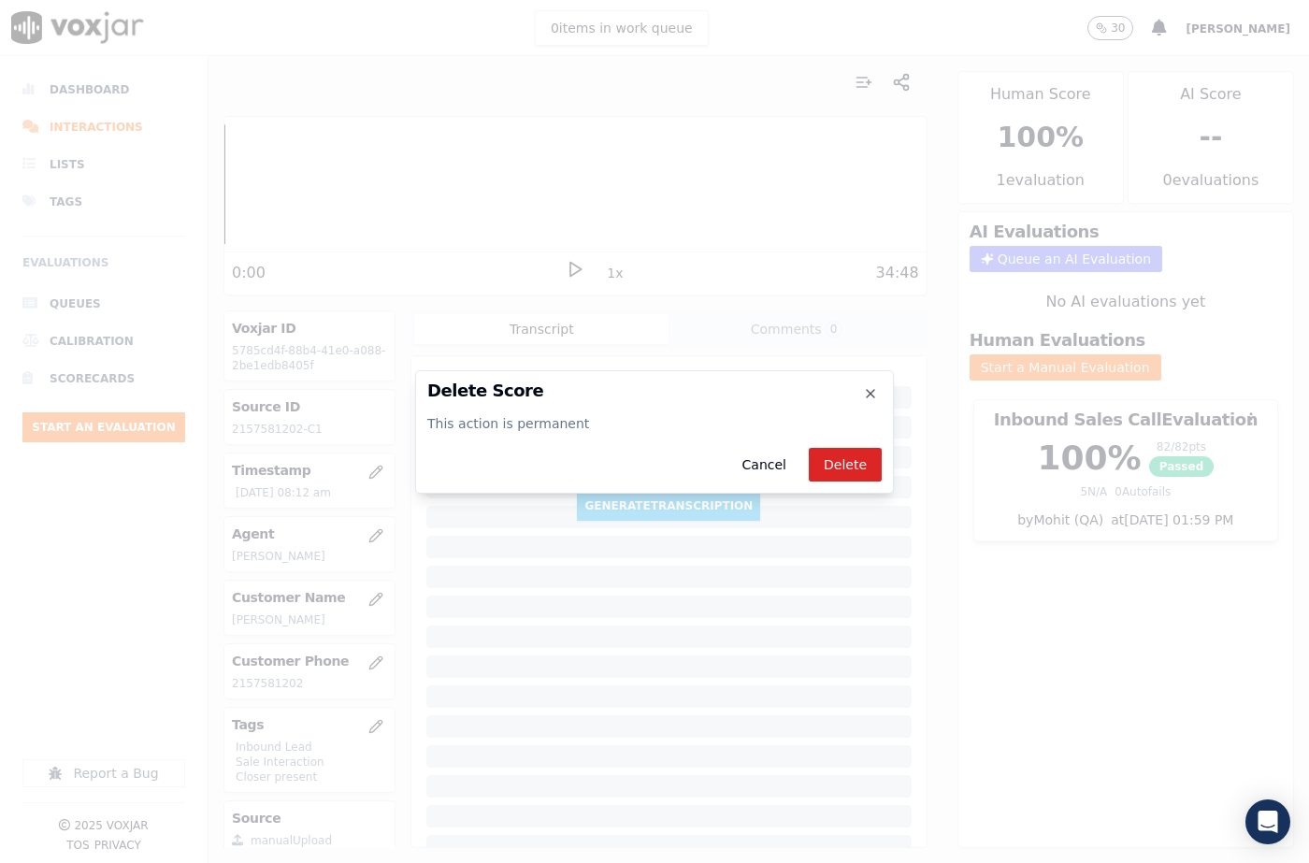
click at [872, 401] on div "Delete Score This action is permanent Cancel Delete Close" at bounding box center [654, 431] width 479 height 123
click at [779, 470] on button "Cancel" at bounding box center [764, 465] width 74 height 34
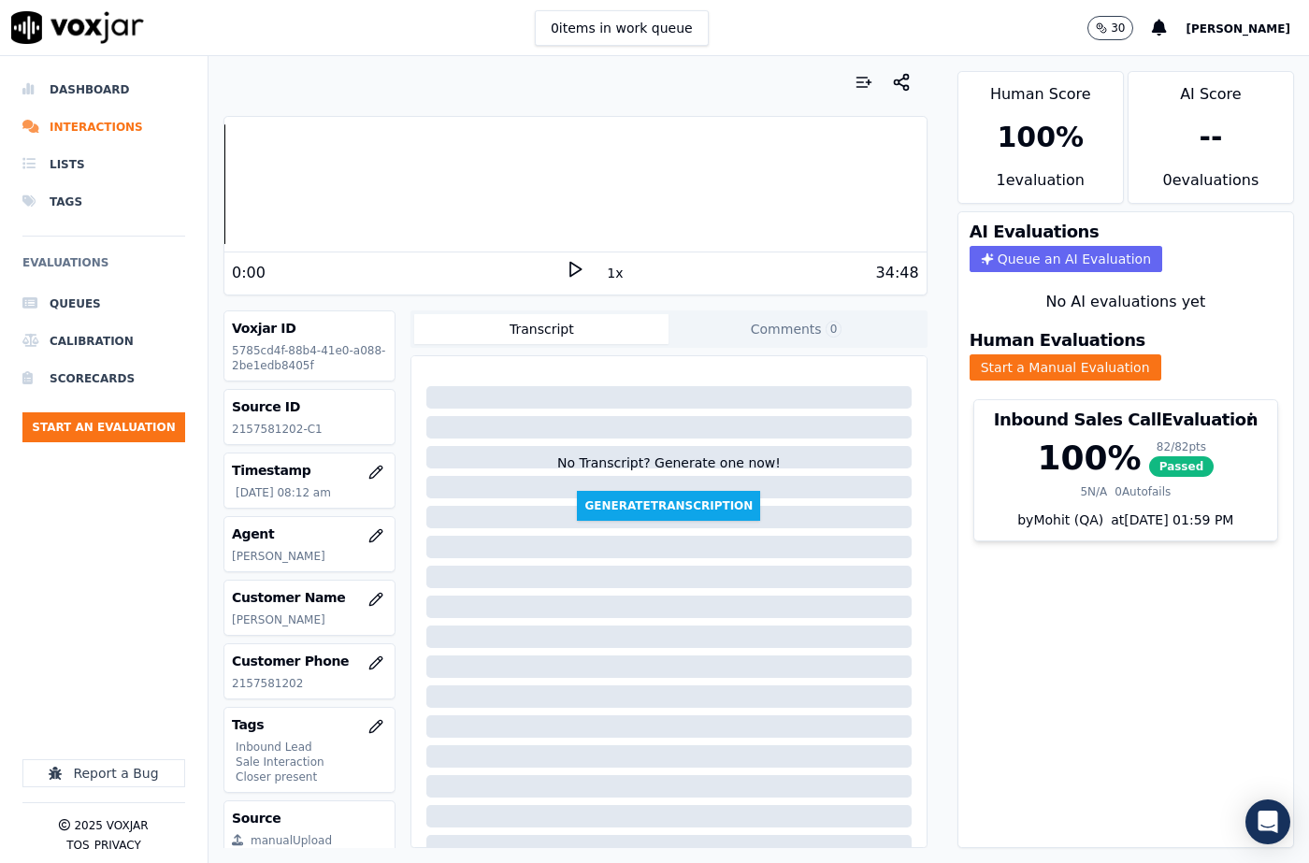
click at [981, 609] on div "AI Evaluations Queue an AI Evaluation No AI evaluations yet Human Evaluations S…" at bounding box center [1125, 529] width 337 height 637
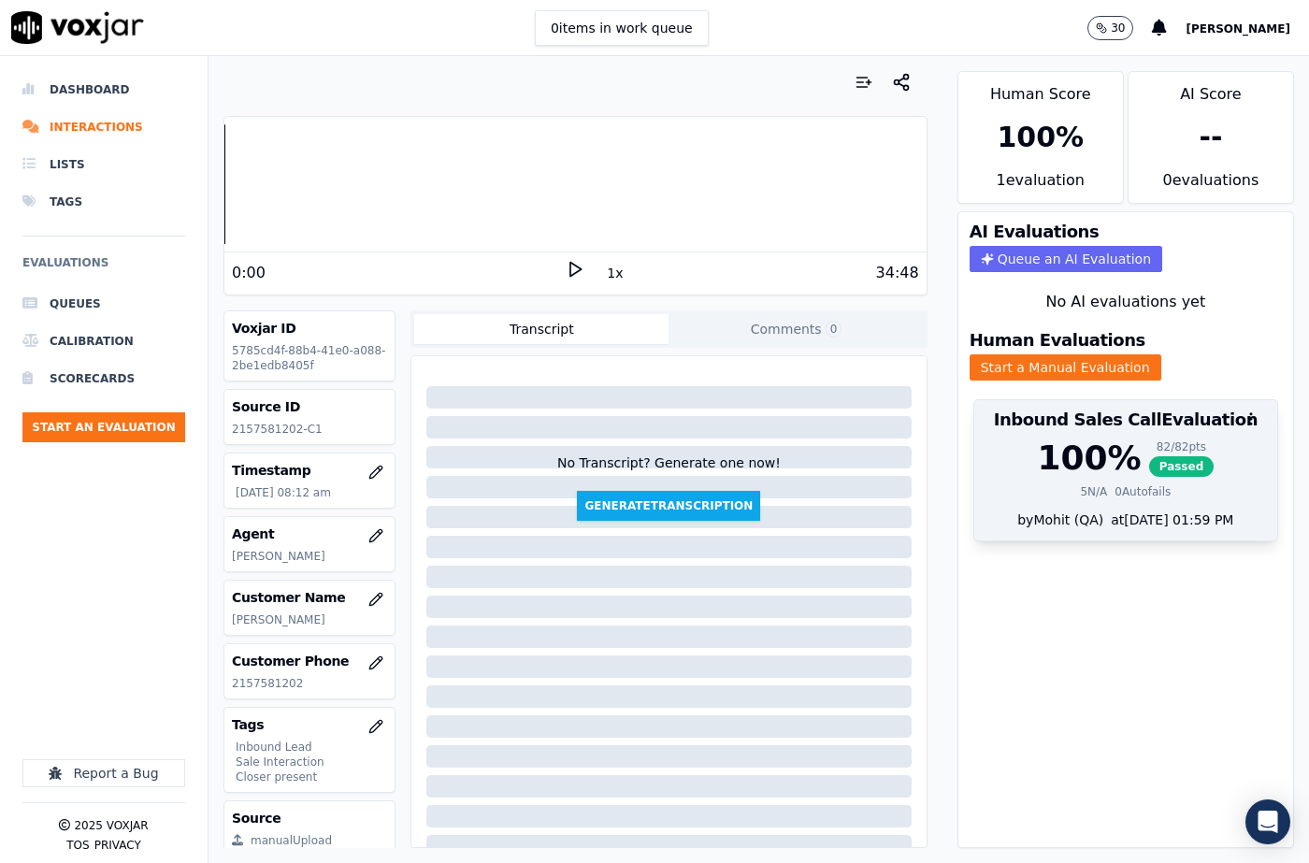
click at [1149, 456] on span "Passed" at bounding box center [1181, 466] width 65 height 21
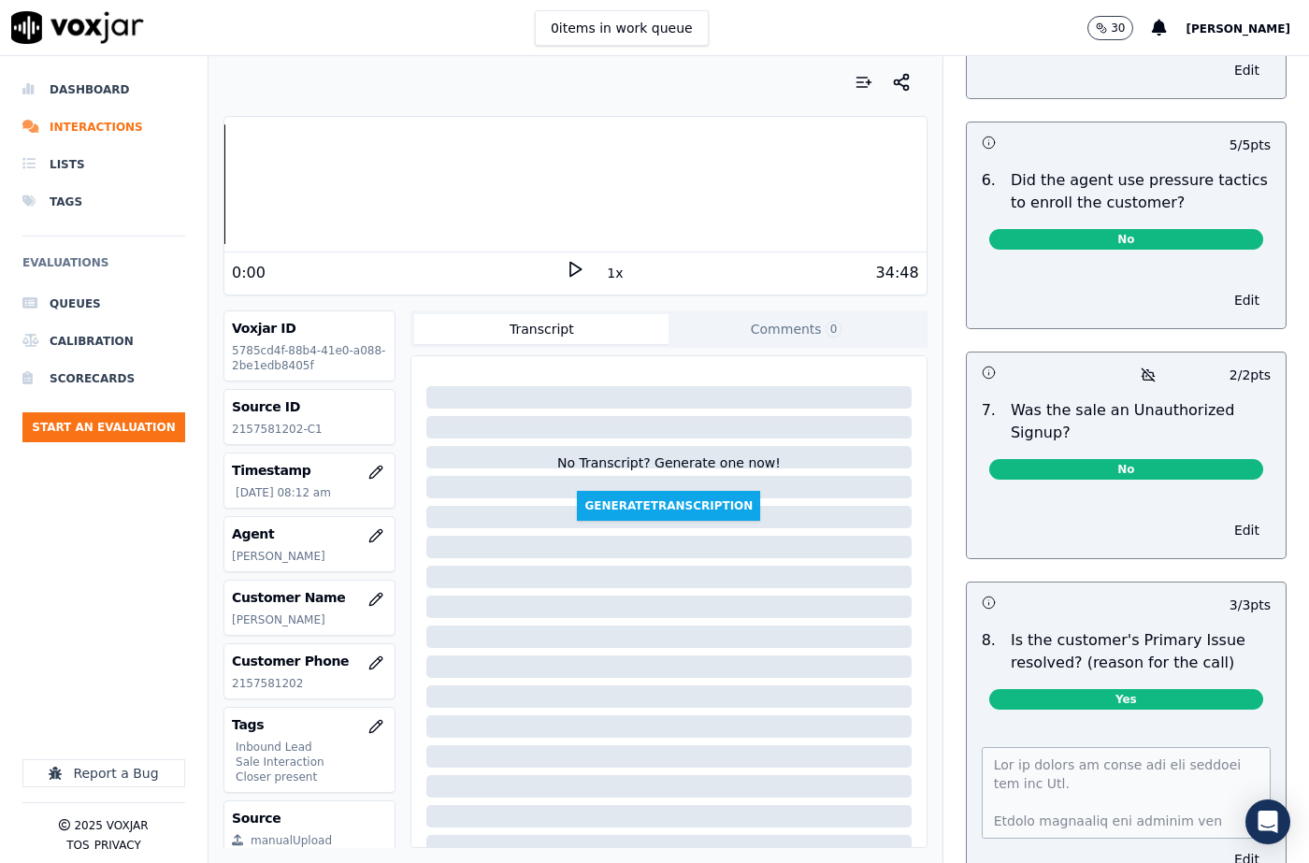
scroll to position [5595, 0]
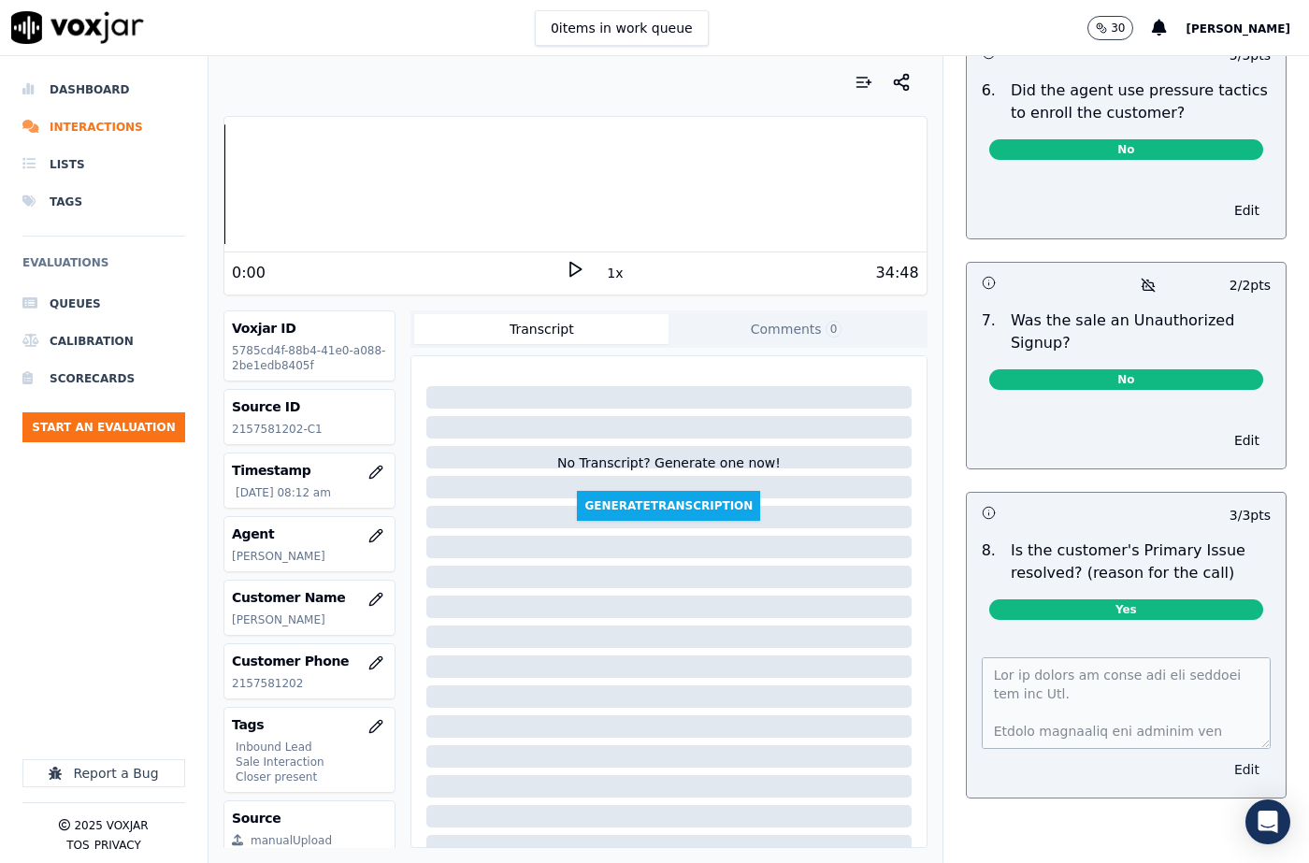
click at [1223, 756] on button "Edit" at bounding box center [1247, 769] width 48 height 26
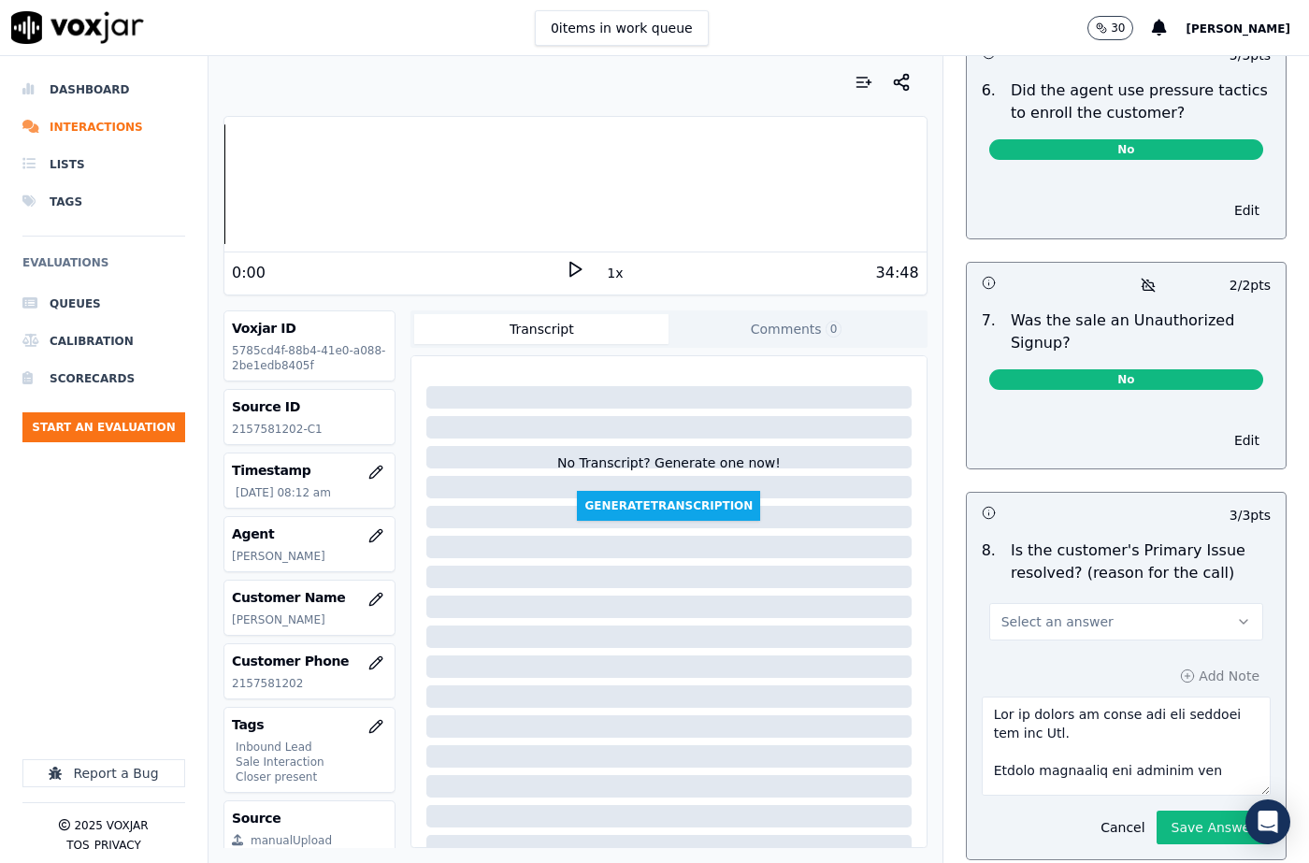
drag, startPoint x: 1225, startPoint y: 737, endPoint x: 1220, endPoint y: 899, distance: 162.7
click at [1220, 862] on html "0 items in work queue 30 [PERSON_NAME] Dashboard Interactions Lists Tags Evalua…" at bounding box center [654, 431] width 1309 height 863
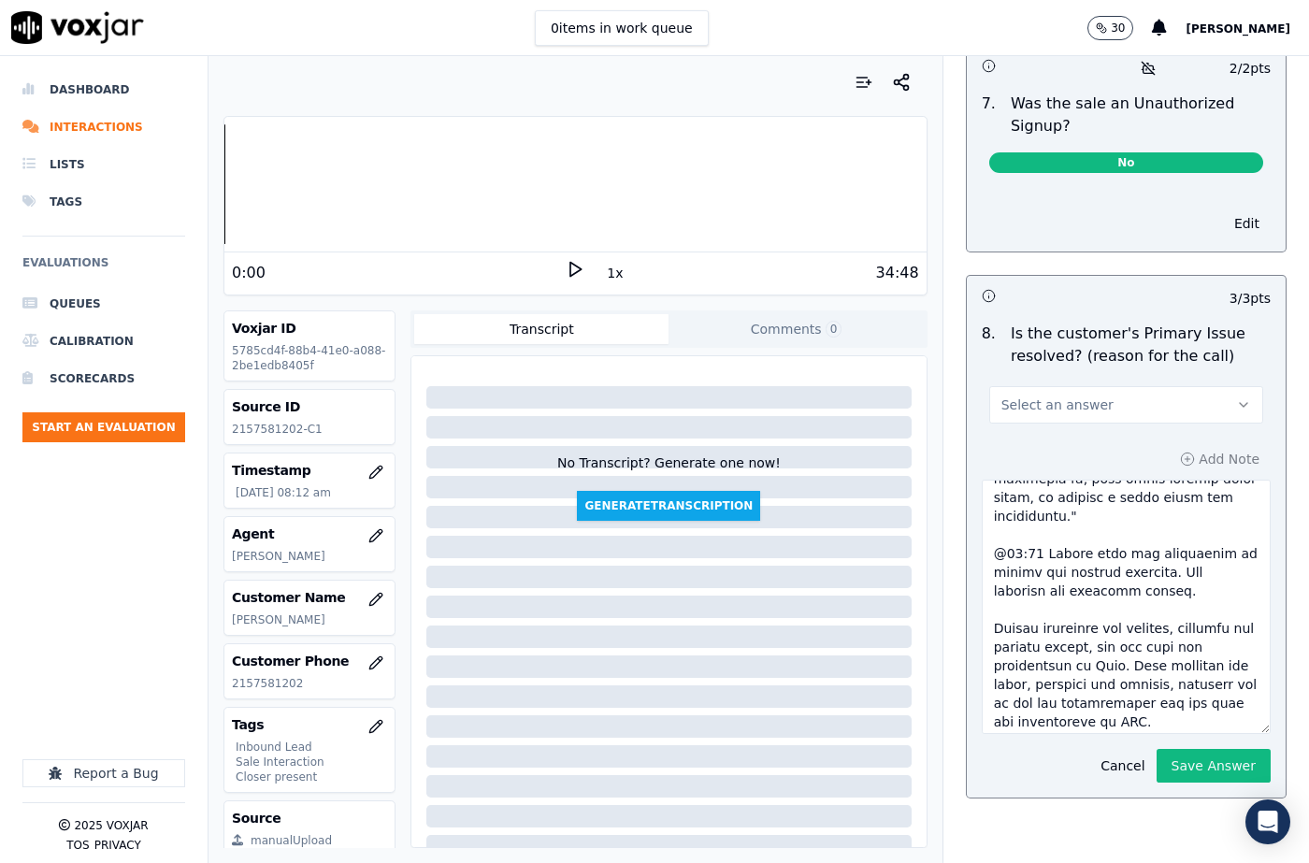
scroll to position [641, 0]
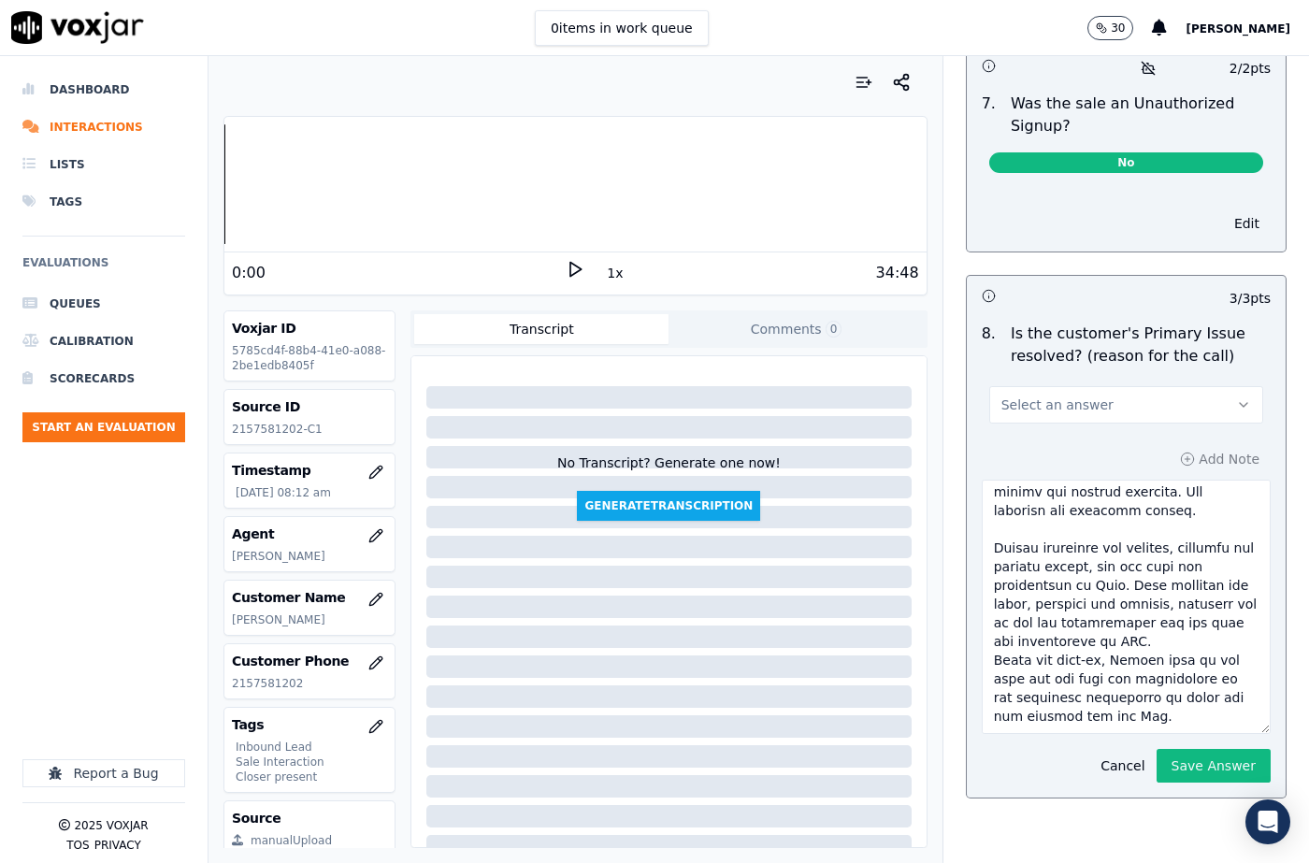
click at [1094, 615] on textarea at bounding box center [1125, 607] width 289 height 254
drag, startPoint x: 1177, startPoint y: 722, endPoint x: 1172, endPoint y: 709, distance: 13.0
click at [1177, 749] on button "Save Answer" at bounding box center [1213, 766] width 114 height 34
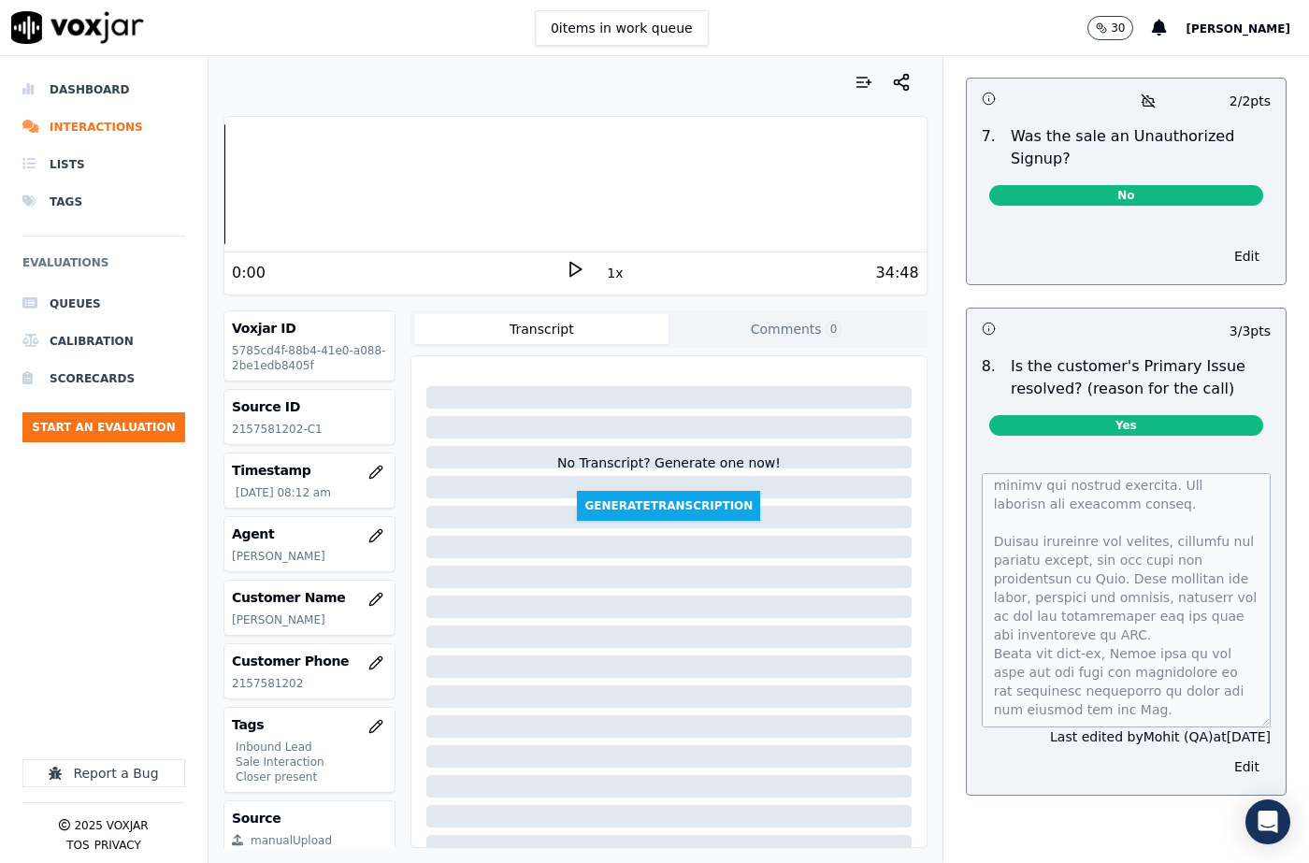
scroll to position [5777, 0]
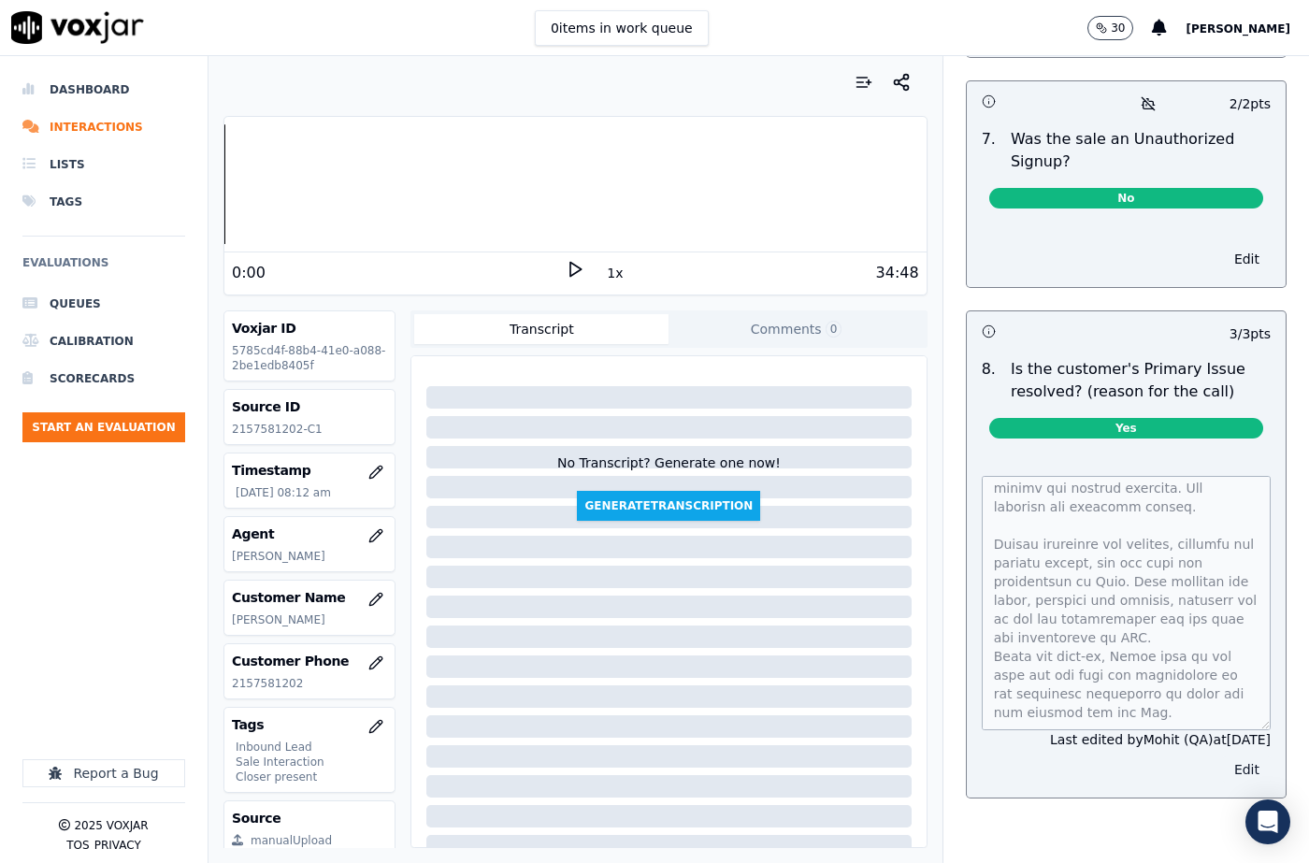
click at [1223, 756] on button "Edit" at bounding box center [1247, 769] width 48 height 26
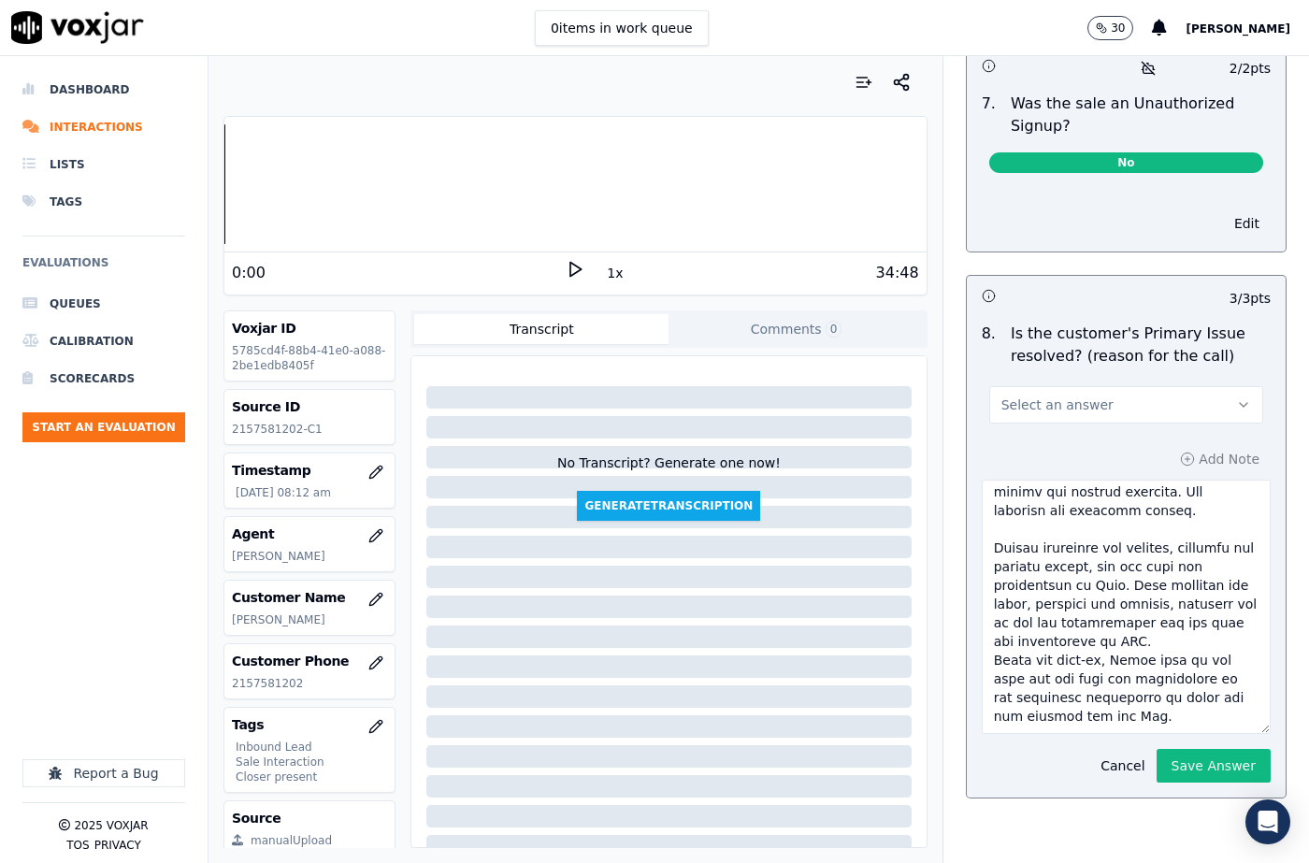
scroll to position [641, 0]
drag, startPoint x: 986, startPoint y: 519, endPoint x: 1091, endPoint y: 673, distance: 186.4
click at [1091, 673] on textarea "To enrich screen reader interactions, please activate Accessibility in Grammarl…" at bounding box center [1125, 607] width 289 height 254
paste textarea "161712 @29:49 [PERSON_NAME] was observed using vernacular during the transition…"
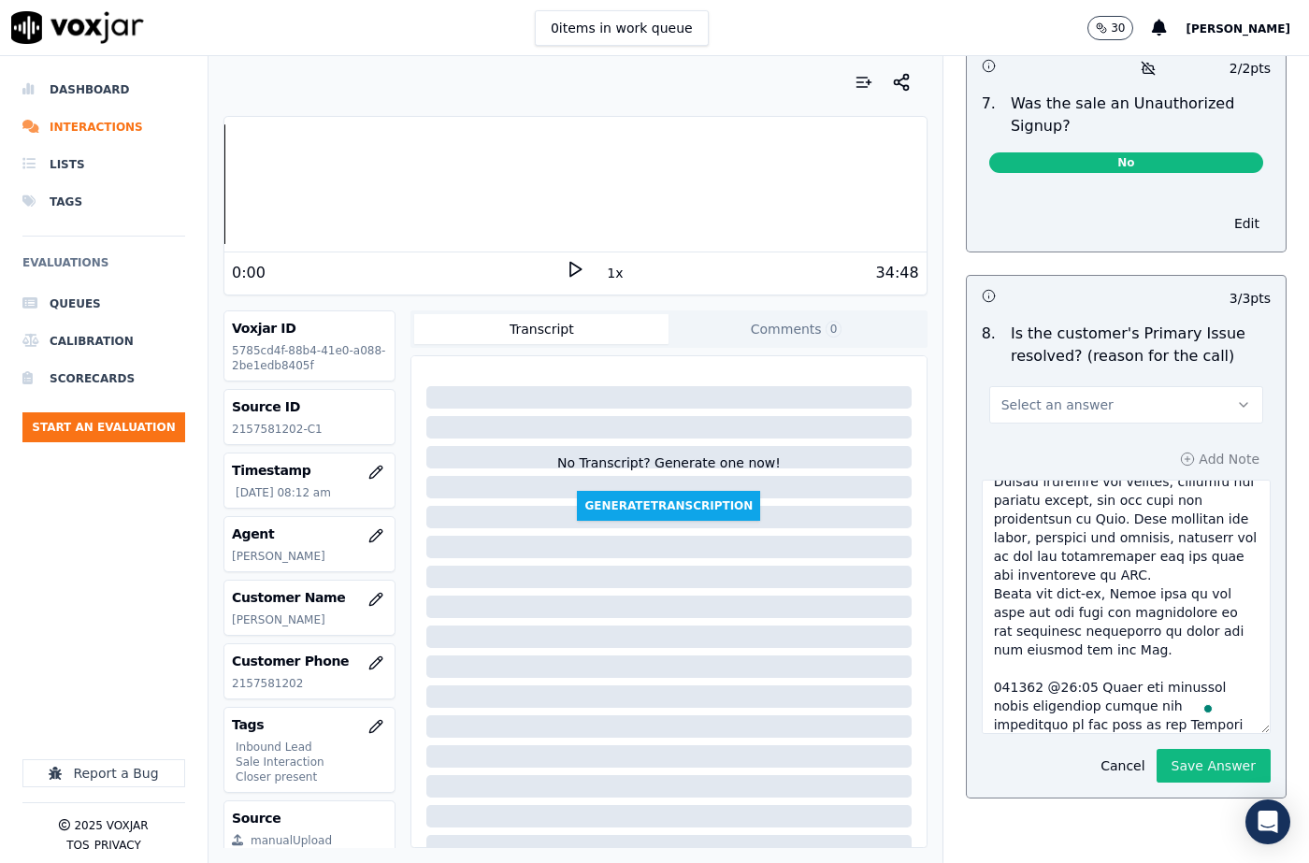
type textarea "The cx called to start the new account for the Gas. [PERSON_NAME] confirmed the…"
click at [1156, 749] on button "Save Answer" at bounding box center [1213, 766] width 114 height 34
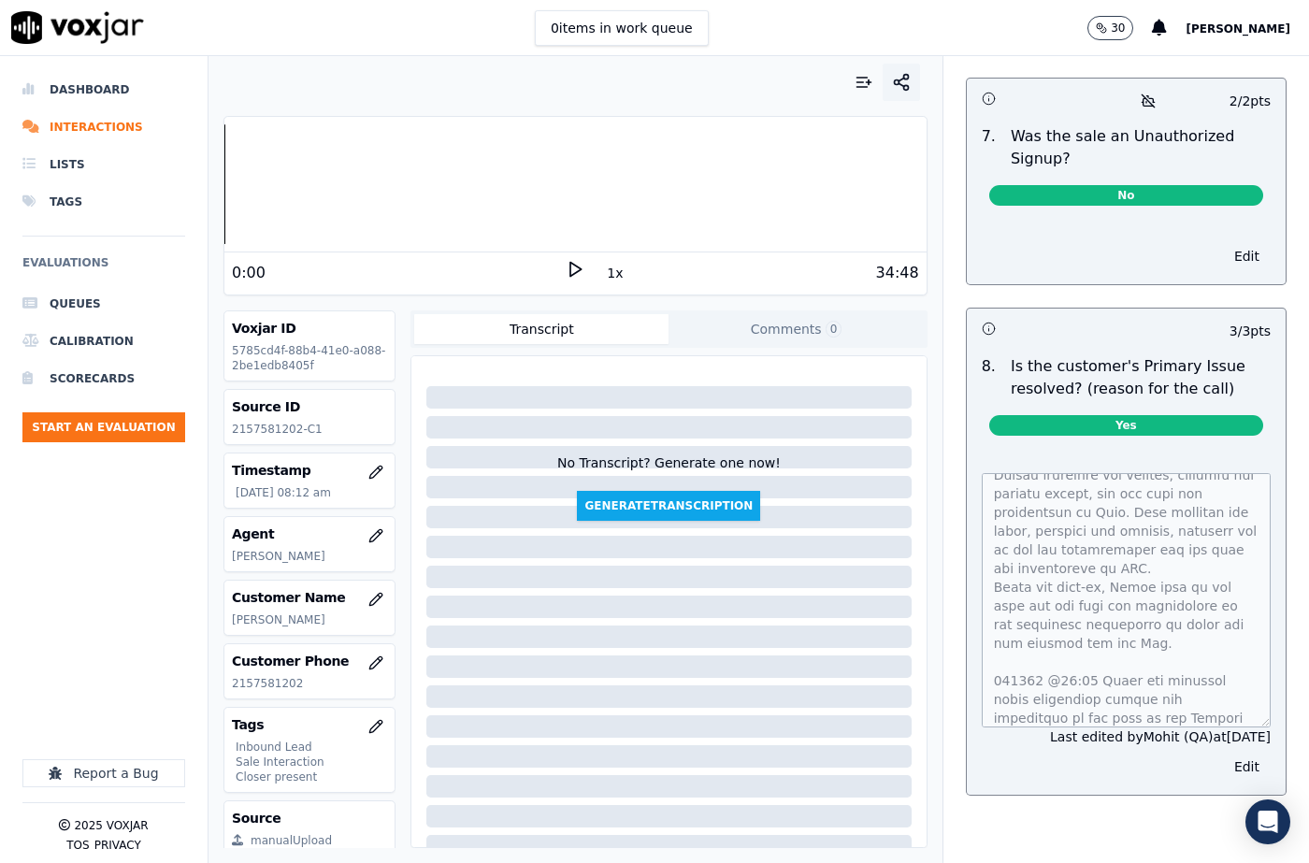
scroll to position [5777, 0]
